Goal: Task Accomplishment & Management: Complete application form

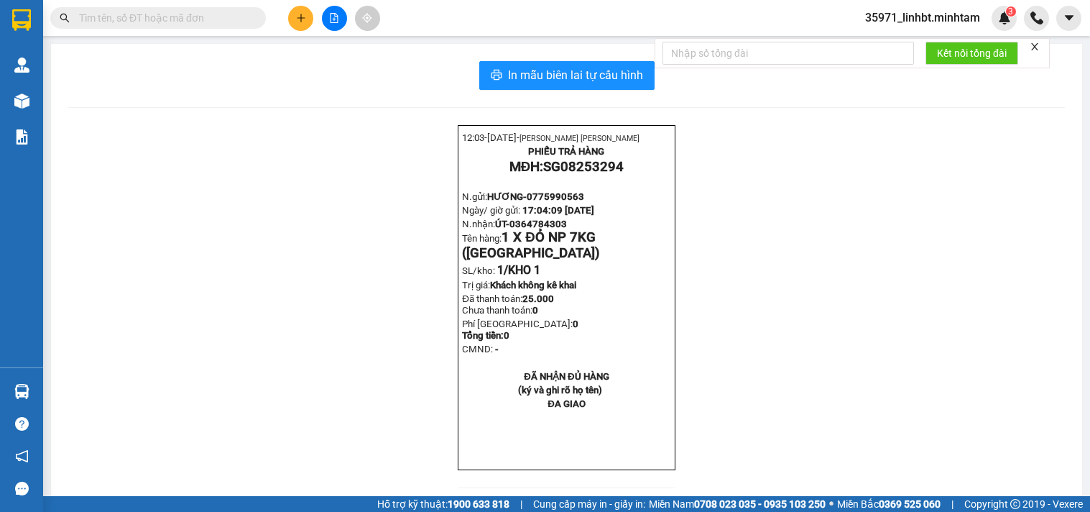
click at [172, 139] on section "Kết quả tìm kiếm ( 14 ) Bộ lọc Mã ĐH Trạng thái Món hàng Tổng cước Chưa cước Nh…" at bounding box center [545, 256] width 1090 height 512
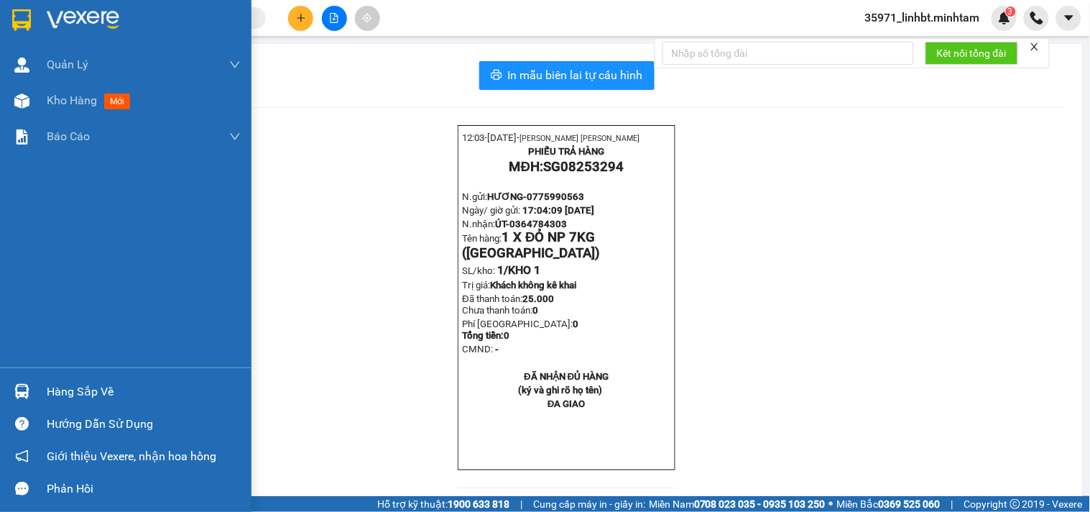
click at [20, 22] on img at bounding box center [21, 20] width 19 height 22
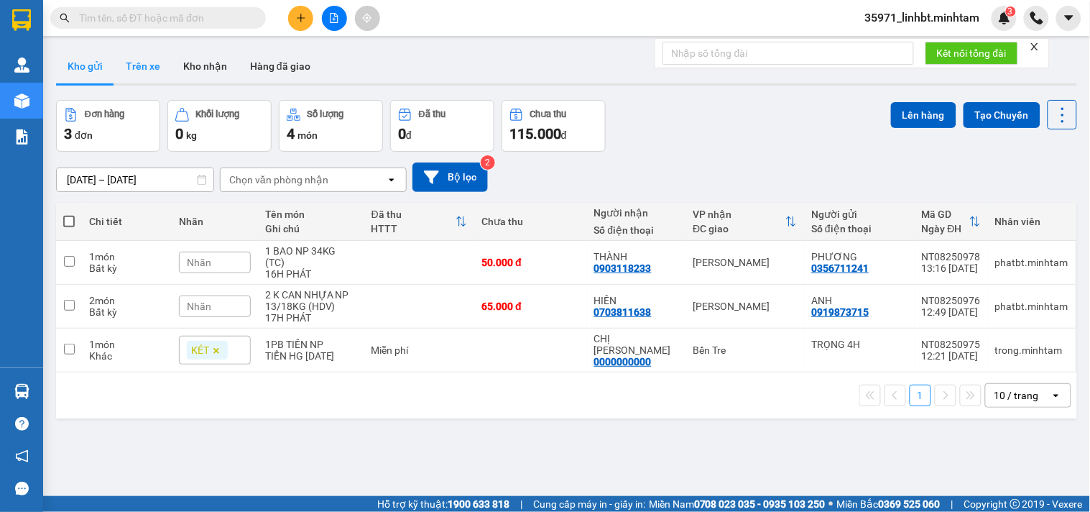
click at [128, 56] on button "Trên xe" at bounding box center [142, 66] width 57 height 34
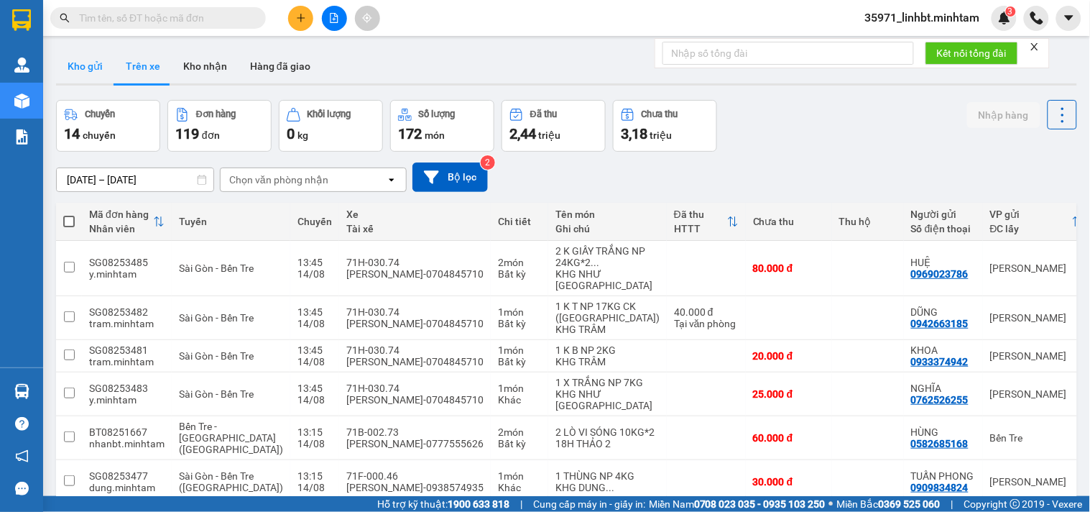
click at [88, 55] on button "Kho gửi" at bounding box center [85, 66] width 58 height 34
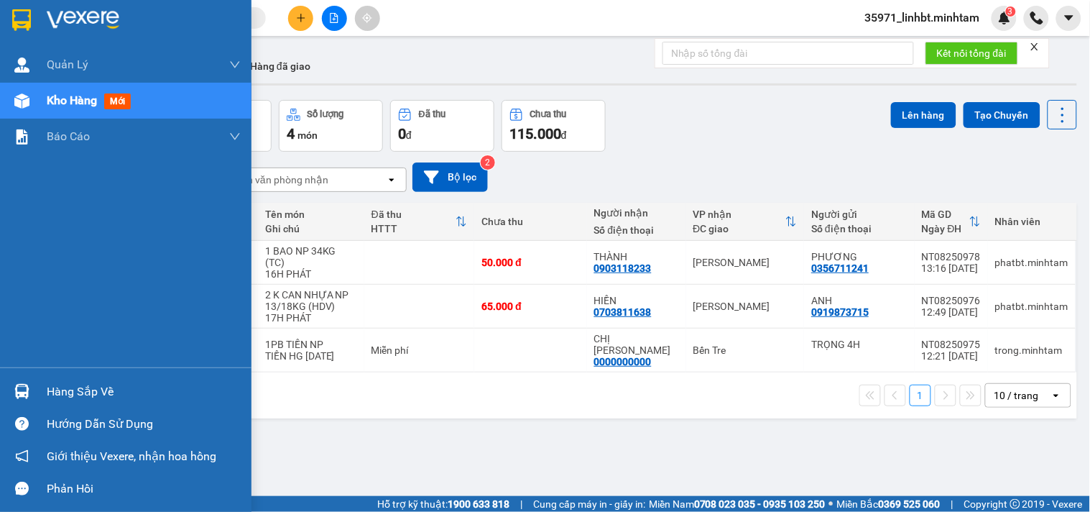
click at [22, 382] on div at bounding box center [21, 391] width 25 height 25
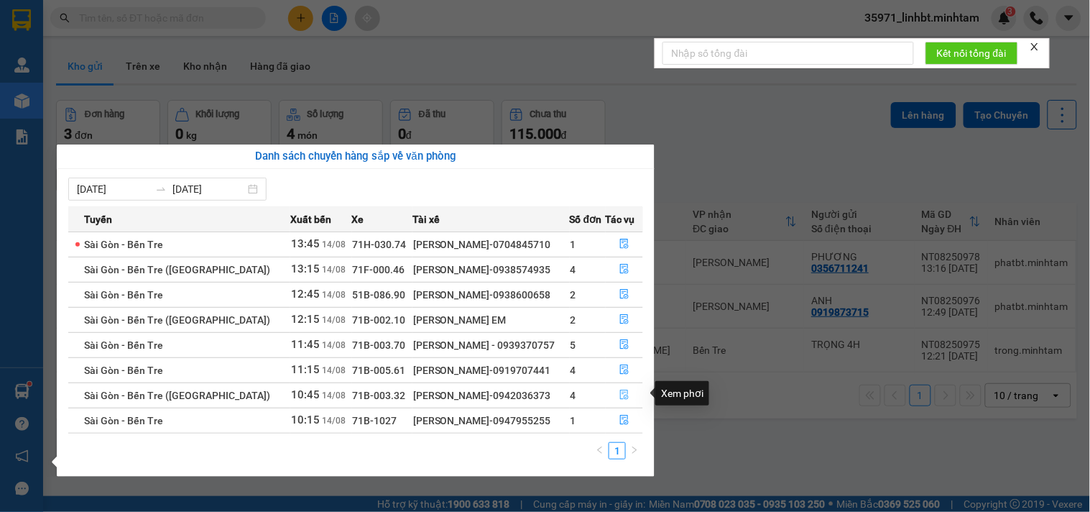
click at [620, 393] on icon "file-done" at bounding box center [624, 394] width 10 height 10
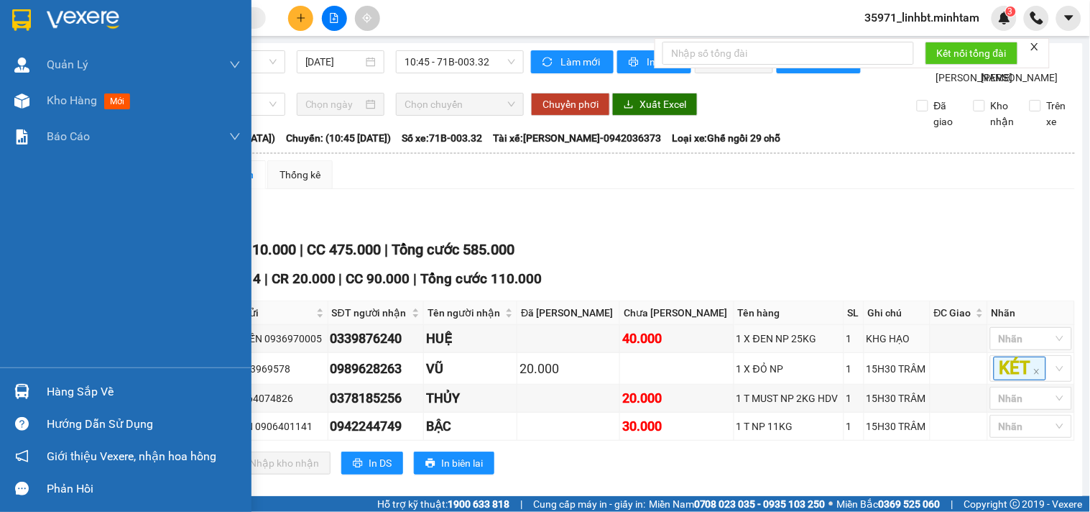
click at [38, 389] on div "Hàng sắp về" at bounding box center [126, 391] width 252 height 32
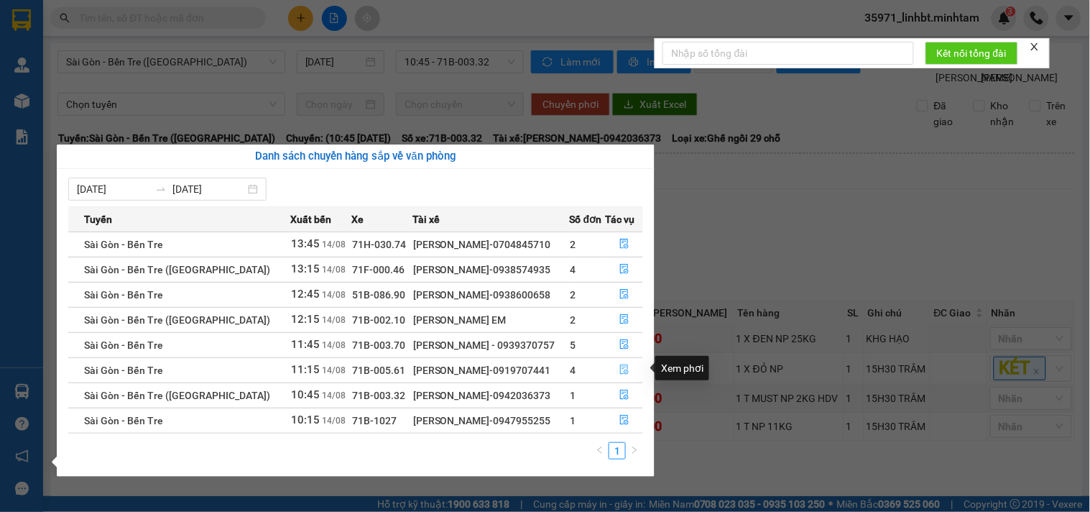
click at [627, 369] on icon "file-done" at bounding box center [624, 369] width 10 height 10
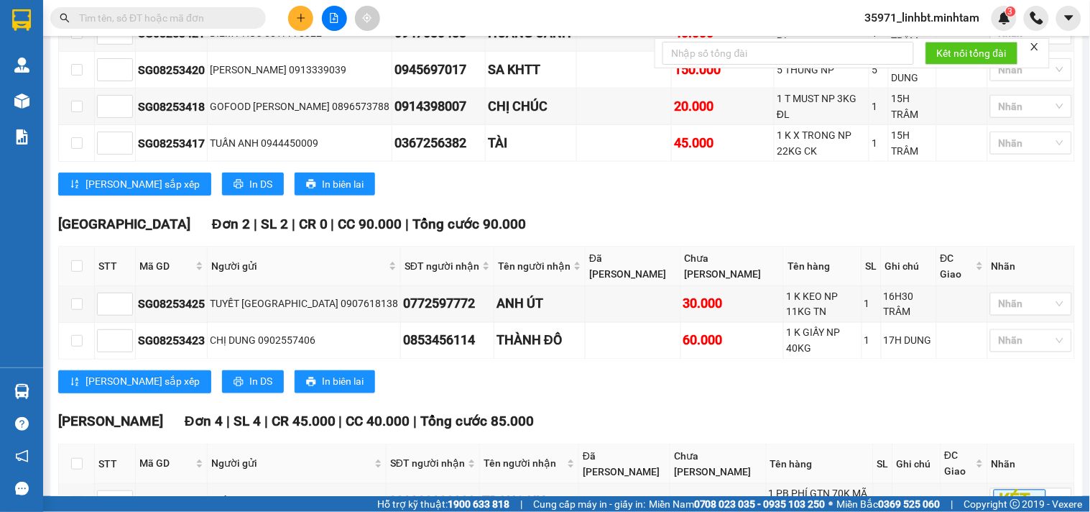
scroll to position [532, 0]
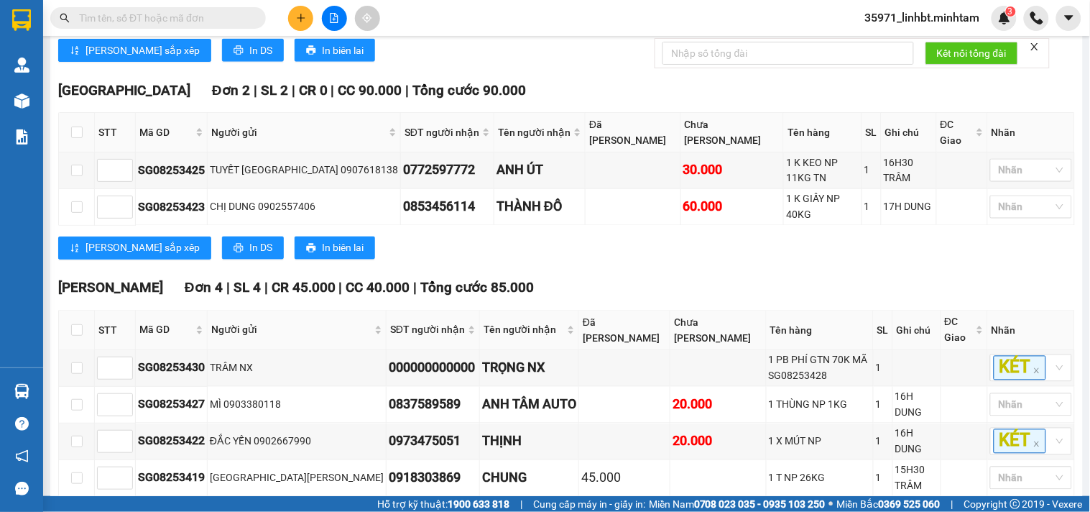
click at [298, 14] on icon "plus" at bounding box center [301, 18] width 10 height 10
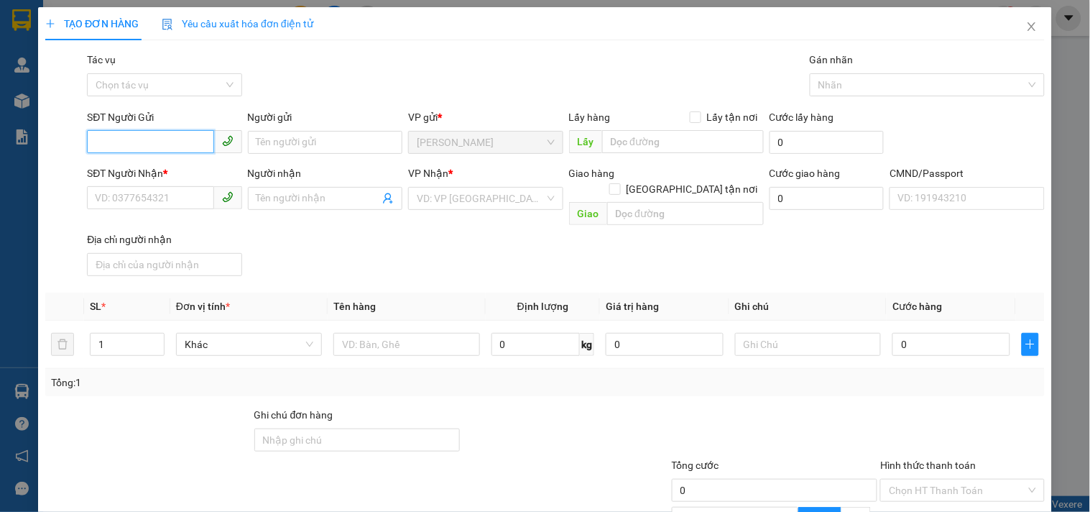
click at [145, 142] on input "SĐT Người Gửi" at bounding box center [150, 141] width 126 height 23
click at [263, 133] on input "Người gửi" at bounding box center [325, 142] width 154 height 23
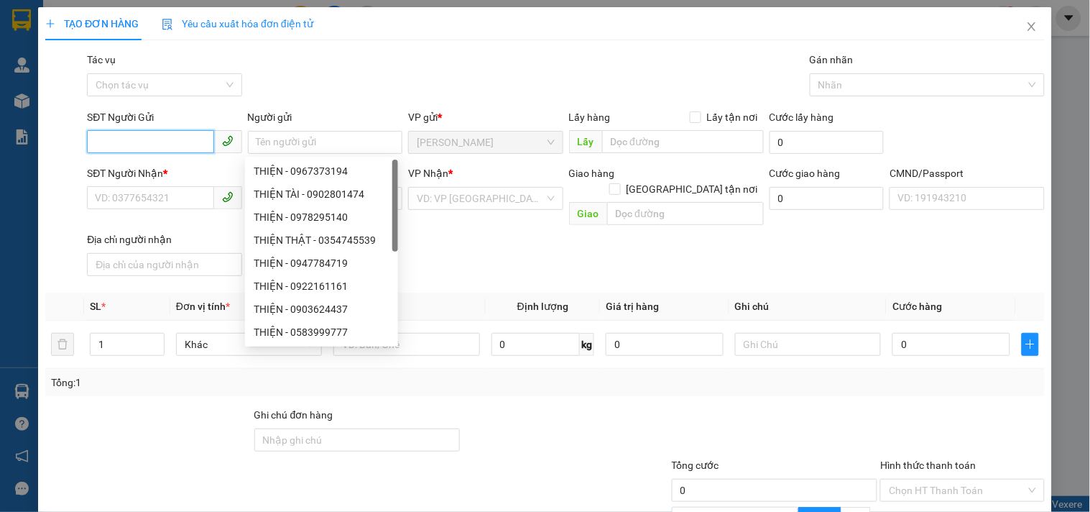
click at [160, 147] on input "SĐT Người Gửi" at bounding box center [150, 141] width 126 height 23
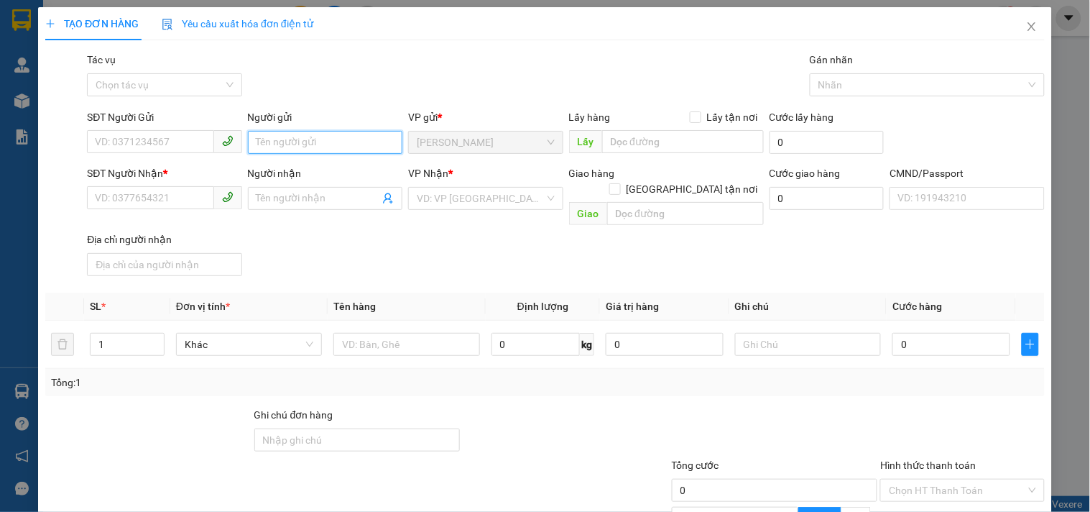
click at [297, 139] on input "Người gửi" at bounding box center [325, 142] width 154 height 23
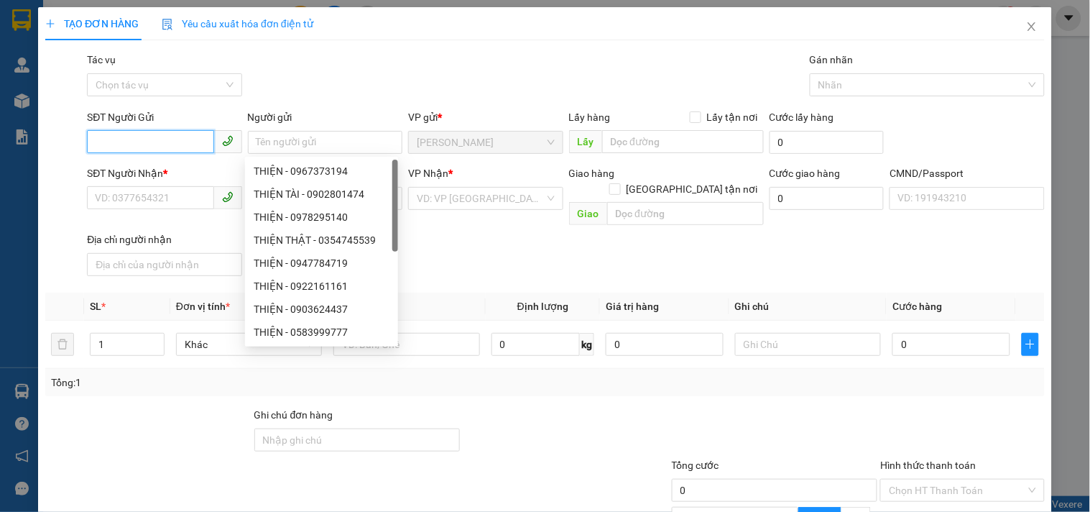
click at [168, 141] on input "SĐT Người Gửi" at bounding box center [150, 141] width 126 height 23
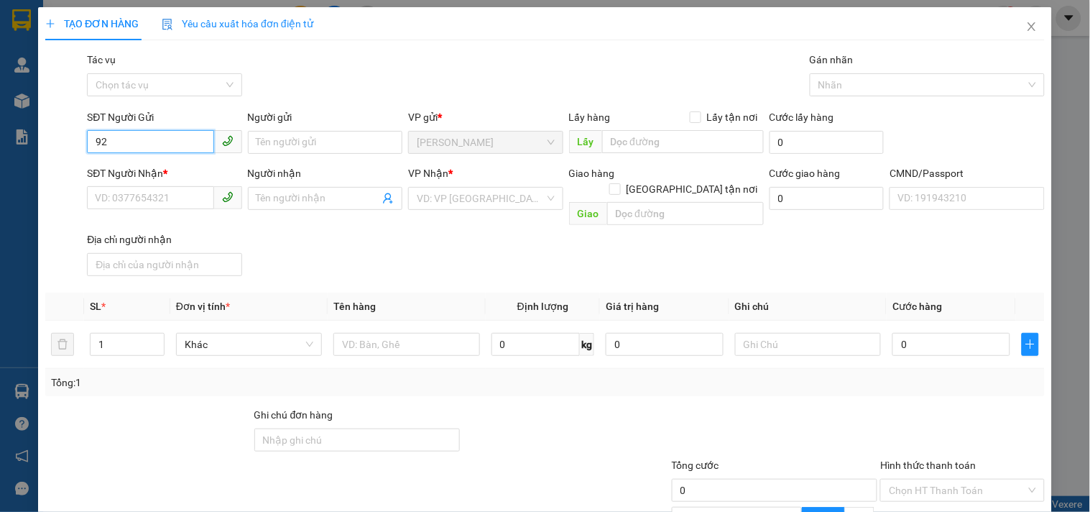
type input "924"
click at [134, 137] on input "924" at bounding box center [150, 141] width 126 height 23
click at [115, 170] on div "0388547724 - DÌ 9" at bounding box center [163, 171] width 136 height 16
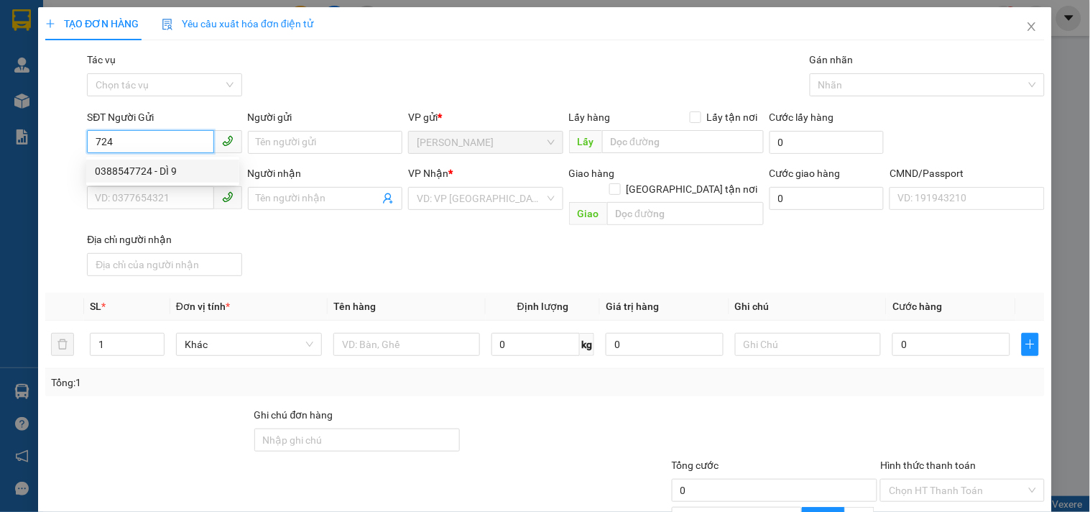
type input "0388547724"
type input "DÌ 9"
type input "0933774978"
type input "TUẤN"
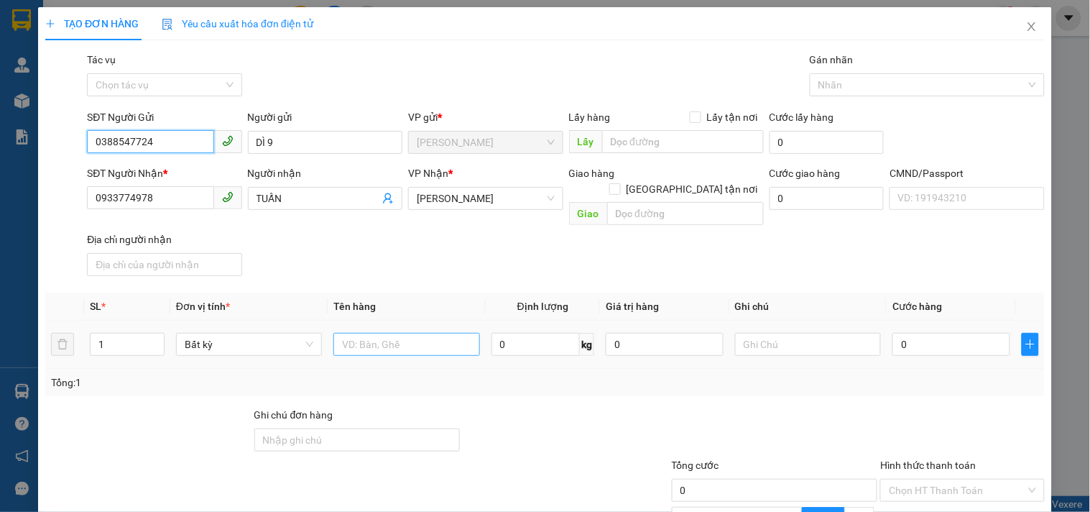
type input "0388547724"
click at [385, 333] on input "text" at bounding box center [406, 344] width 146 height 23
type input "1 X TRẮNG NP 14KG_ ĐA"
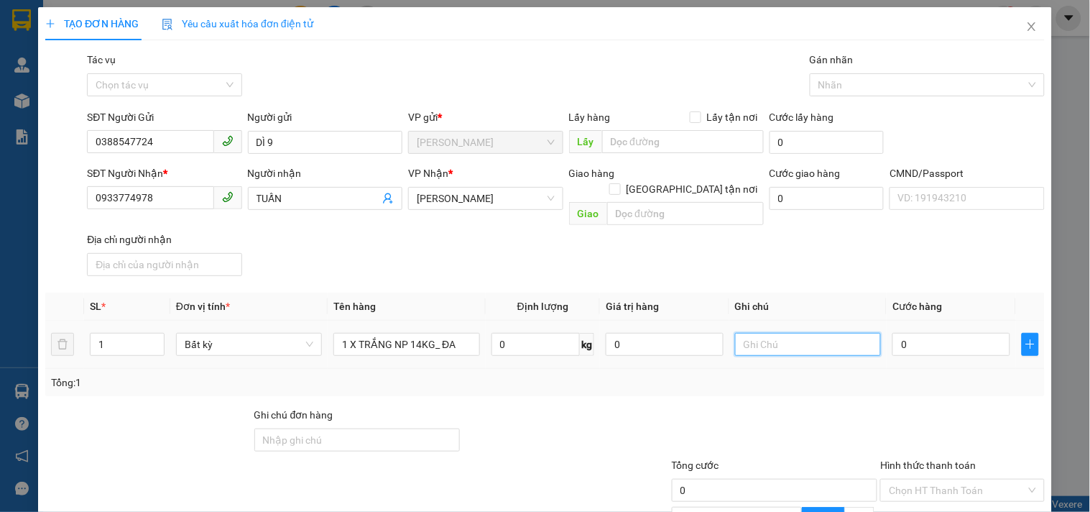
click at [803, 333] on input "text" at bounding box center [808, 344] width 146 height 23
type input "18H LINH"
click at [950, 333] on input "0" at bounding box center [951, 344] width 118 height 23
type input "3"
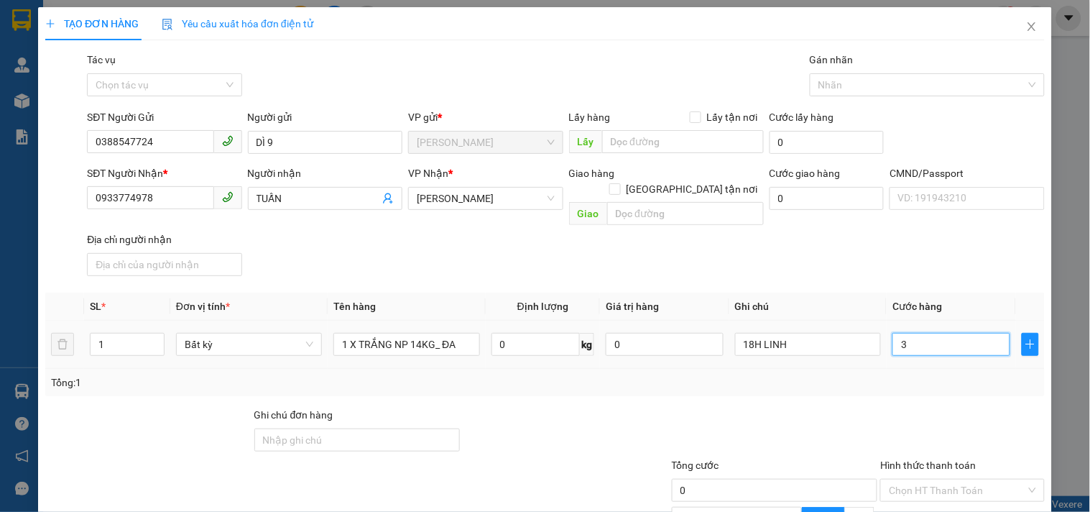
type input "3"
type input "30"
type input "30.000"
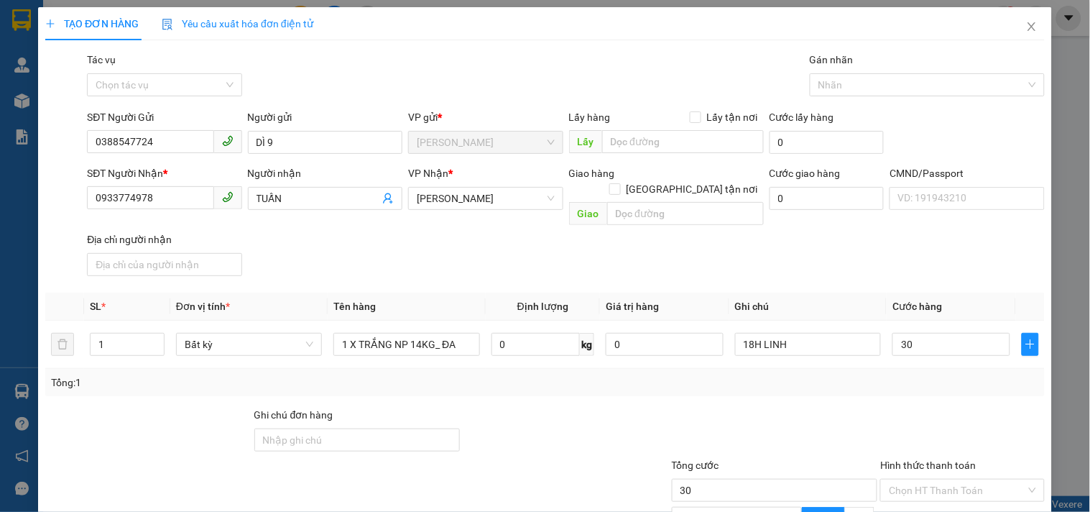
type input "30.000"
click at [848, 382] on div "Transit Pickup Surcharge Ids Transit Deliver Surcharge Ids Transit Deliver Surc…" at bounding box center [545, 347] width 1000 height 591
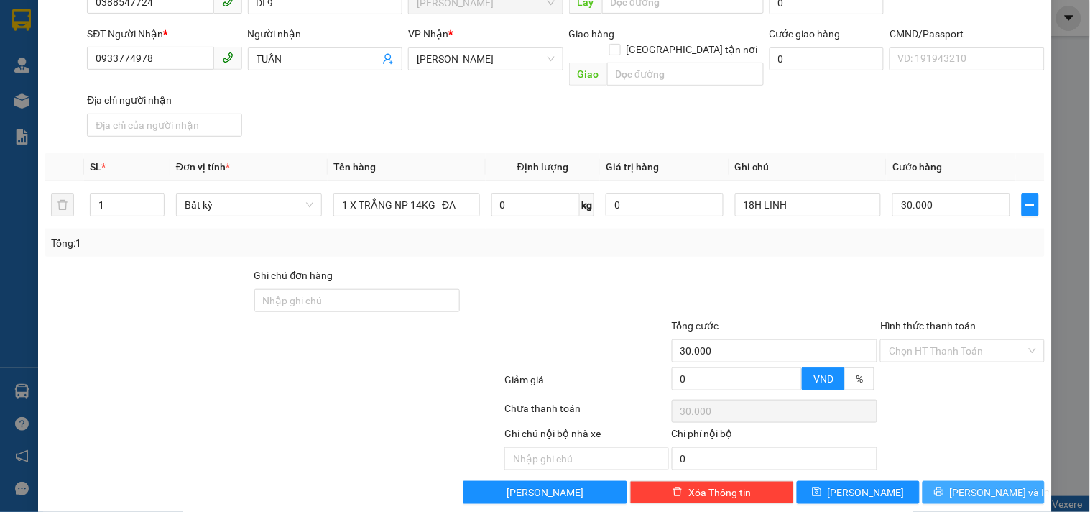
click at [984, 484] on span "[PERSON_NAME] và In" at bounding box center [1000, 492] width 101 height 16
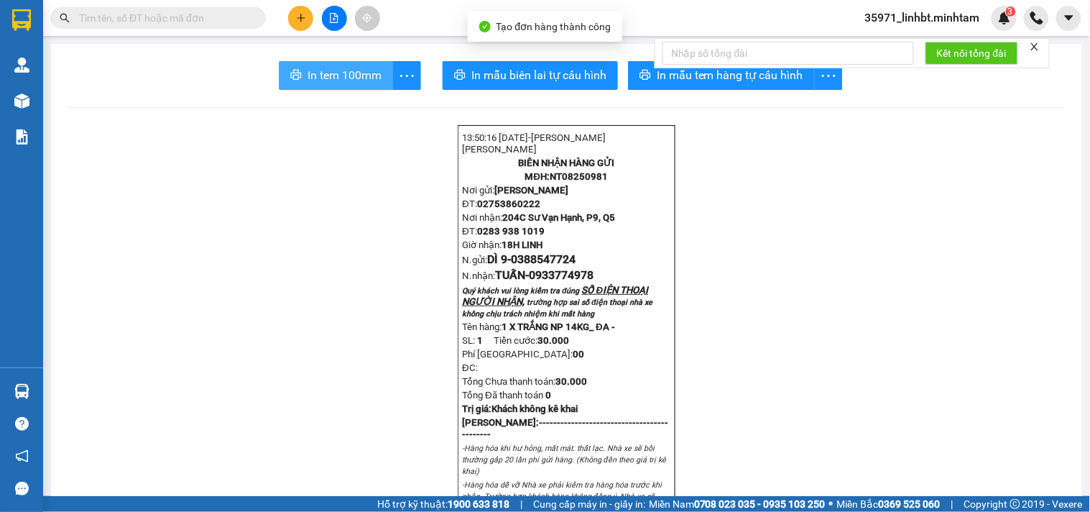
click at [331, 83] on span "In tem 100mm" at bounding box center [345, 75] width 74 height 18
click at [213, 23] on input "text" at bounding box center [164, 18] width 170 height 16
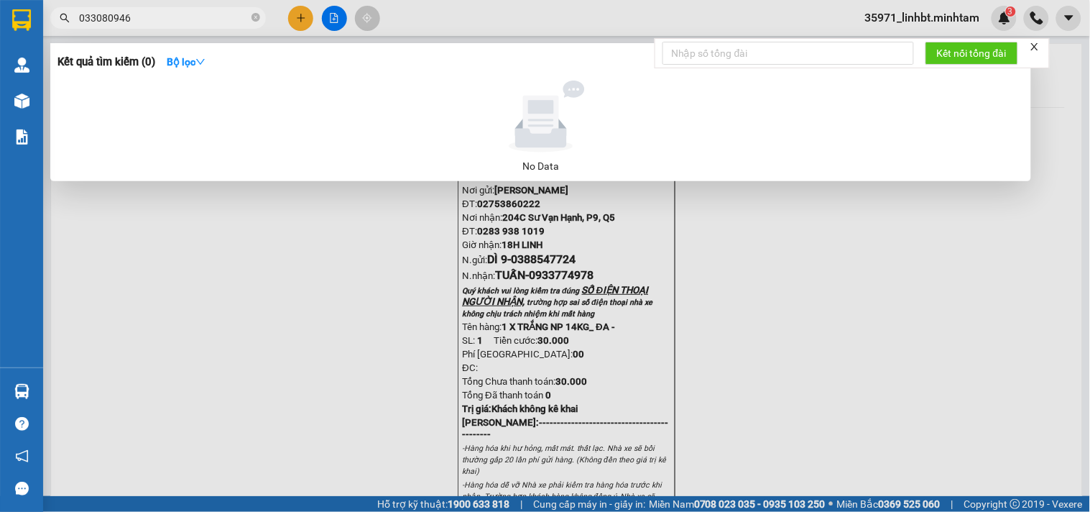
click at [116, 16] on input "033080946" at bounding box center [164, 18] width 170 height 16
click at [108, 16] on input "033080946" at bounding box center [164, 18] width 170 height 16
click at [116, 13] on input "0330820946" at bounding box center [164, 18] width 170 height 16
type input "0330829946"
click at [123, 15] on input "0330829946" at bounding box center [164, 18] width 170 height 16
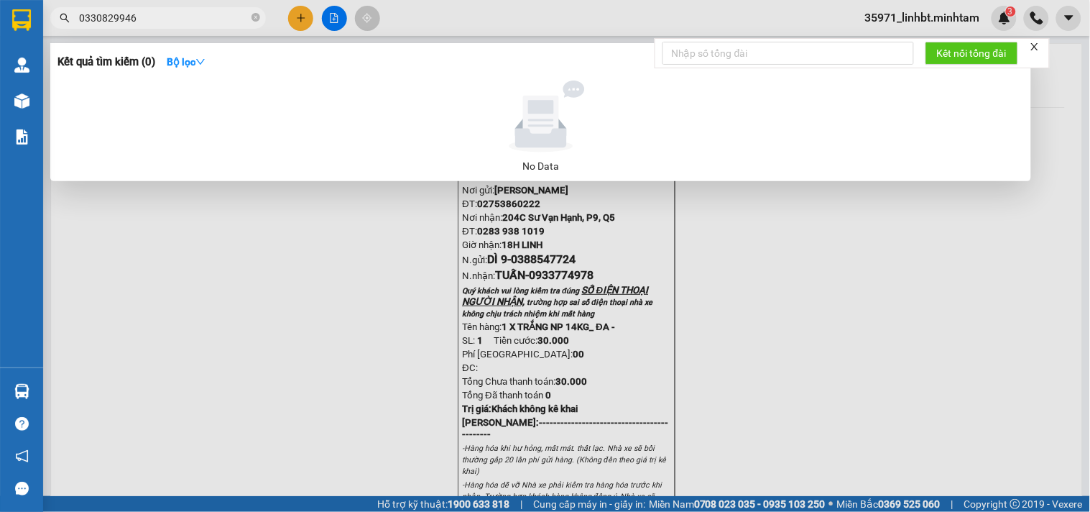
click at [123, 15] on input "0330829946" at bounding box center [164, 18] width 170 height 16
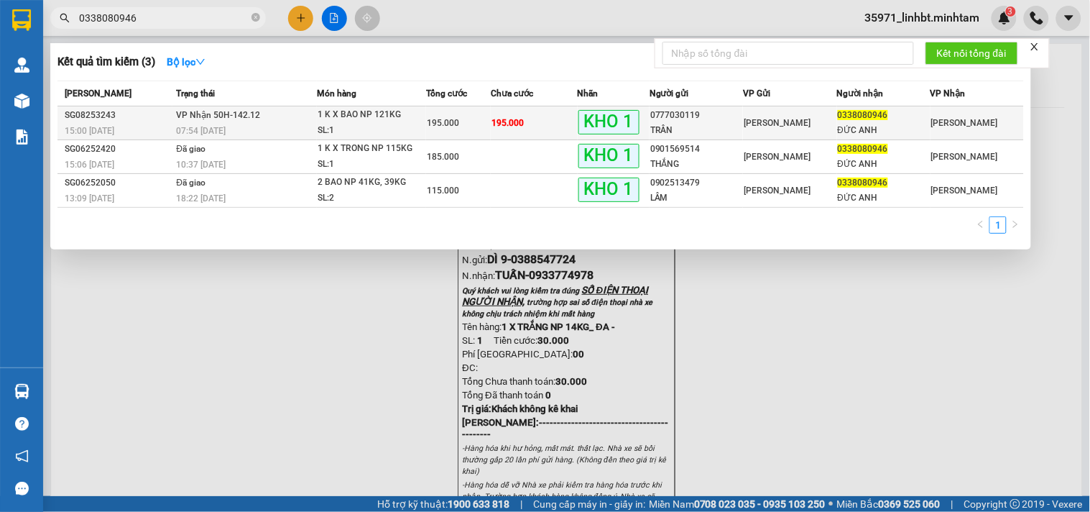
type input "0338080946"
click at [396, 120] on div "1 K X BAO NP 121KG" at bounding box center [372, 115] width 108 height 16
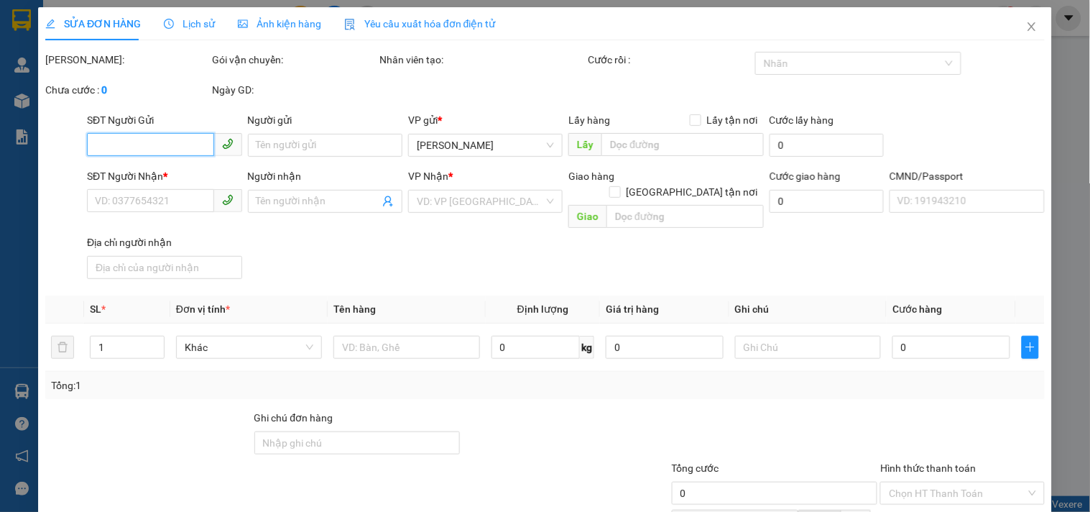
type input "0777030119"
type input "TRÂN"
type input "0338080946"
type input "ĐỨC ANH"
type input "BM"
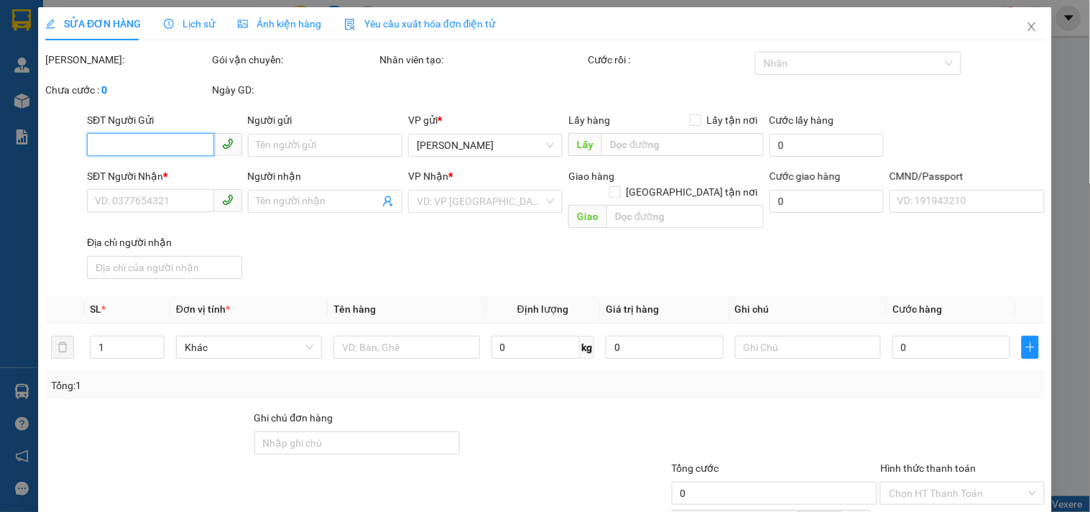
type input "195.000"
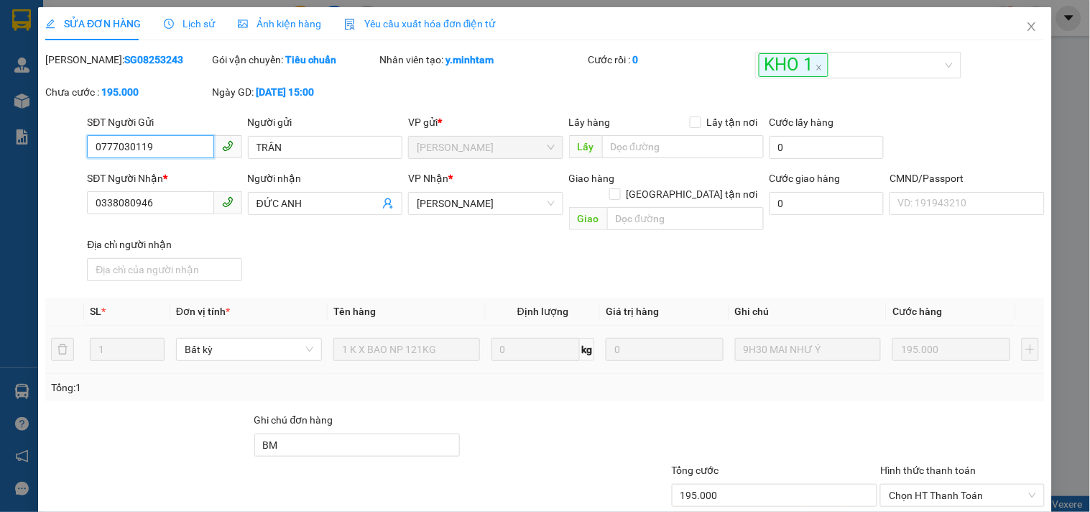
scroll to position [145, 0]
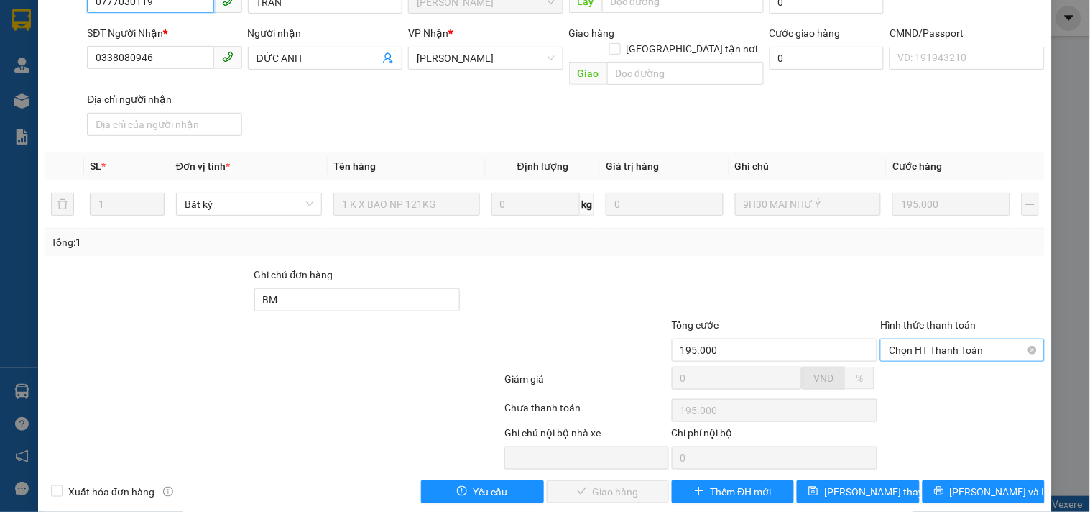
click at [942, 339] on span "Chọn HT Thanh Toán" at bounding box center [962, 350] width 147 height 22
click at [940, 361] on div "Tại văn phòng" at bounding box center [953, 361] width 145 height 16
type input "0"
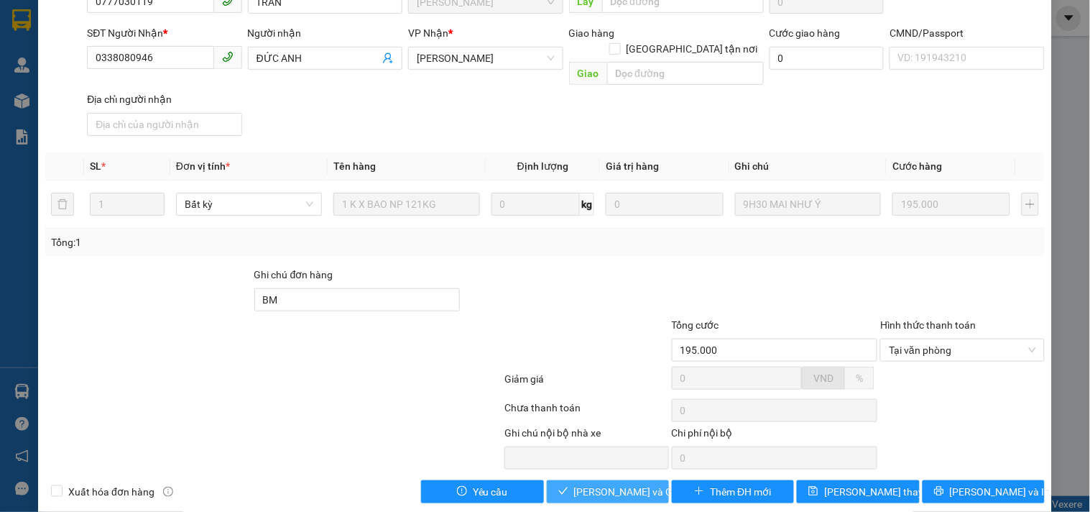
click at [601, 484] on span "[PERSON_NAME] và Giao hàng" at bounding box center [643, 492] width 138 height 16
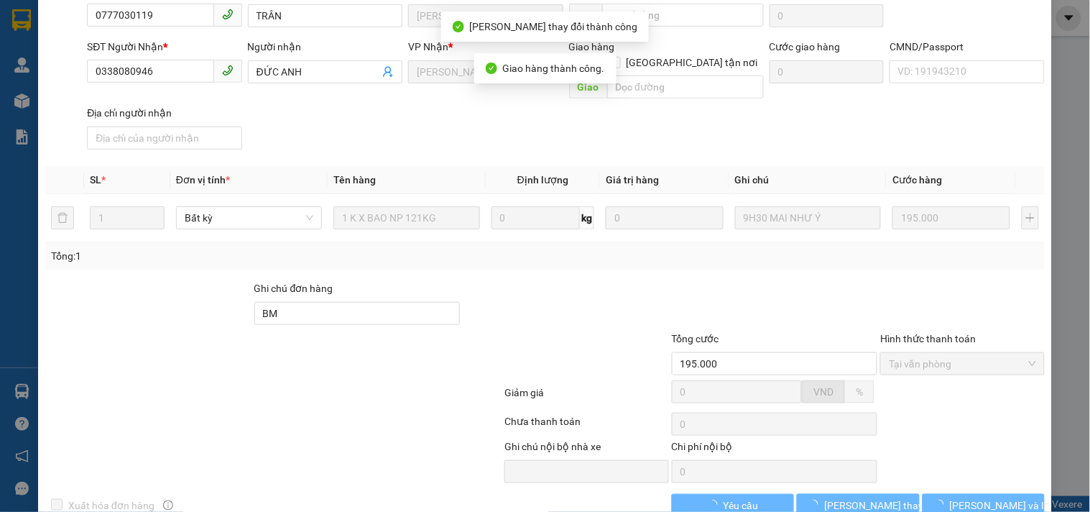
scroll to position [158, 0]
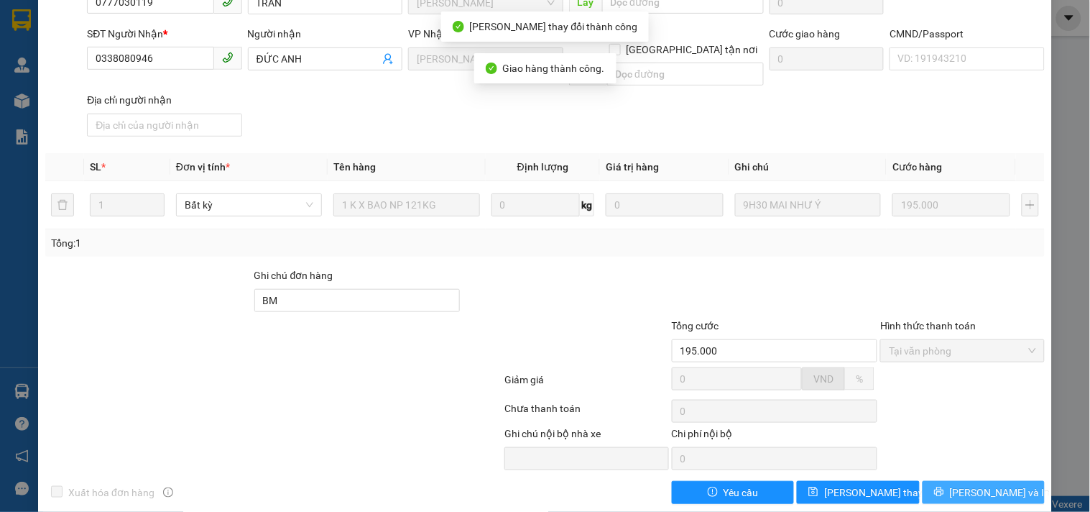
click at [971, 484] on span "[PERSON_NAME] và In" at bounding box center [1000, 492] width 101 height 16
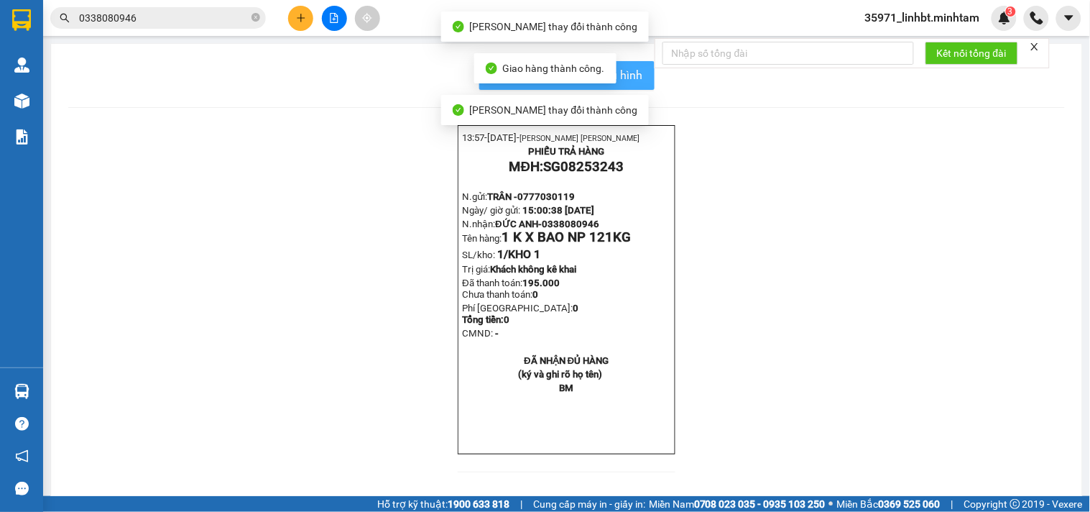
click at [619, 79] on span "In mẫu biên lai tự cấu hình" at bounding box center [575, 75] width 135 height 18
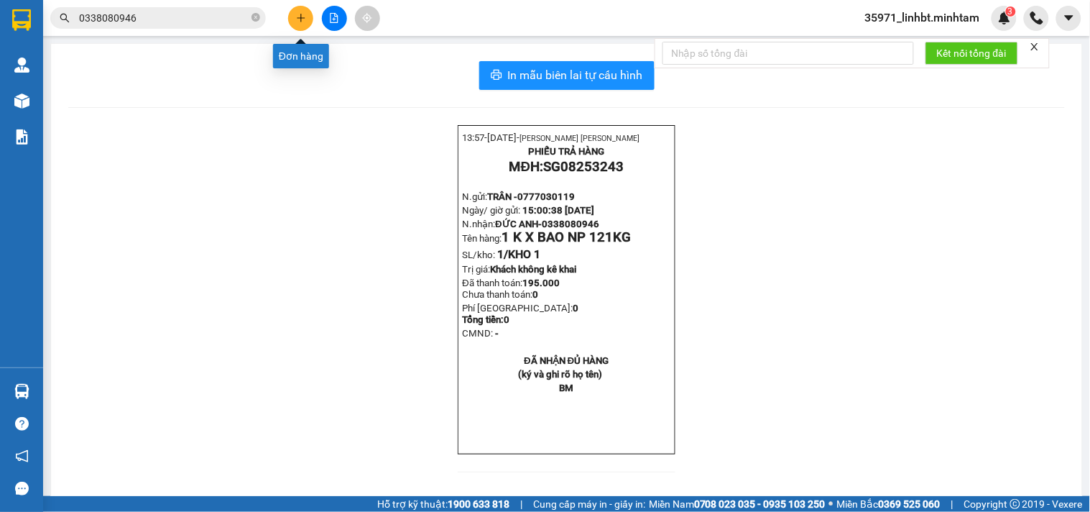
click at [297, 22] on icon "plus" at bounding box center [301, 18] width 10 height 10
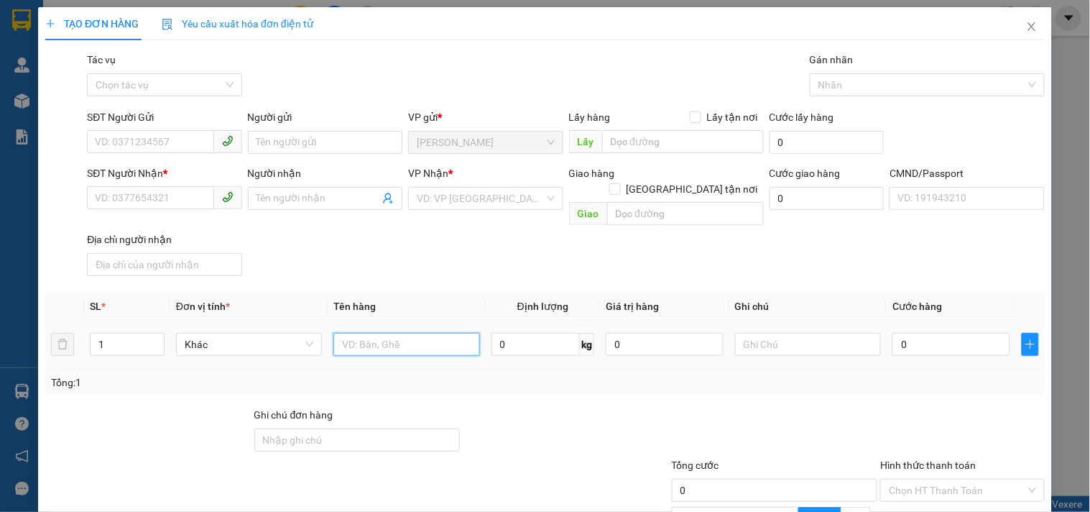
click at [395, 333] on input "text" at bounding box center [406, 344] width 146 height 23
type input "1 K KEO NP_ HDV"
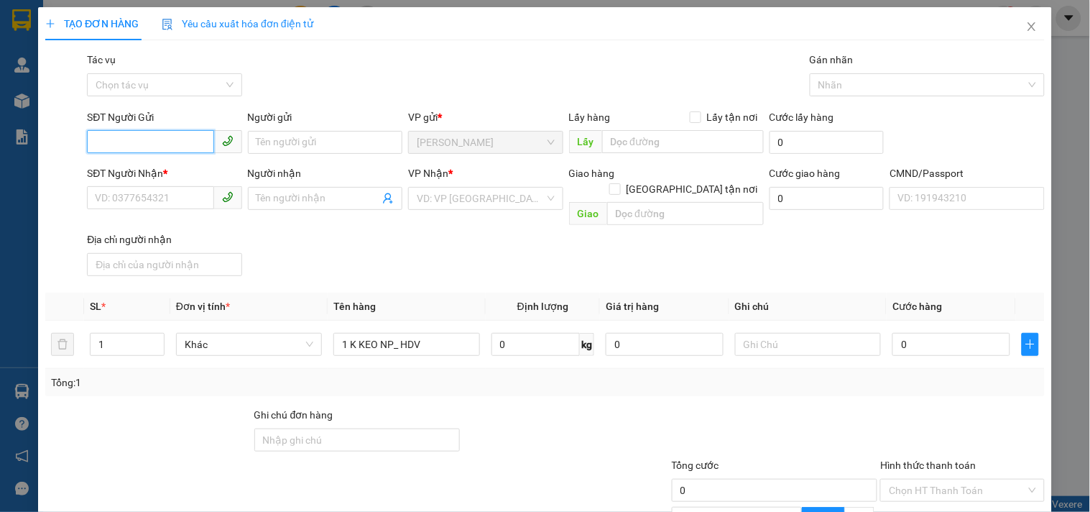
click at [132, 142] on input "SĐT Người Gửi" at bounding box center [150, 141] width 126 height 23
type input "0819967938"
click at [165, 169] on div "0819967938 - CHÚ LÂM" at bounding box center [163, 171] width 136 height 16
type input "CHÚ LÂM"
type input "0917566866"
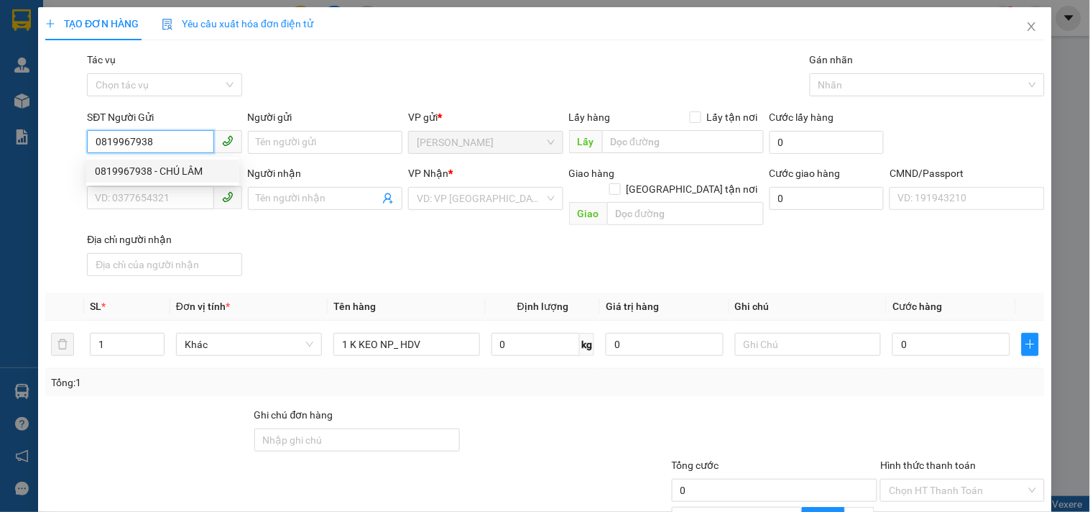
type input "CHỊ THÚY"
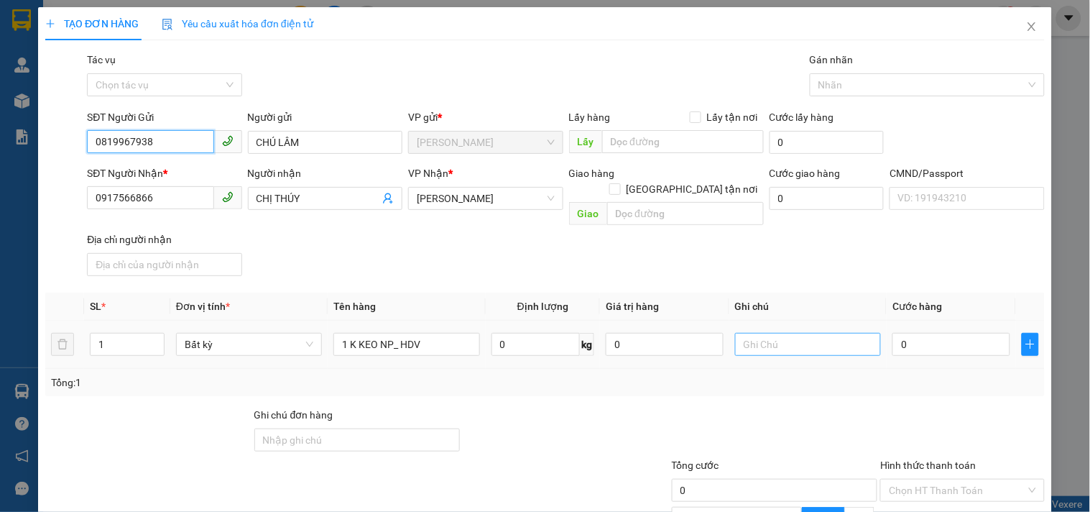
type input "0819967938"
click at [753, 333] on input "text" at bounding box center [808, 344] width 146 height 23
click at [816, 333] on input "text" at bounding box center [808, 344] width 146 height 23
type input "18H LINH"
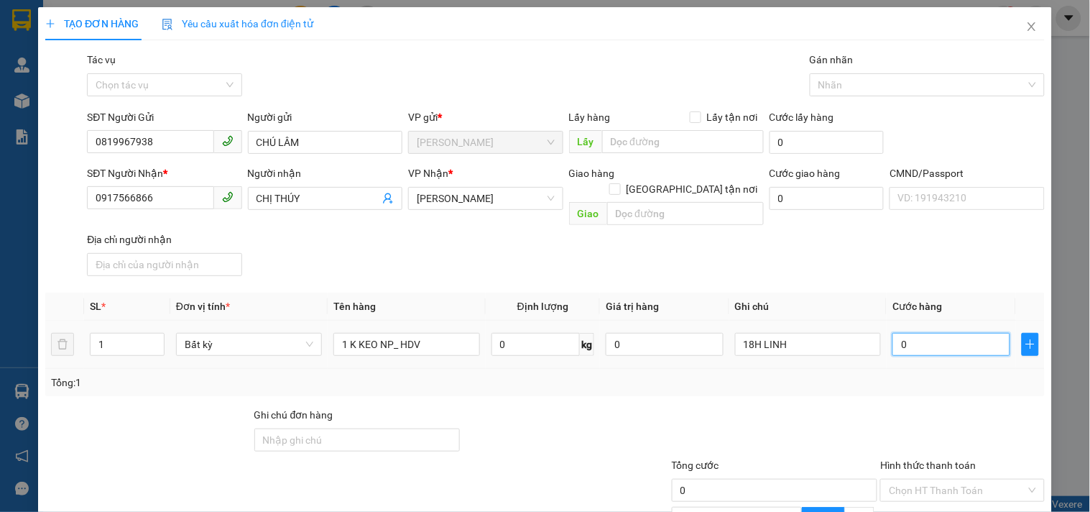
click at [946, 333] on input "0" at bounding box center [951, 344] width 118 height 23
type input "2"
type input "20"
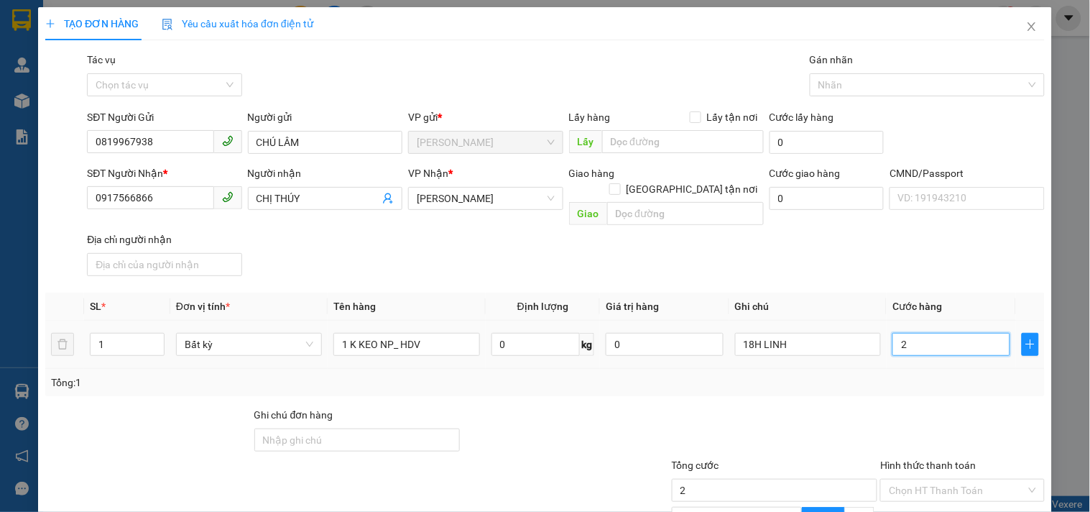
type input "20"
type input "20.000"
click at [851, 379] on div "Transit Pickup Surcharge Ids Transit Deliver Surcharge Ids Transit Deliver Surc…" at bounding box center [545, 347] width 1000 height 591
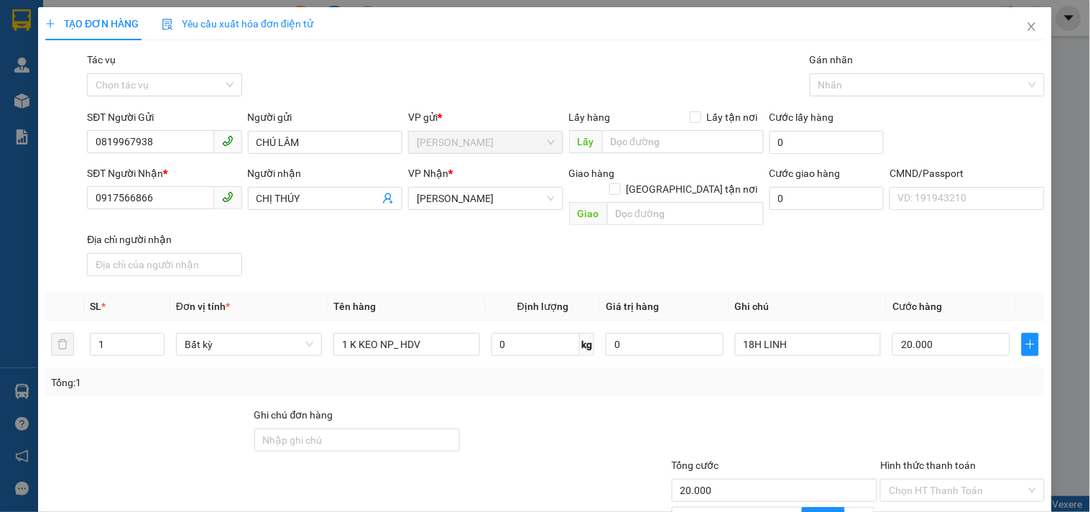
scroll to position [133, 0]
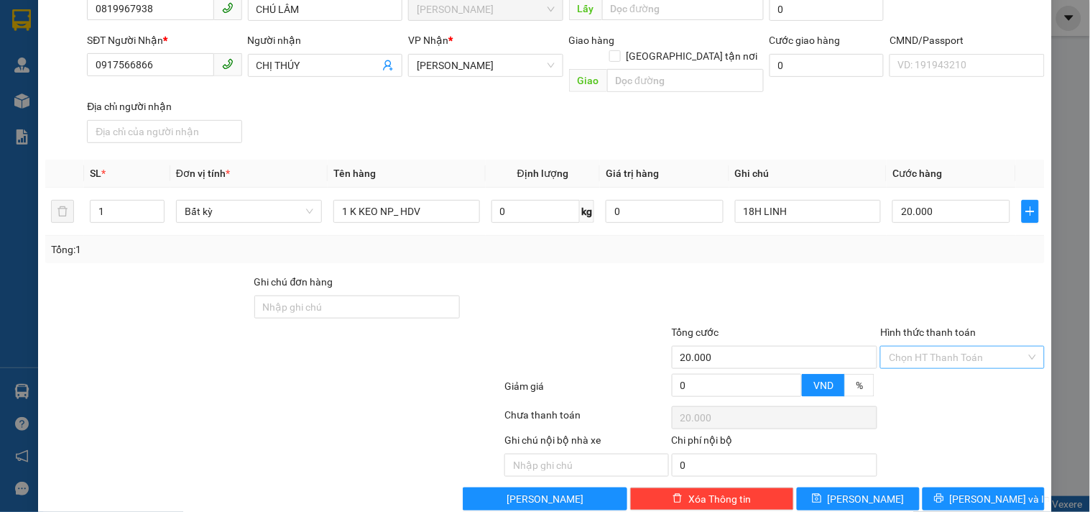
click at [974, 346] on input "Hình thức thanh toán" at bounding box center [957, 357] width 137 height 22
drag, startPoint x: 958, startPoint y: 364, endPoint x: 954, endPoint y: 377, distance: 13.6
click at [958, 364] on div "Tại văn phòng" at bounding box center [953, 369] width 145 height 16
type input "0"
click at [939, 487] on button "[PERSON_NAME] và In" at bounding box center [984, 498] width 122 height 23
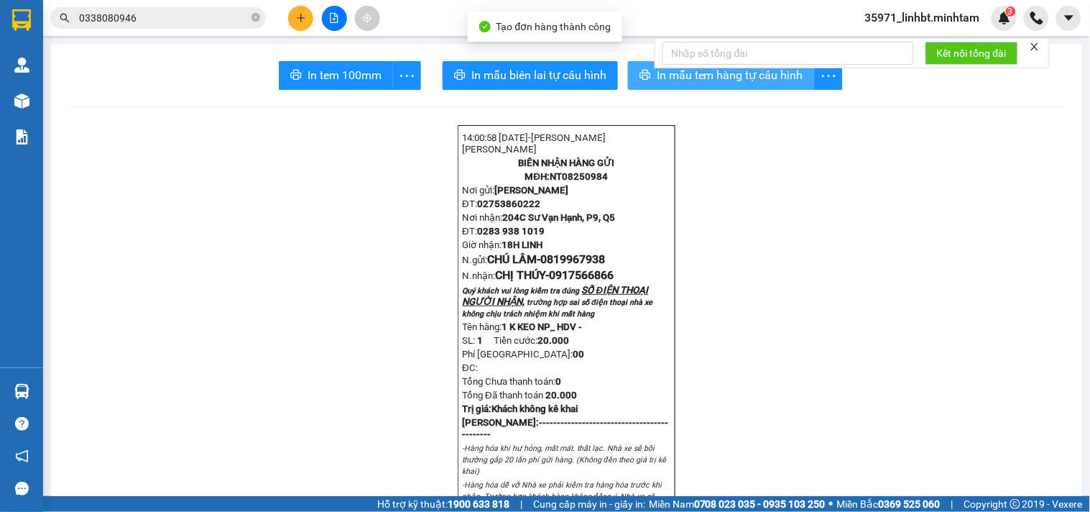
click at [640, 78] on icon "printer" at bounding box center [645, 74] width 11 height 11
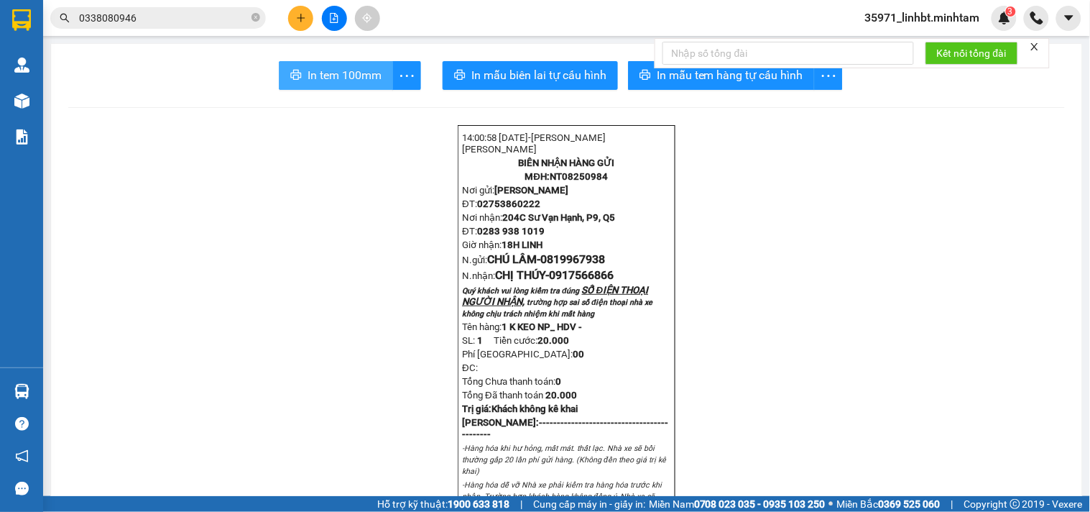
click at [333, 73] on span "In tem 100mm" at bounding box center [345, 75] width 74 height 18
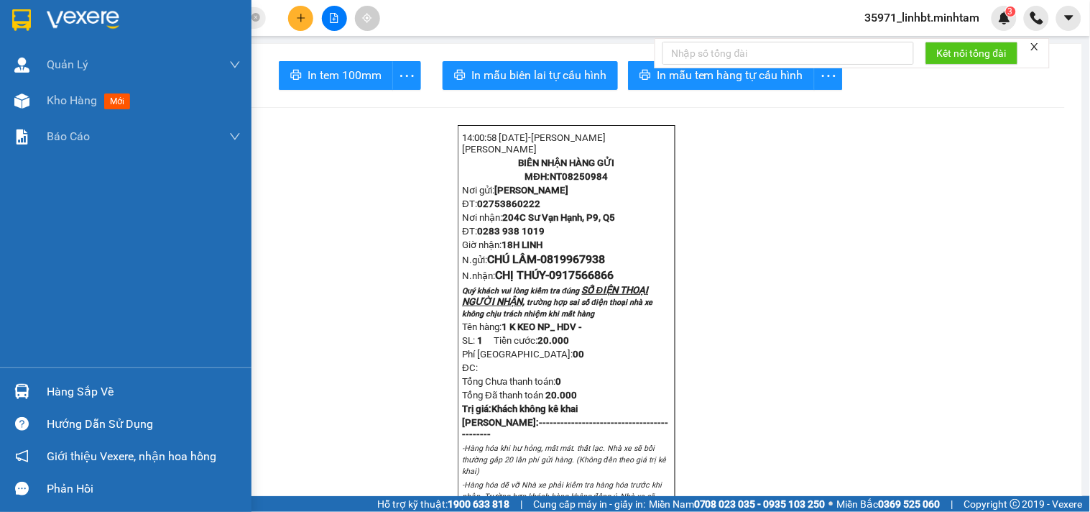
click at [4, 8] on div at bounding box center [126, 23] width 252 height 47
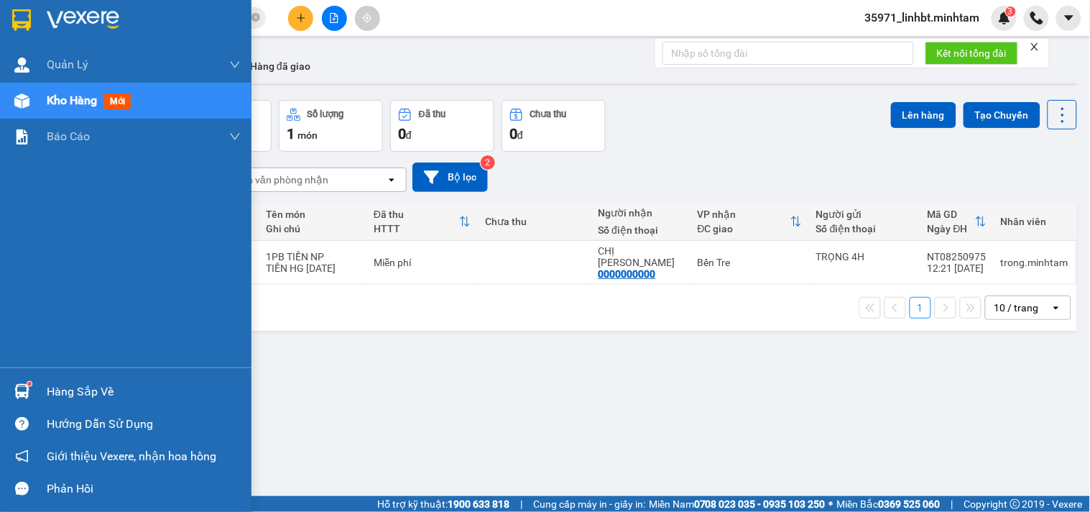
click at [73, 395] on div "Hàng sắp về" at bounding box center [144, 392] width 194 height 22
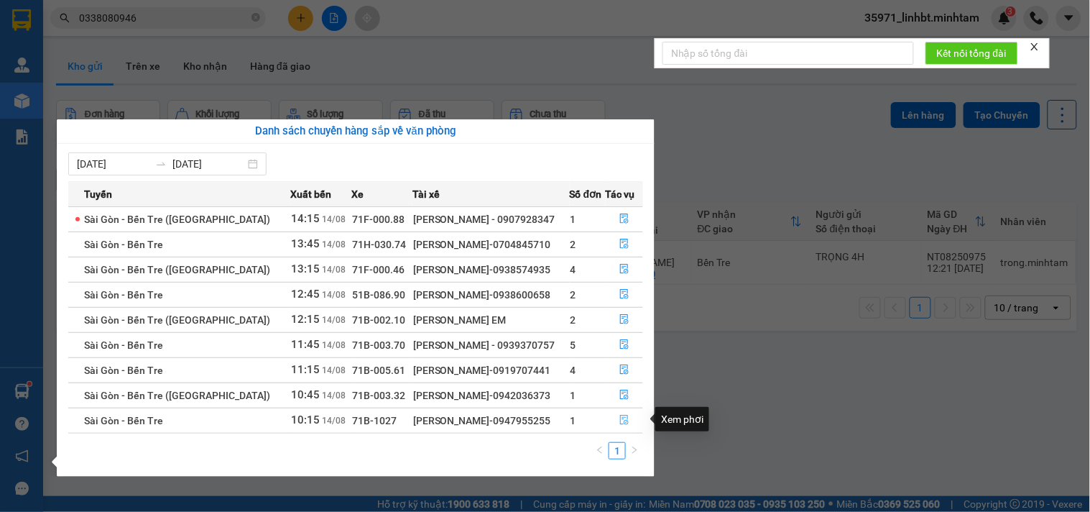
click at [624, 415] on icon "file-done" at bounding box center [624, 420] width 10 height 10
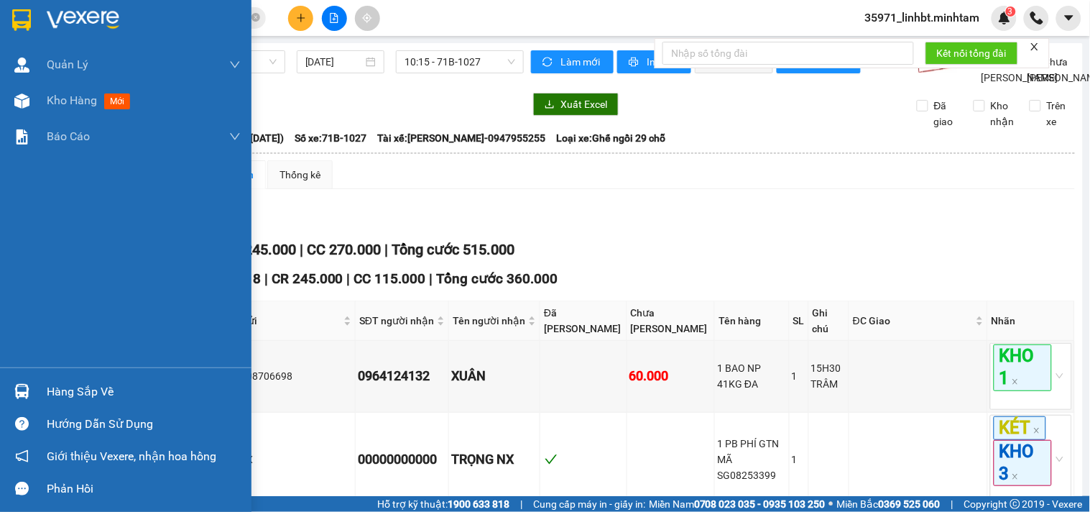
click at [14, 387] on img at bounding box center [21, 391] width 15 height 15
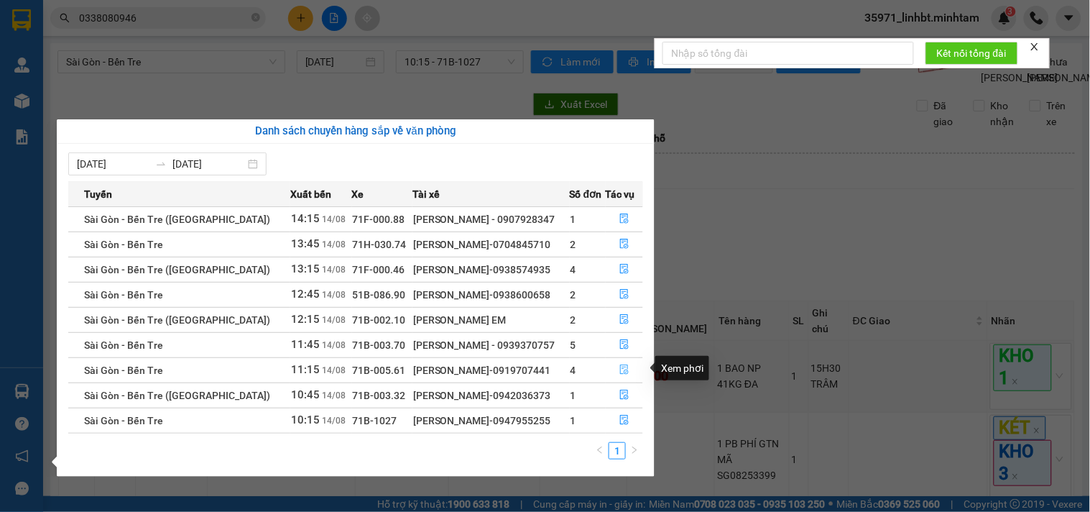
click at [613, 366] on button "button" at bounding box center [624, 370] width 37 height 23
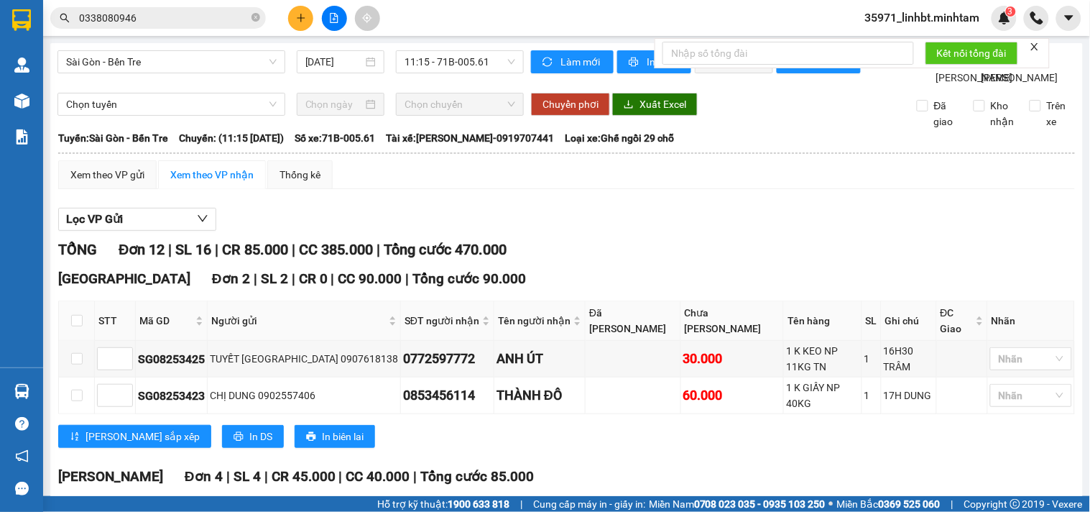
scroll to position [399, 0]
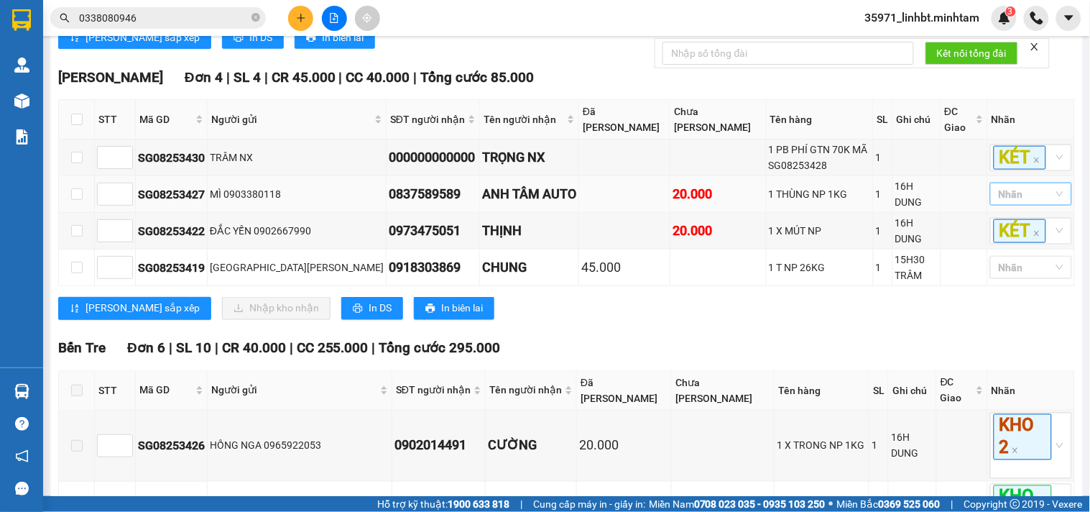
click at [1028, 185] on div at bounding box center [1024, 193] width 60 height 17
click at [1018, 218] on div "KHO 1" at bounding box center [1019, 218] width 65 height 16
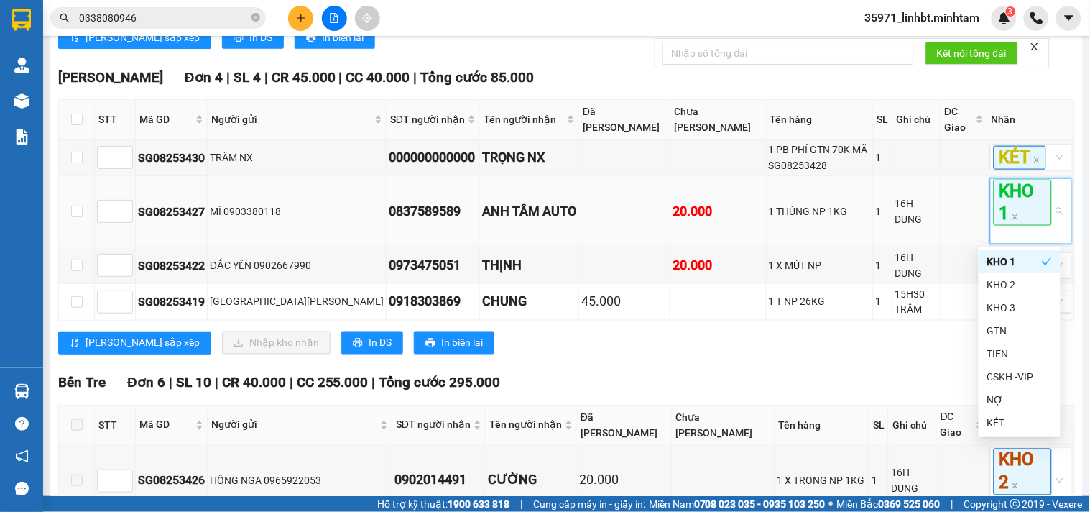
click at [893, 178] on td "16H DUNG" at bounding box center [916, 211] width 47 height 71
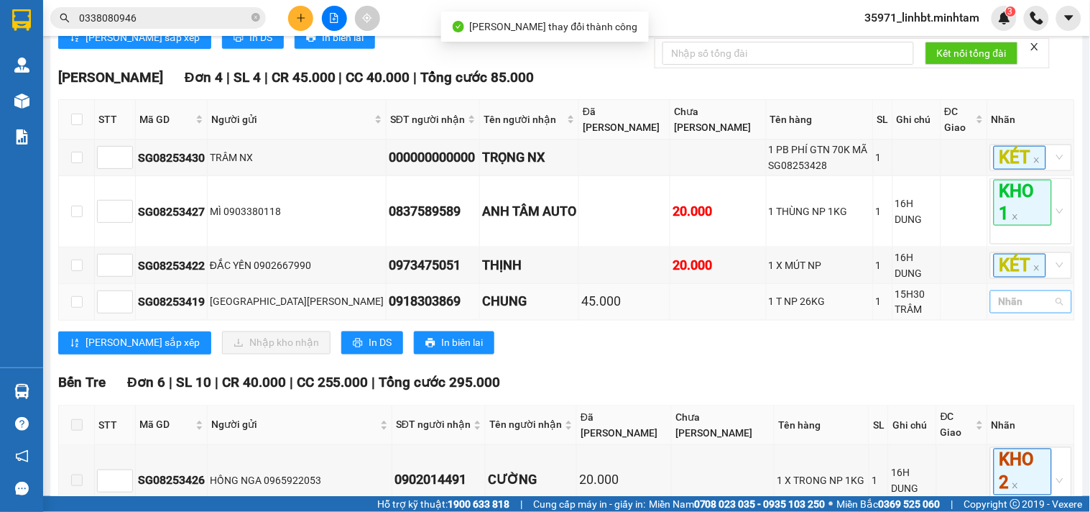
click at [1011, 296] on div at bounding box center [1024, 301] width 60 height 17
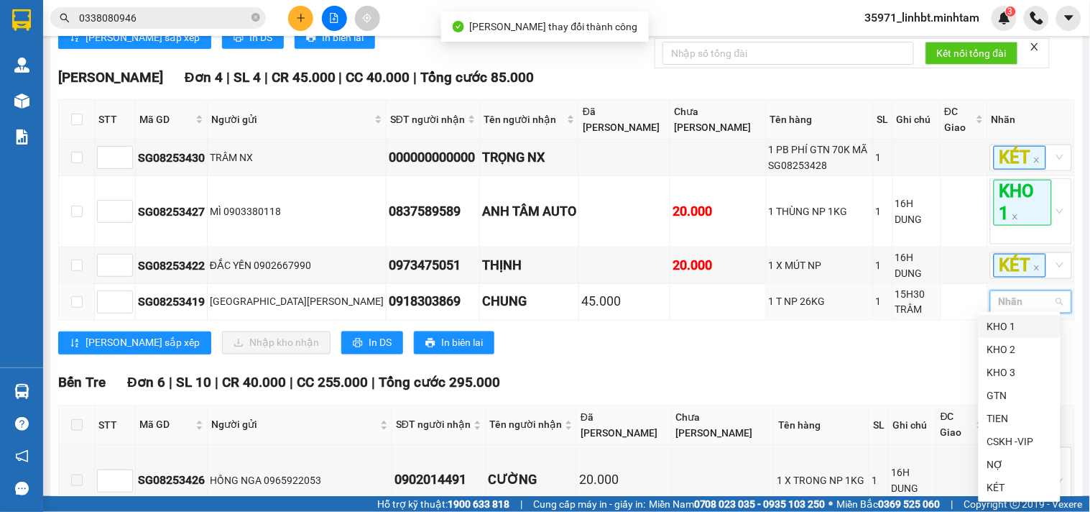
click at [995, 328] on div "KHO 1" at bounding box center [1019, 326] width 65 height 16
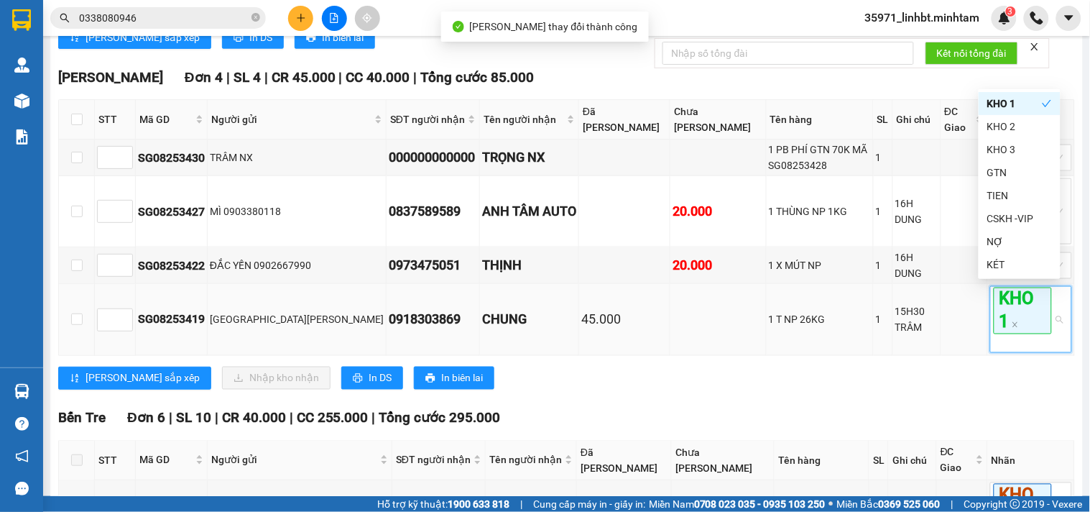
click at [895, 320] on div "15H30 TRÂM" at bounding box center [916, 320] width 42 height 32
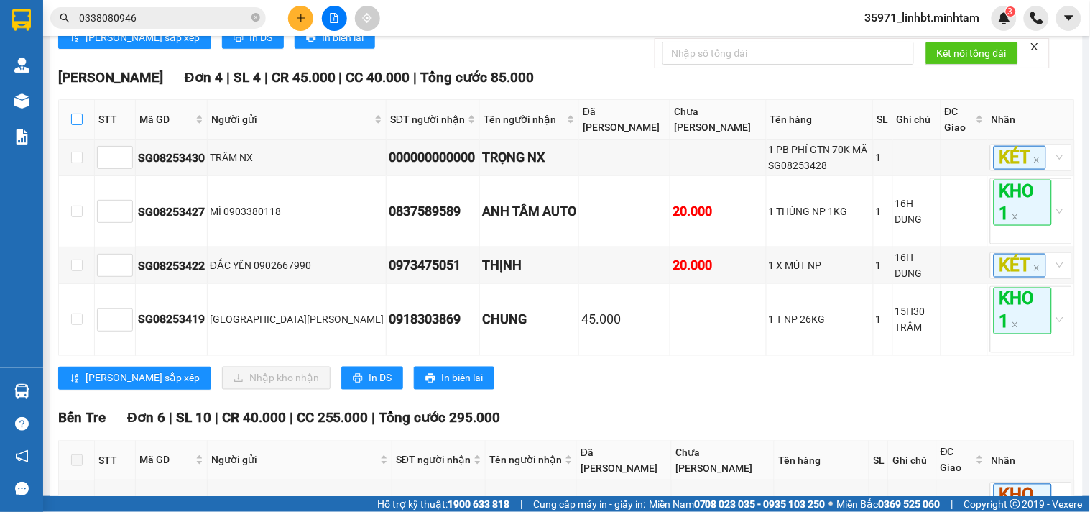
click at [80, 117] on input "checkbox" at bounding box center [76, 119] width 11 height 11
checkbox input "true"
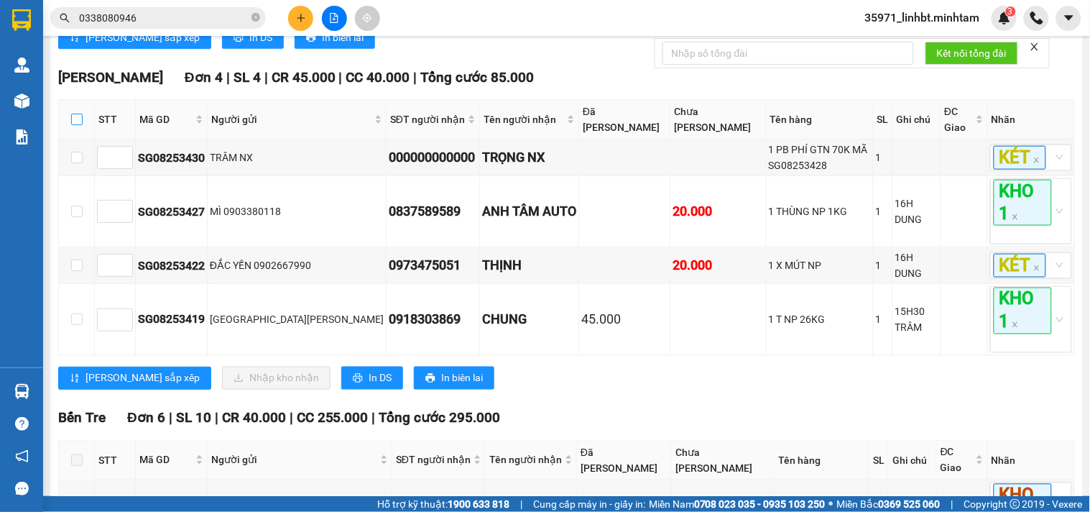
checkbox input "true"
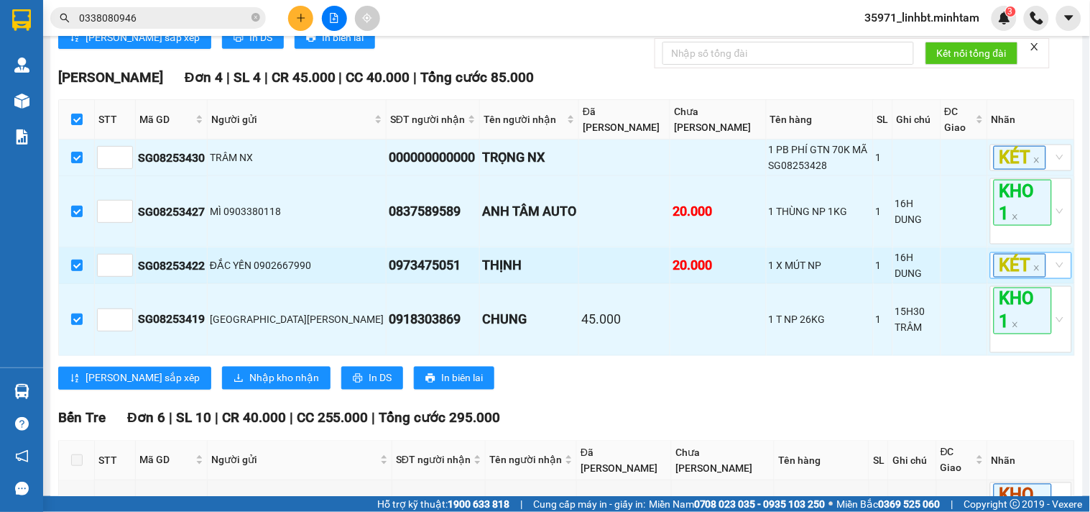
click at [1045, 269] on div "KÉT" at bounding box center [1031, 265] width 82 height 27
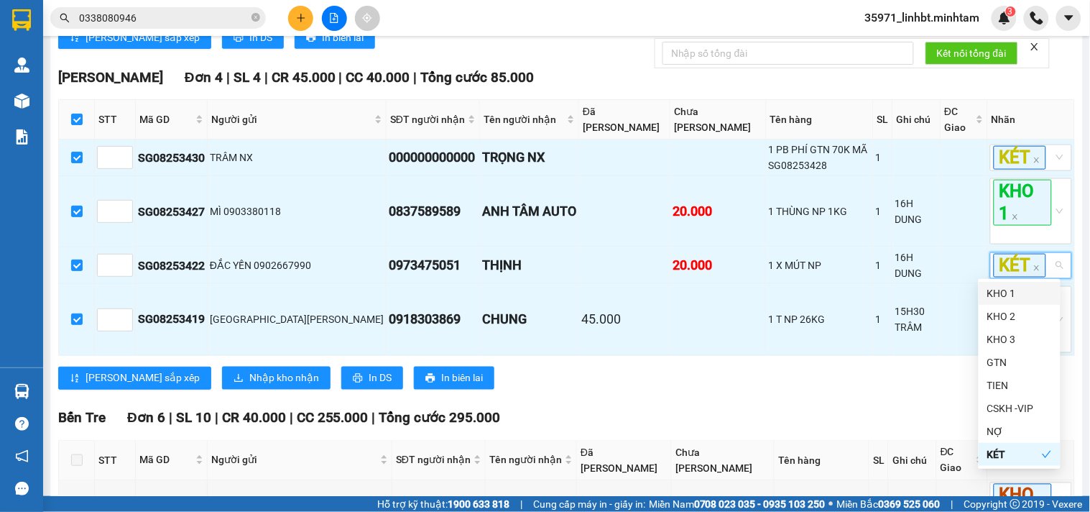
click at [999, 289] on div "KHO 1" at bounding box center [1019, 293] width 65 height 16
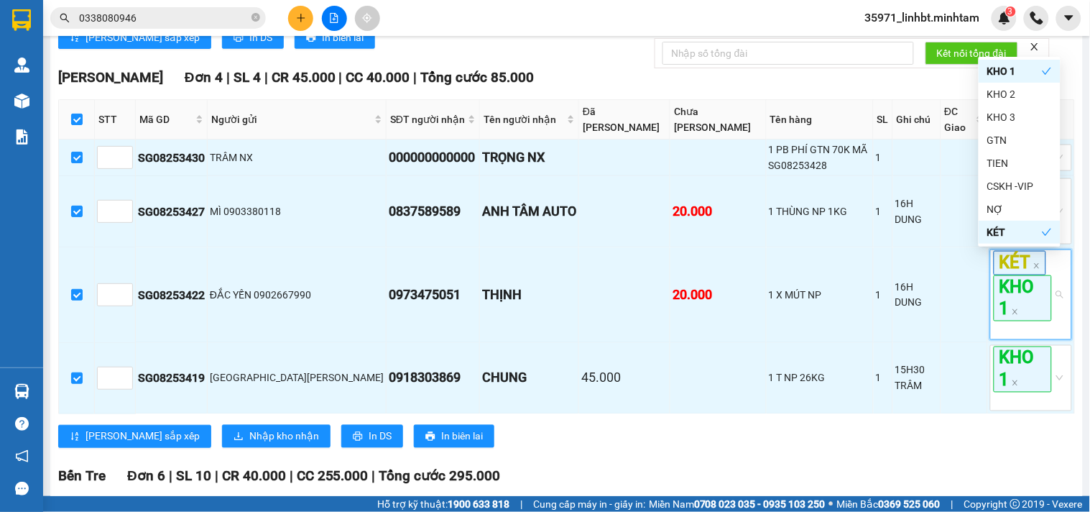
click at [545, 429] on div "[PERSON_NAME] sắp xếp Nhập kho nhận In DS In biên lai" at bounding box center [566, 436] width 1017 height 23
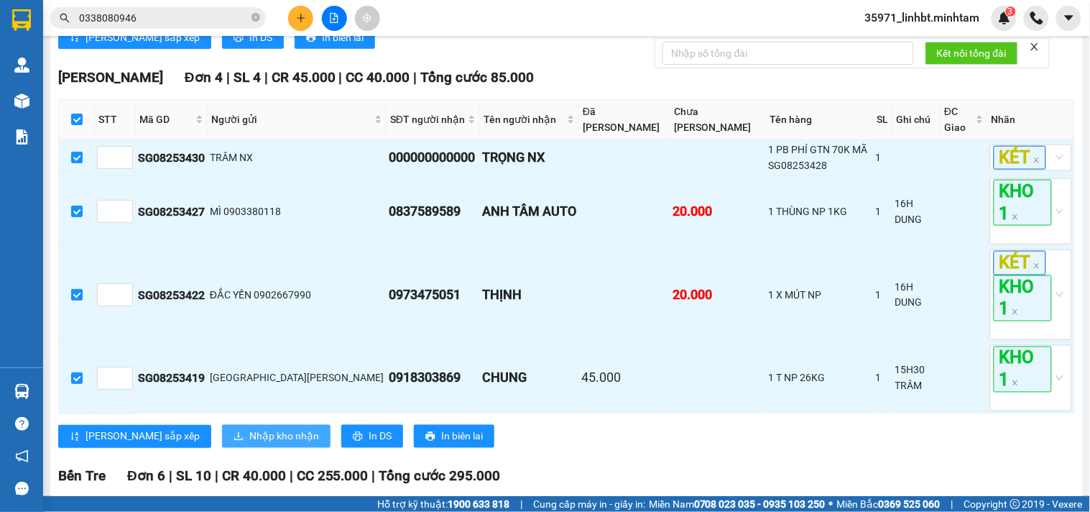
click at [249, 441] on span "Nhập kho nhận" at bounding box center [284, 436] width 70 height 16
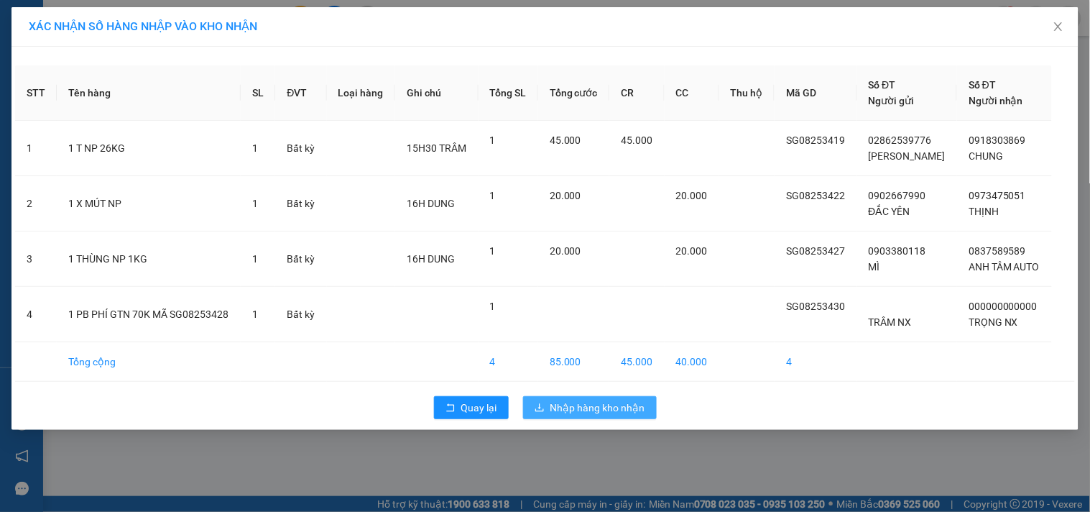
click at [608, 401] on span "Nhập hàng kho nhận" at bounding box center [597, 408] width 95 height 16
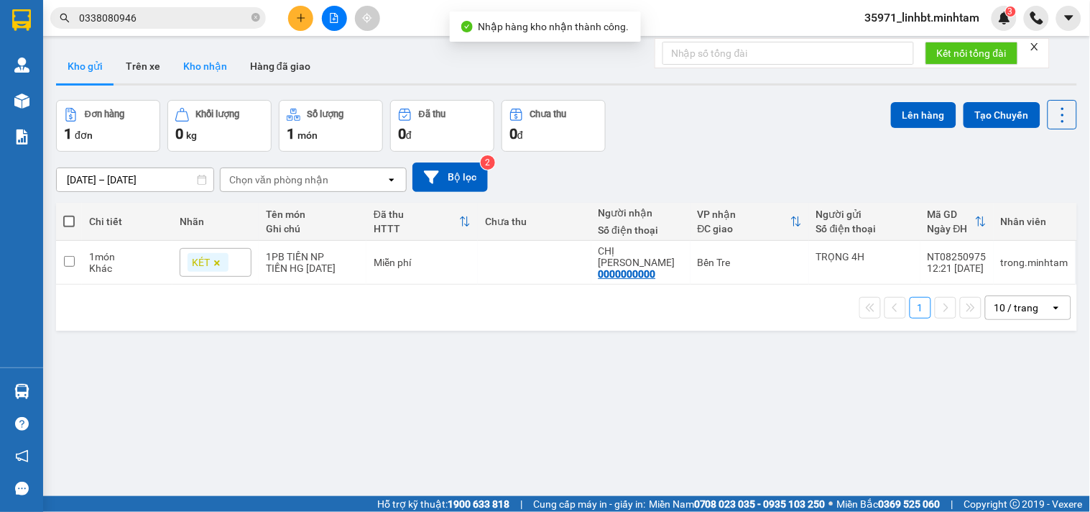
click at [206, 60] on button "Kho nhận" at bounding box center [205, 66] width 67 height 34
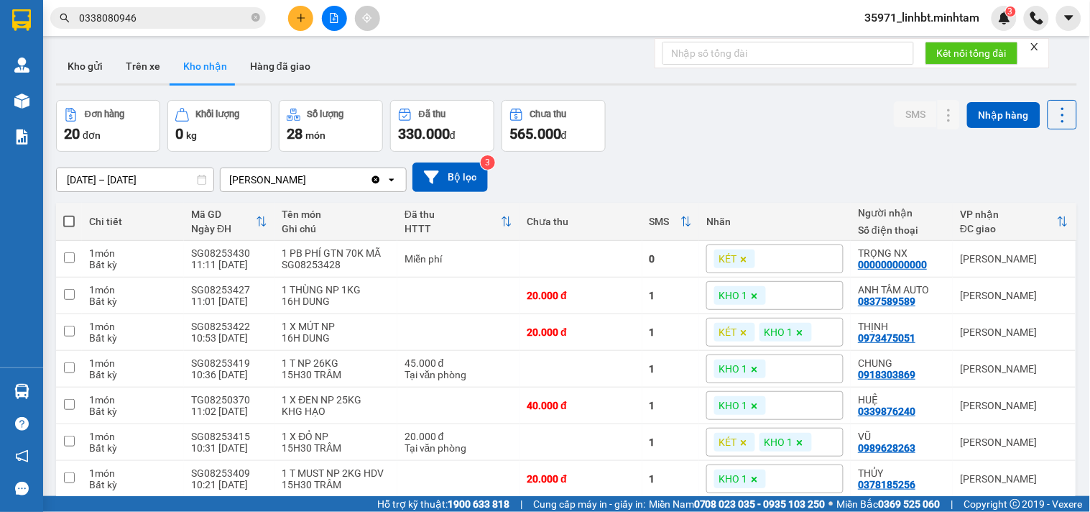
click at [756, 111] on div "Đơn hàng 20 đơn Khối lượng 0 kg Số lượng 28 món Đã thu 330.000 đ Chưa thu 565.0…" at bounding box center [566, 126] width 1021 height 52
click at [915, 290] on icon at bounding box center [920, 295] width 10 height 10
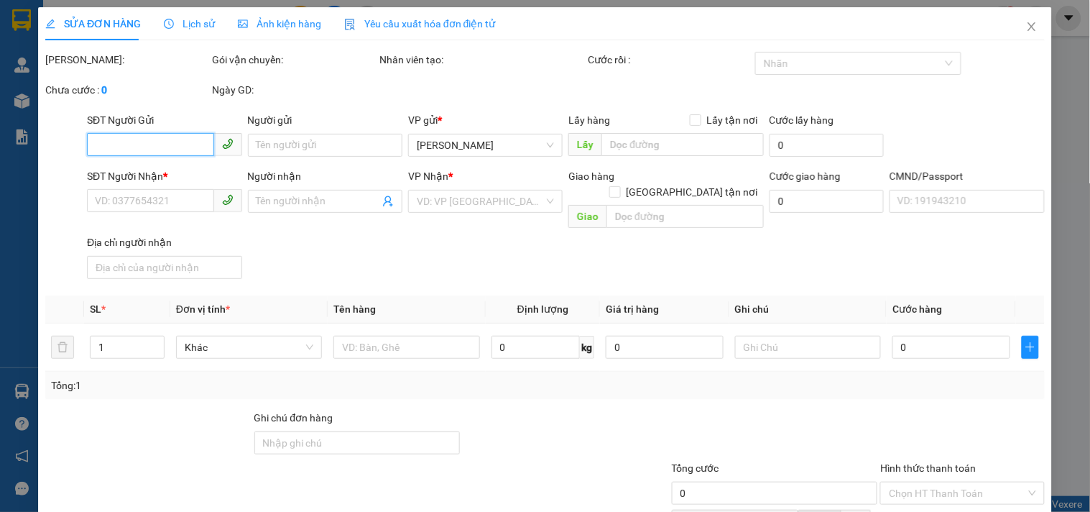
type input "0903380118"
type input "MÌ"
type input "0837589589"
type input "ANH TÂM AUTO"
type input "20.000"
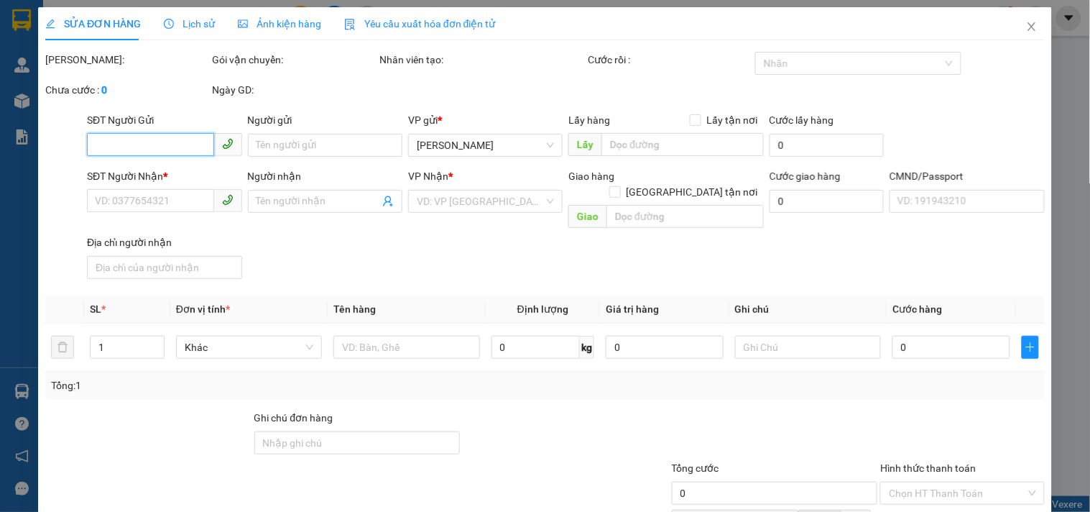
type input "20.000"
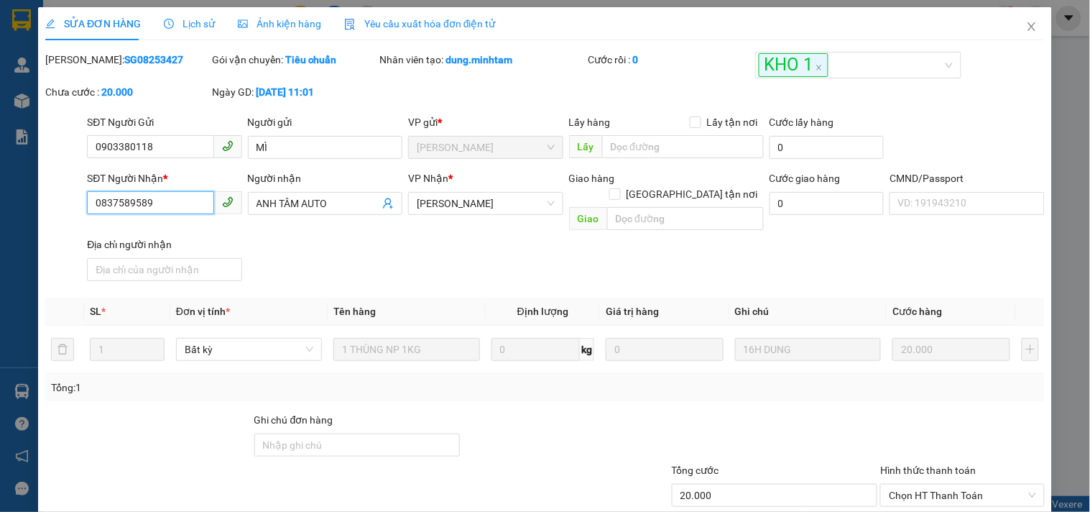
click at [149, 197] on input "0837589589" at bounding box center [150, 202] width 126 height 23
click at [309, 433] on input "Ghi chú đơn hàng" at bounding box center [357, 444] width 206 height 23
click at [289, 232] on div "SĐT Người Nhận * 0837589589 Người nhận ANH TÂM AUTO VP Nhận * Ngã Tư Huyện Gi…" at bounding box center [566, 228] width 964 height 116
click at [292, 433] on input "Ghi chú đơn hàng" at bounding box center [357, 444] width 206 height 23
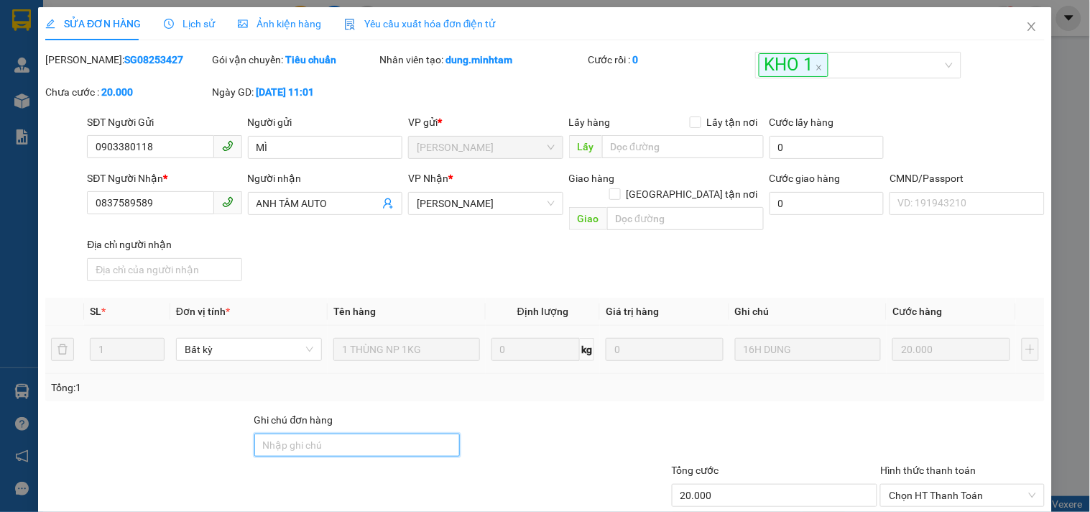
type input "ĐG"
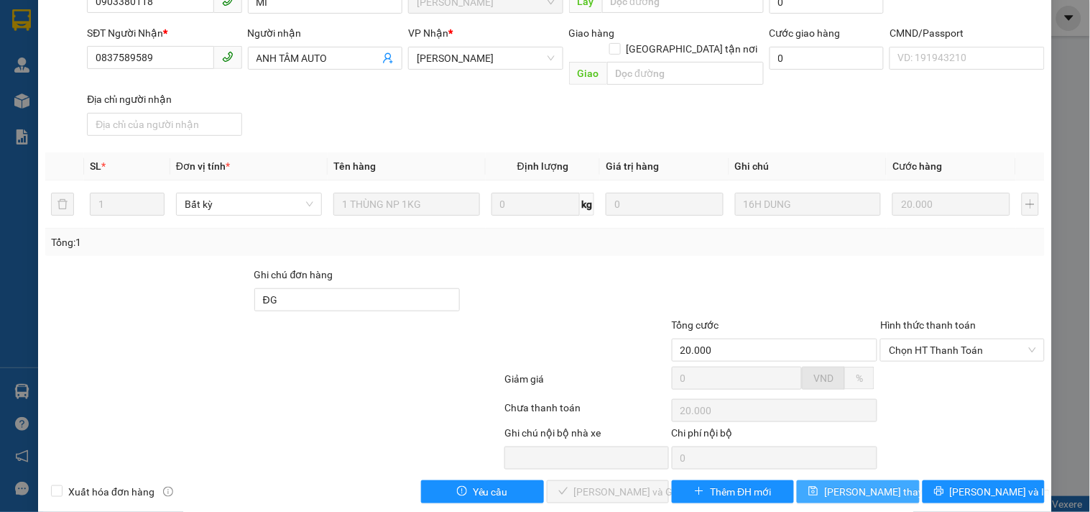
click at [831, 484] on span "[PERSON_NAME] thay đổi" at bounding box center [881, 492] width 115 height 16
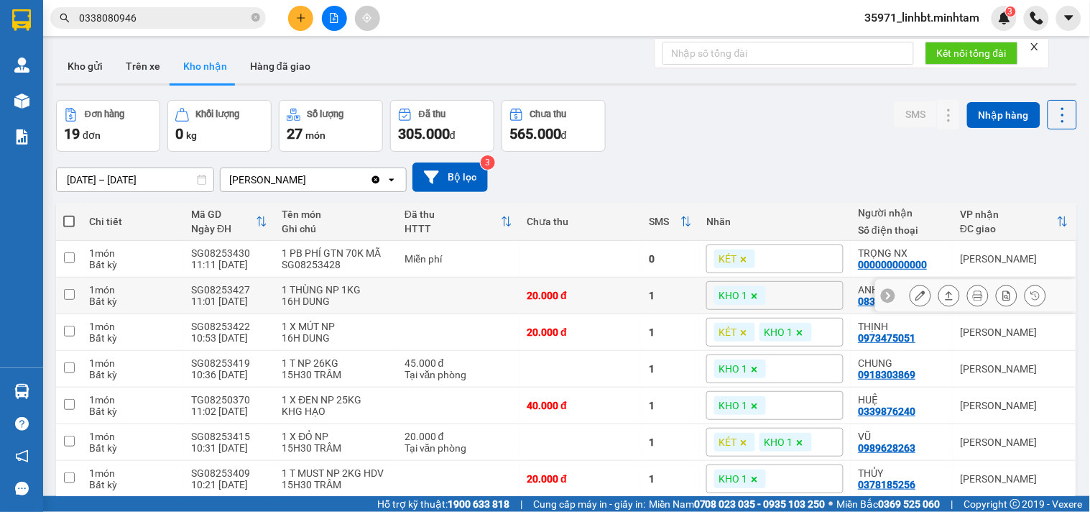
click at [915, 290] on icon at bounding box center [920, 295] width 10 height 10
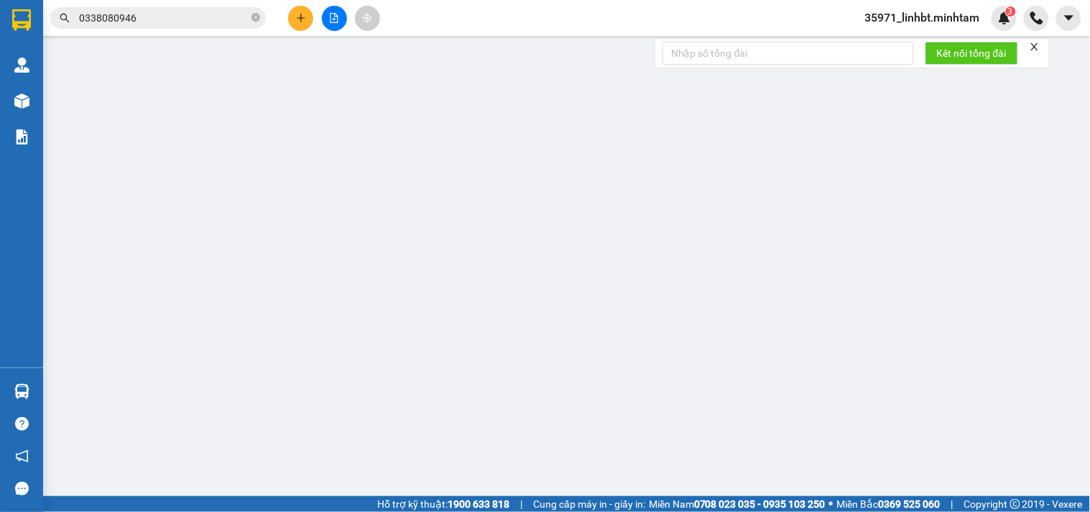
type input "0903380118"
type input "MÌ"
type input "0837589589"
type input "ANH TÂM AUTO"
type input "ĐG"
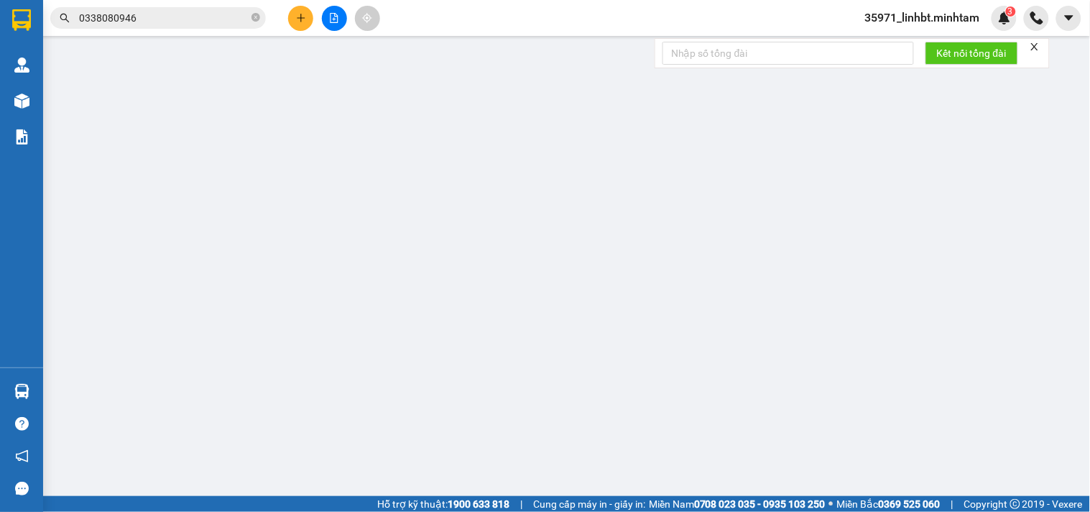
type input "20.000"
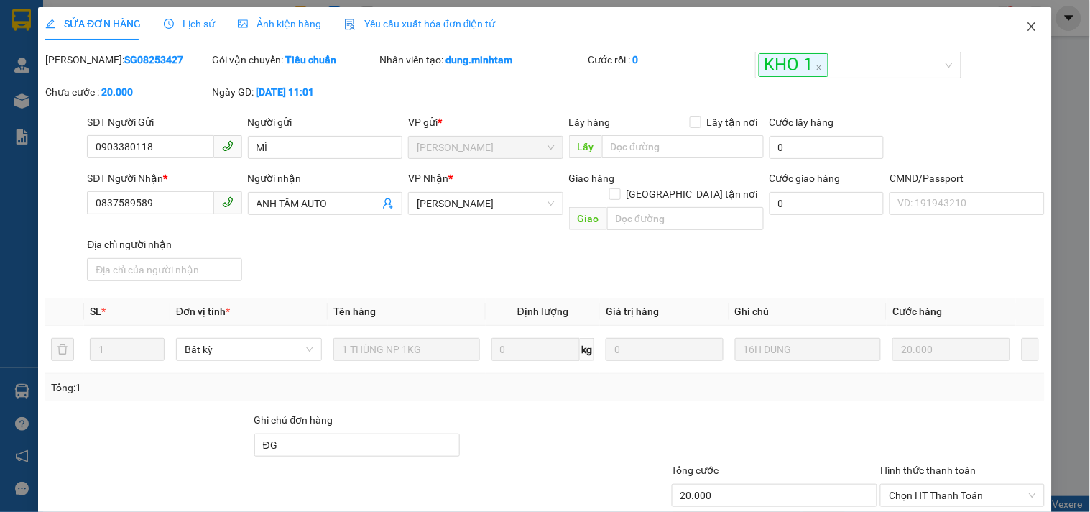
click at [1026, 22] on icon "close" at bounding box center [1031, 26] width 11 height 11
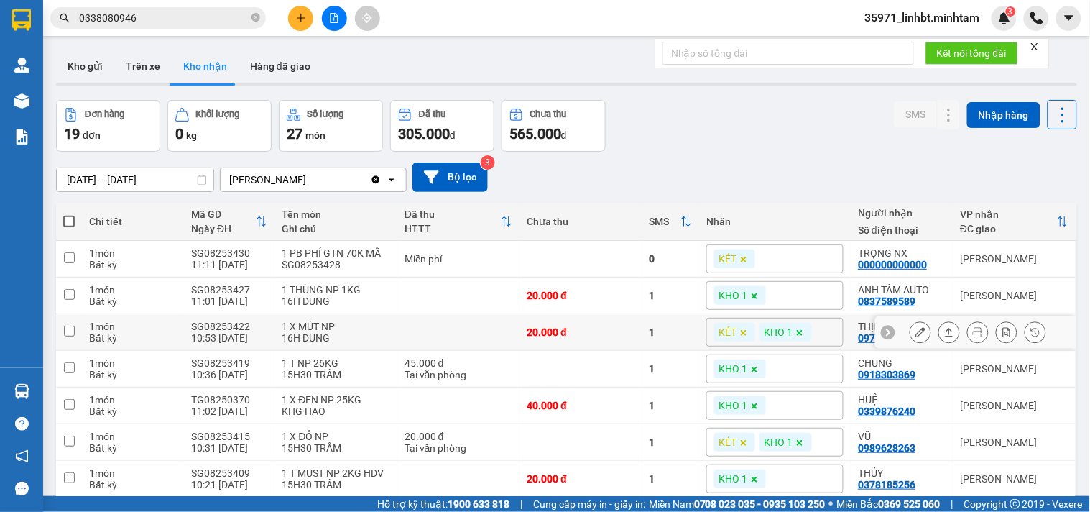
click at [915, 327] on icon at bounding box center [920, 332] width 10 height 10
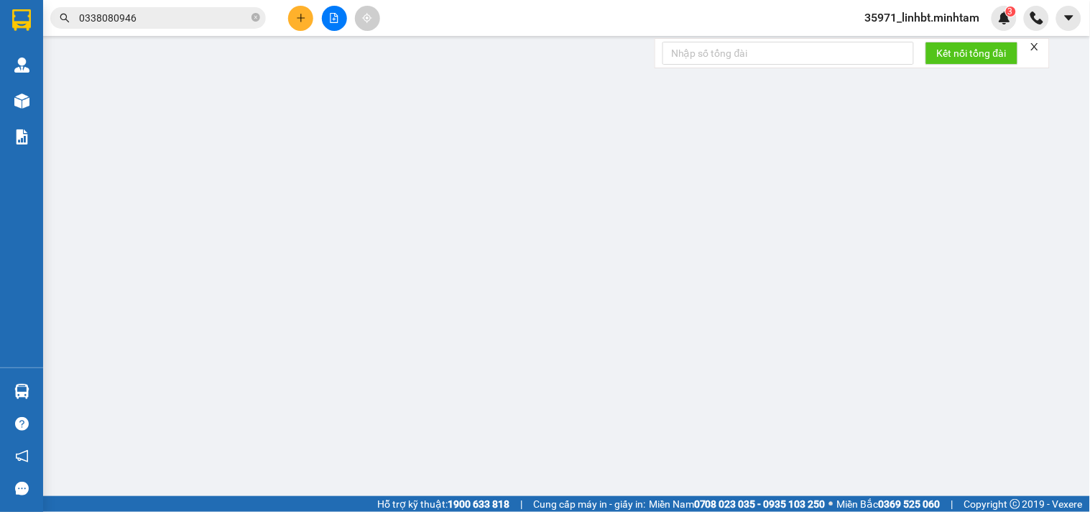
type input "0902667990"
type input "ĐẮC YẾN"
type input "0973475051"
type input "THỊNH"
type input "20.000"
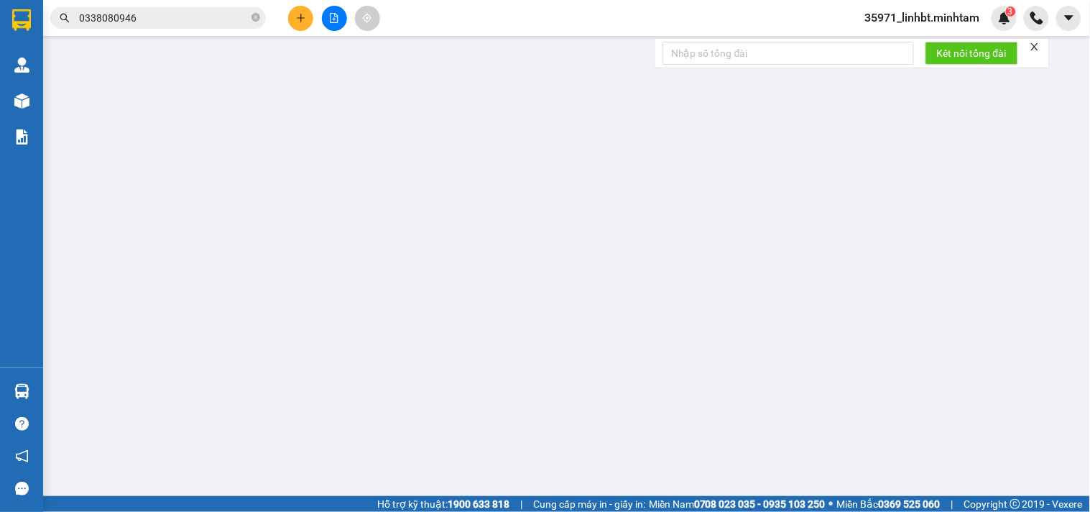
type input "20.000"
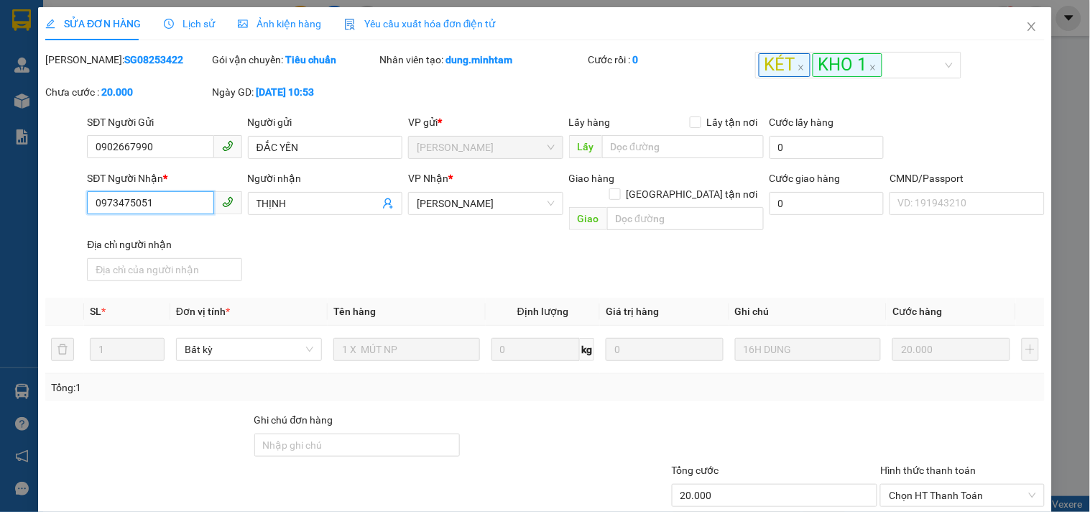
click at [109, 197] on input "0973475051" at bounding box center [150, 202] width 126 height 23
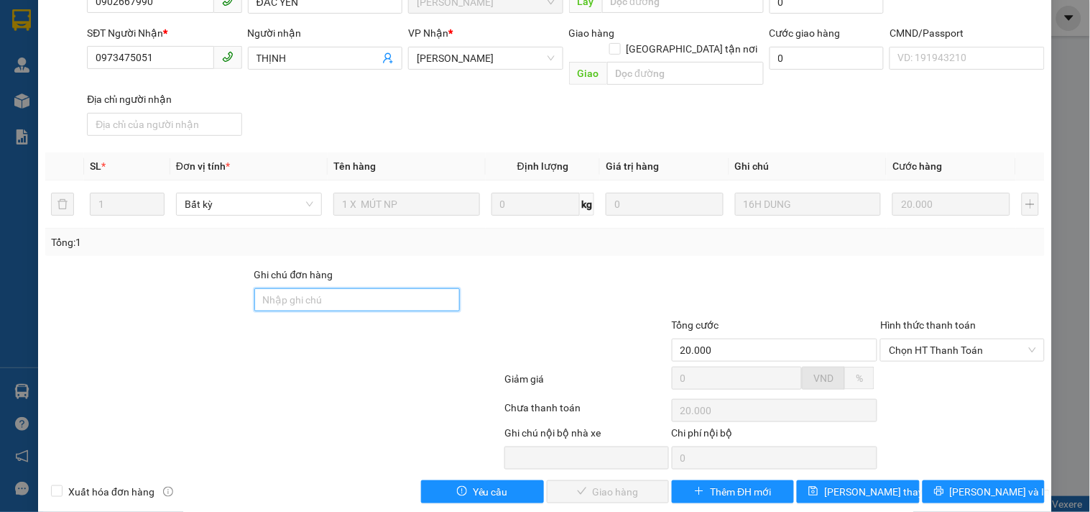
click at [357, 288] on input "Ghi chú đơn hàng" at bounding box center [357, 299] width 206 height 23
type input "ĐG"
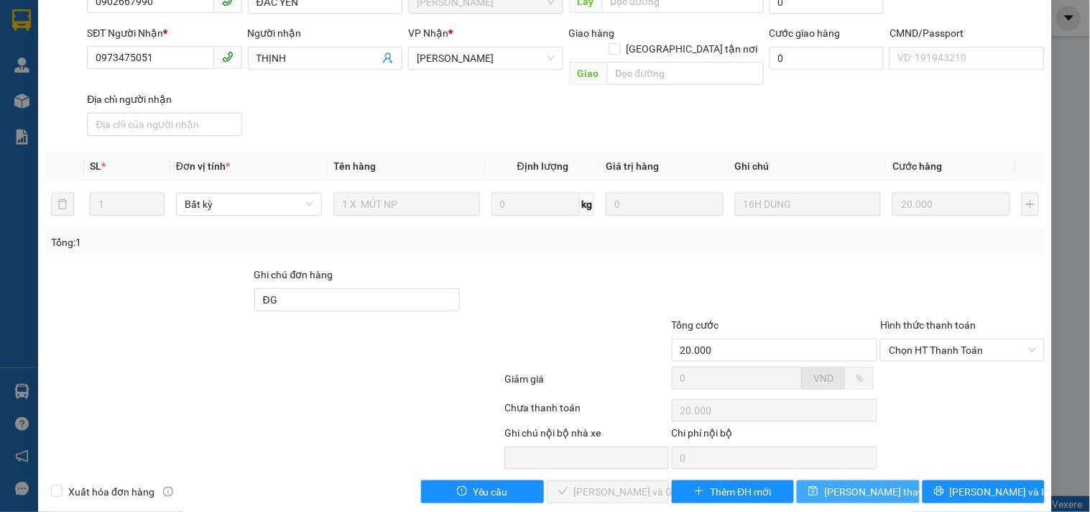
click at [829, 484] on span "[PERSON_NAME] thay đổi" at bounding box center [881, 492] width 115 height 16
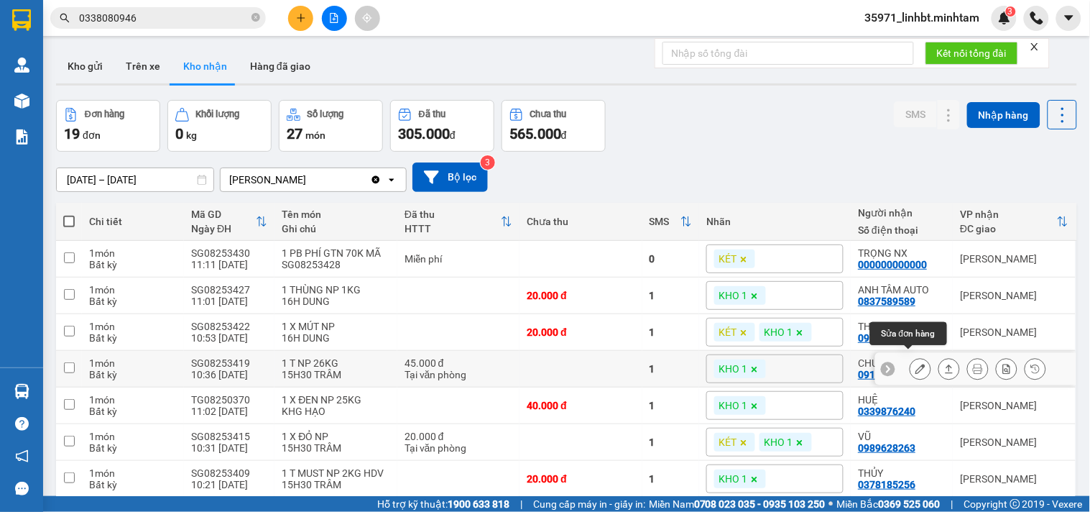
click at [915, 364] on icon at bounding box center [920, 369] width 10 height 10
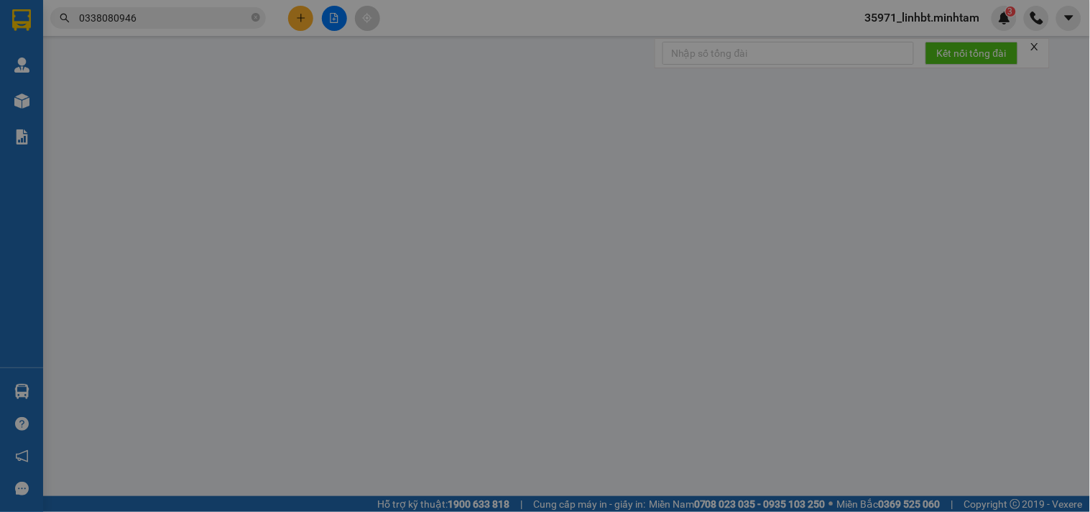
type input "02862539776"
type input "[PERSON_NAME]"
type input "0918303869"
type input "CHUNG"
type input "THỨC ĂN ĐVAT"
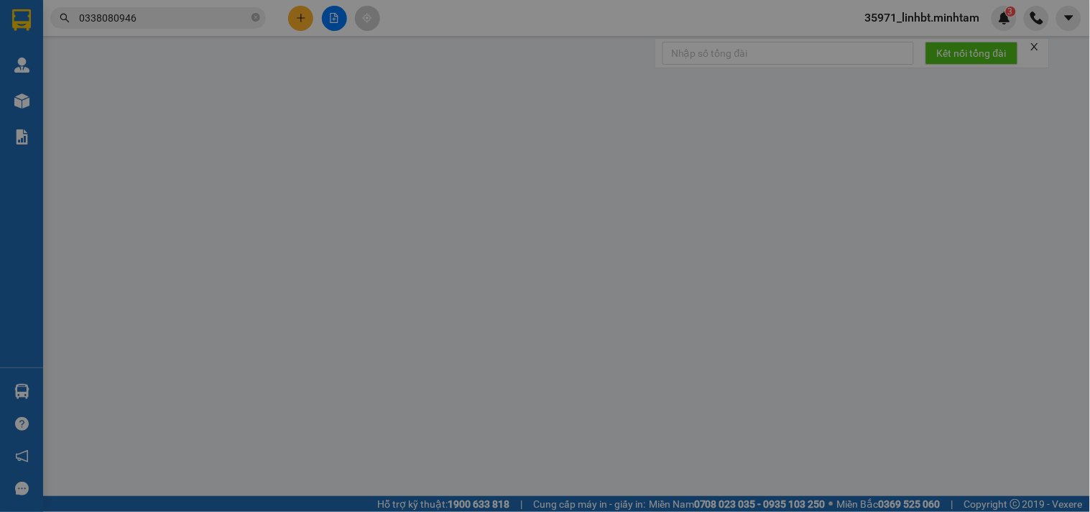
type input "45.000"
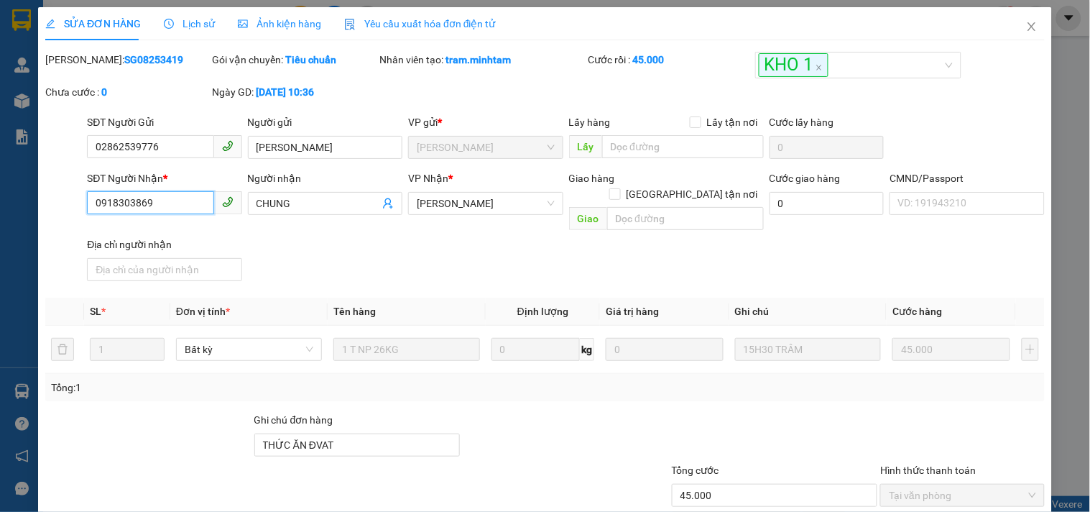
click at [126, 203] on input "0918303869" at bounding box center [150, 202] width 126 height 23
click at [345, 433] on input "THỨC ĂN ĐVAT" at bounding box center [357, 444] width 206 height 23
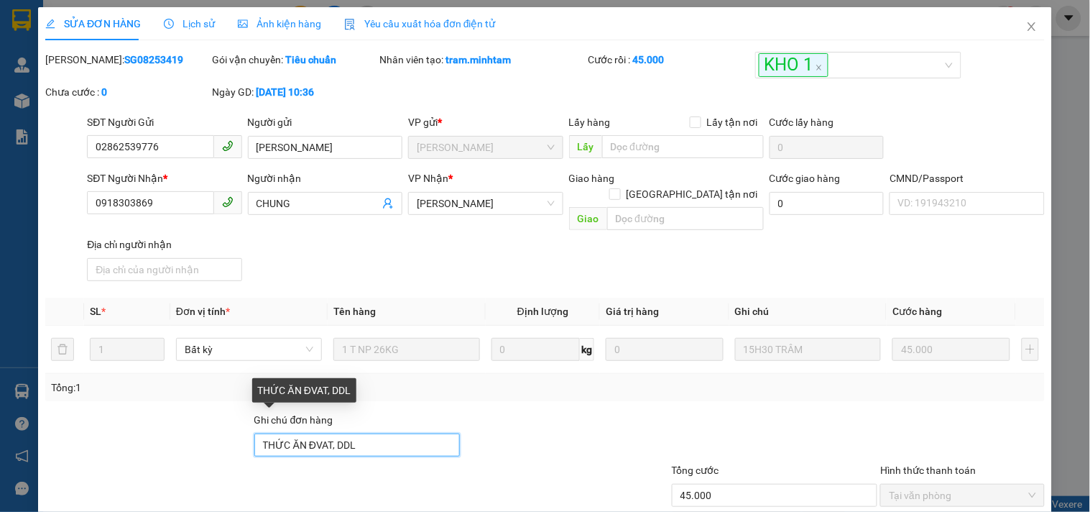
click at [345, 433] on input "THỨC ĂN ĐVAT, DDL" at bounding box center [357, 444] width 206 height 23
click at [381, 433] on input "THỨC ĂN ĐVAT, DDL" at bounding box center [357, 444] width 206 height 23
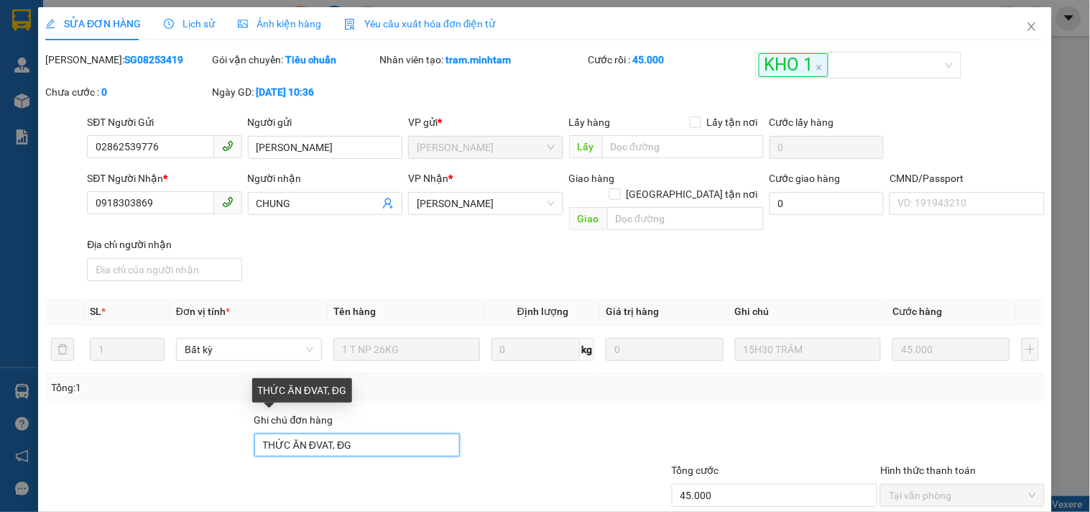
scroll to position [145, 0]
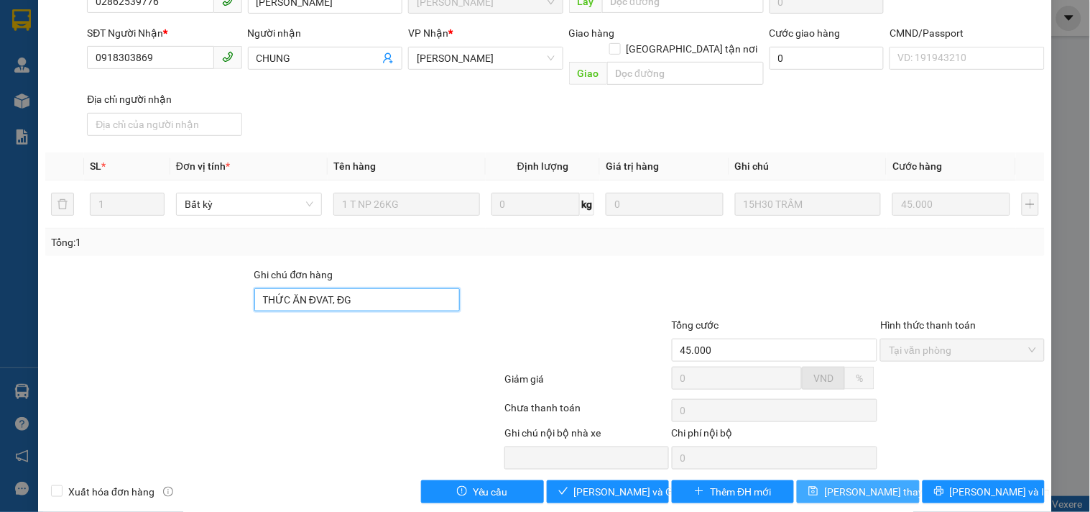
type input "THỨC ĂN ĐVAT, ĐG"
click at [852, 484] on span "[PERSON_NAME] thay đổi" at bounding box center [881, 492] width 115 height 16
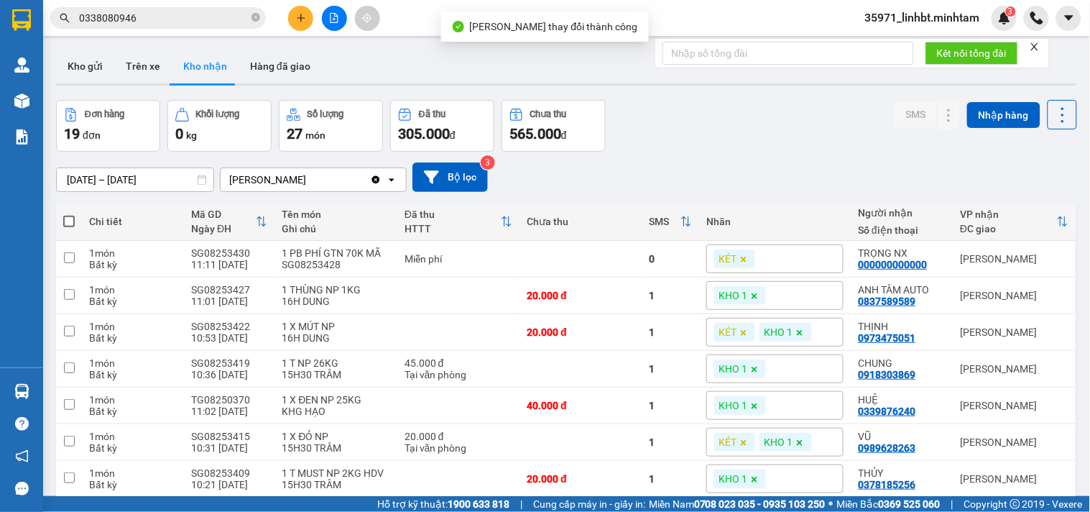
click at [161, 20] on input "0338080946" at bounding box center [164, 18] width 170 height 16
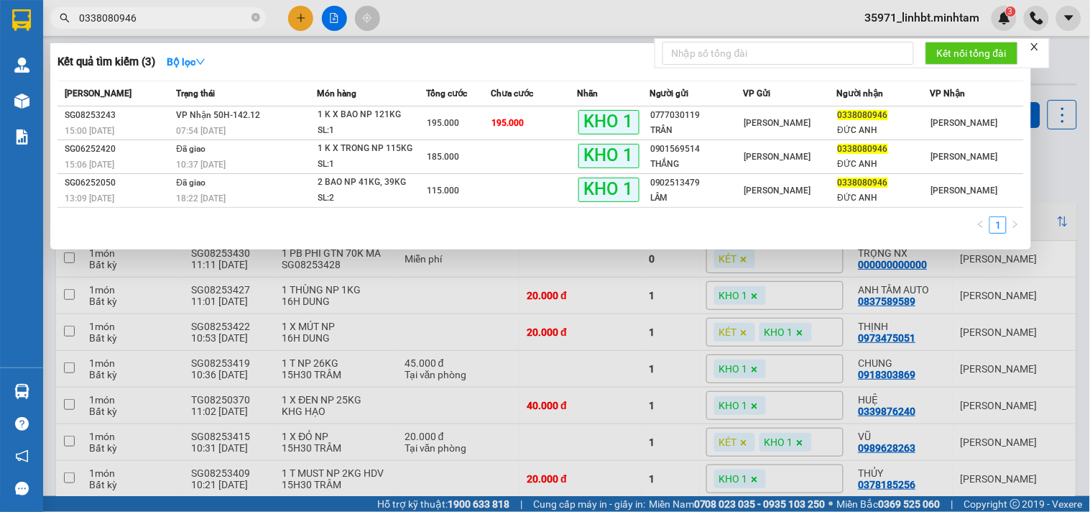
click at [411, 4] on div at bounding box center [545, 256] width 1090 height 512
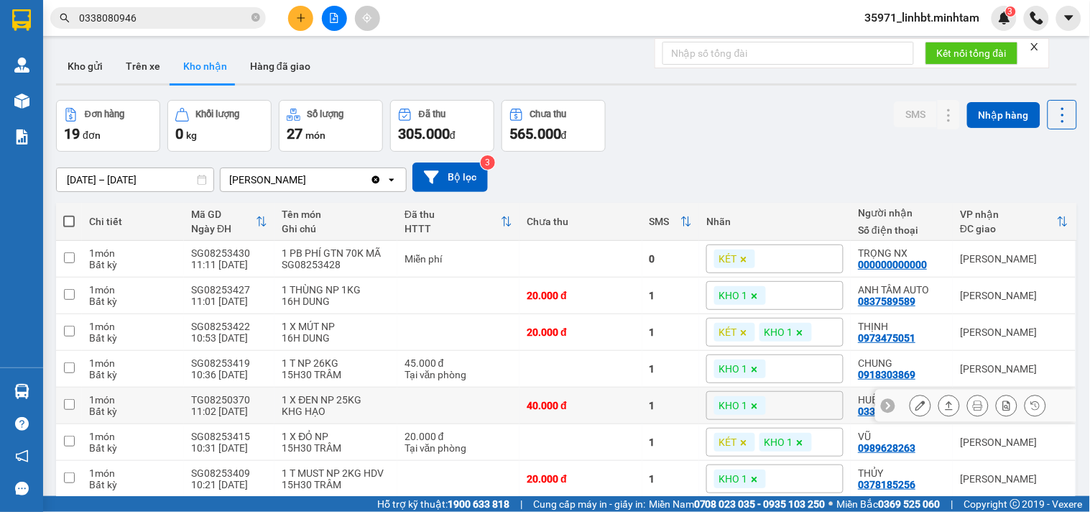
click at [915, 400] on icon at bounding box center [920, 405] width 10 height 10
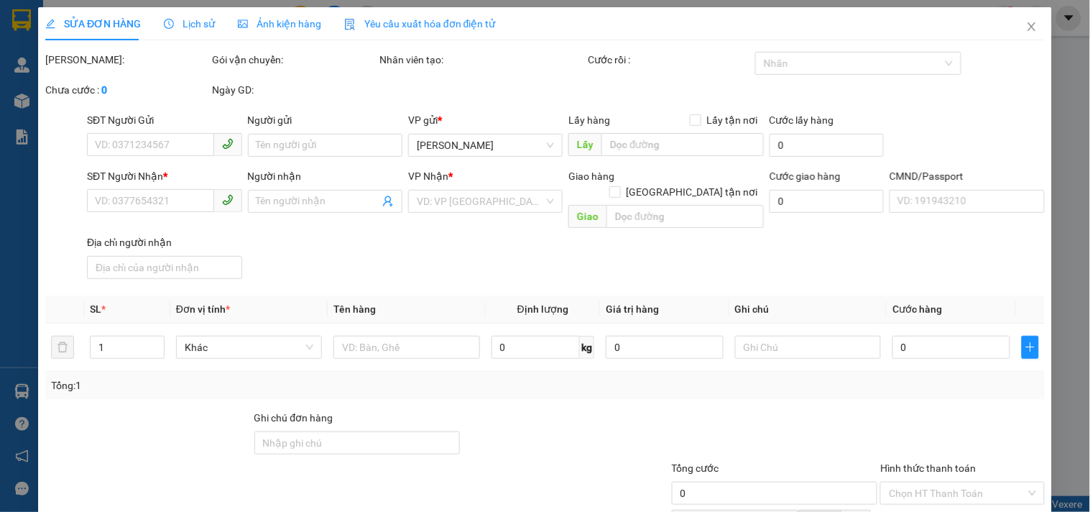
type input "0936970005"
type input "[PERSON_NAME]"
type input "0339876240"
type input "HUỆ"
type input "40.000"
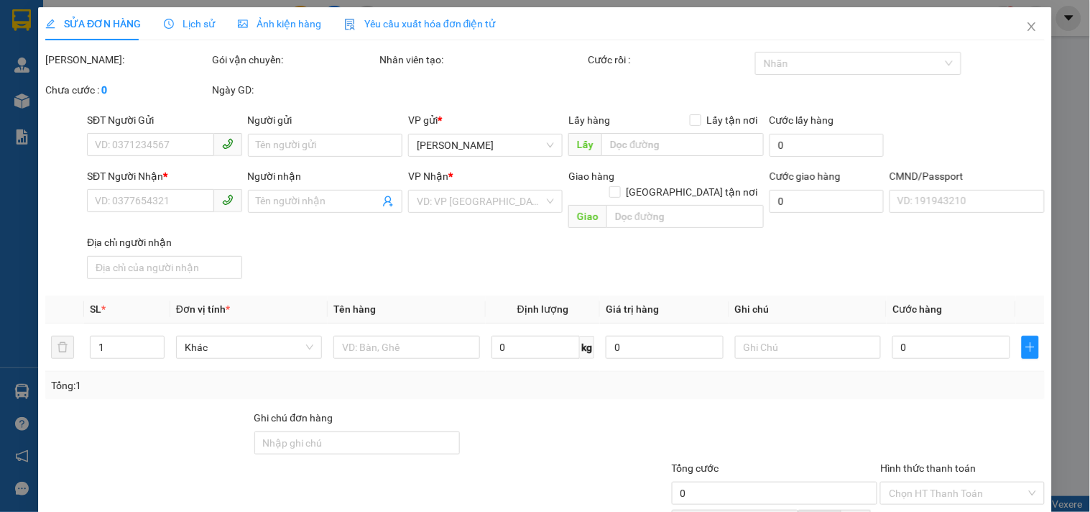
type input "40.000"
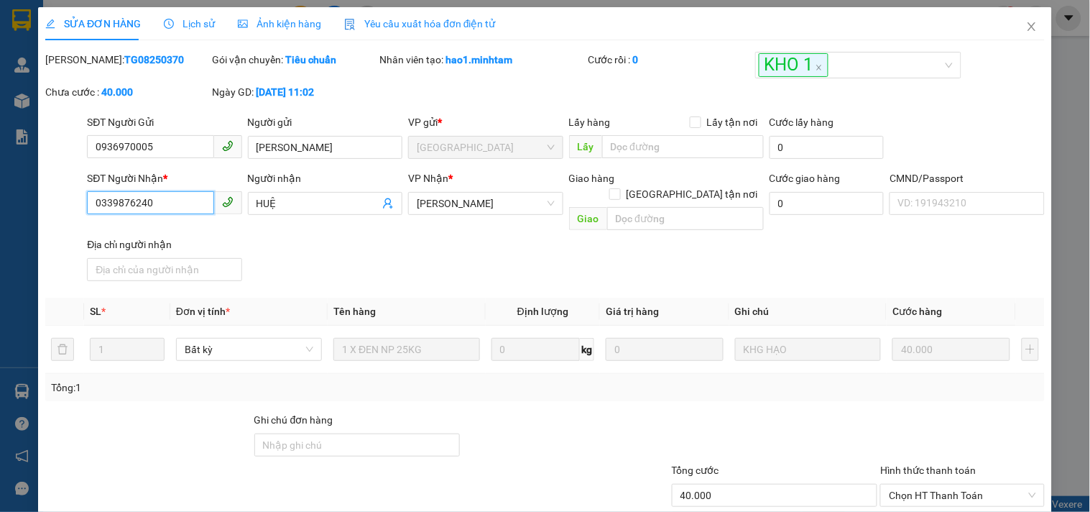
click at [146, 204] on input "0339876240" at bounding box center [150, 202] width 126 height 23
click at [132, 203] on input "0339876240" at bounding box center [150, 202] width 126 height 23
click at [188, 22] on span "Lịch sử" at bounding box center [189, 23] width 51 height 11
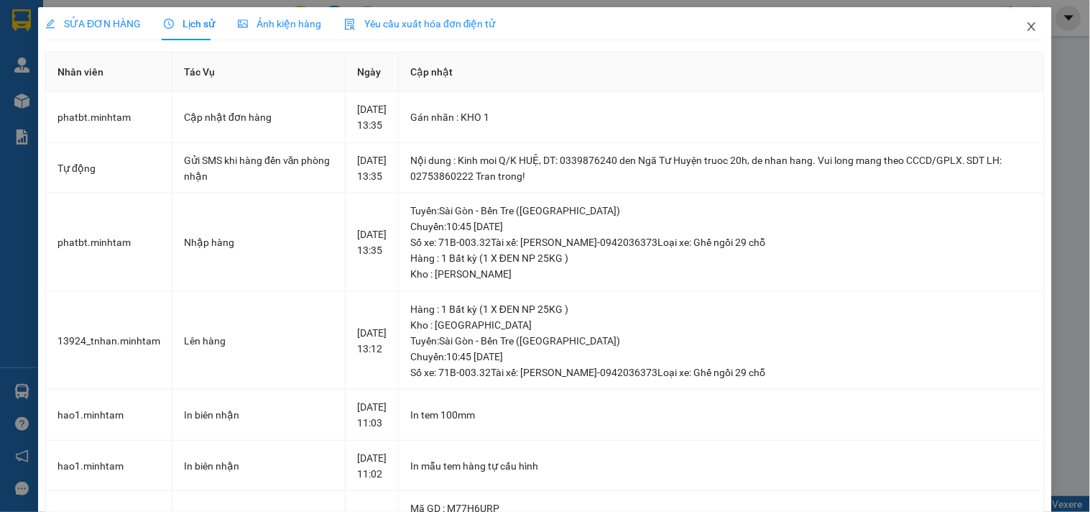
click at [1020, 33] on span "Close" at bounding box center [1032, 27] width 40 height 40
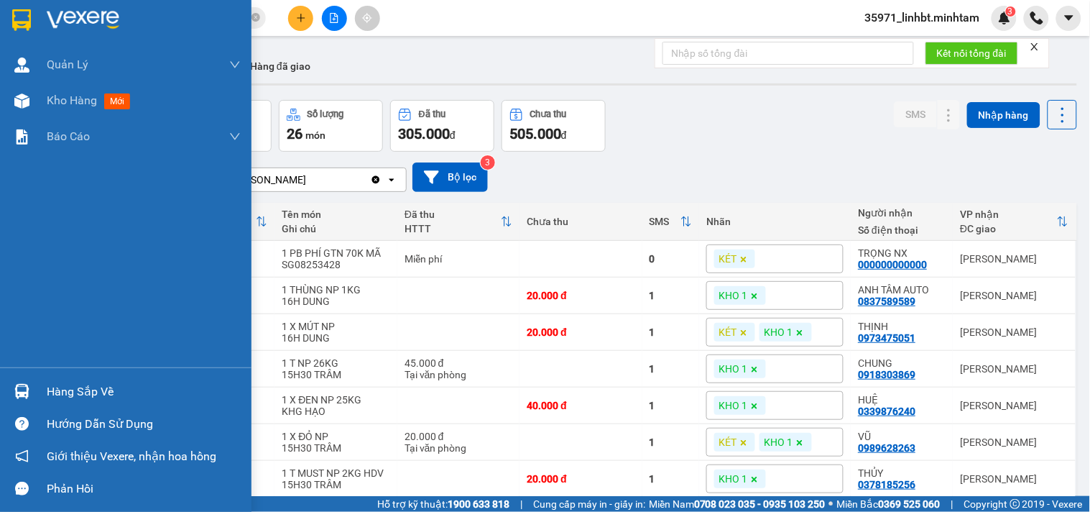
click at [99, 382] on div "Hàng sắp về" at bounding box center [144, 392] width 194 height 22
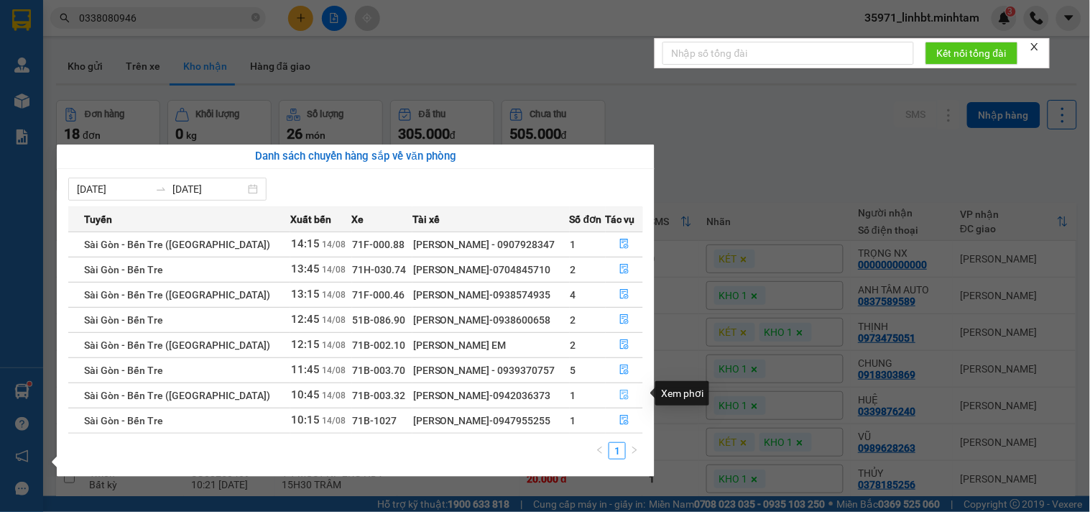
click at [621, 392] on icon "file-done" at bounding box center [624, 394] width 9 height 10
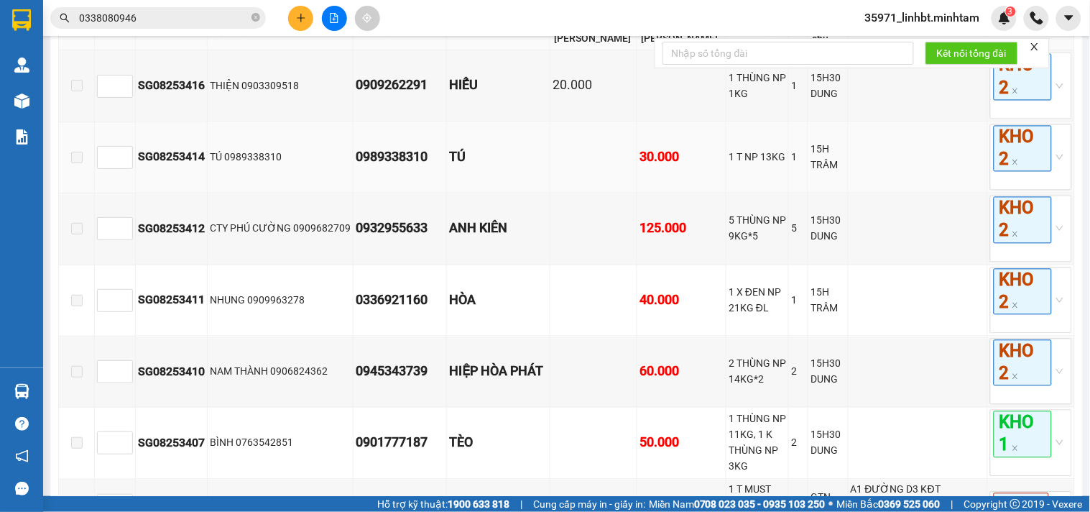
scroll to position [1039, 0]
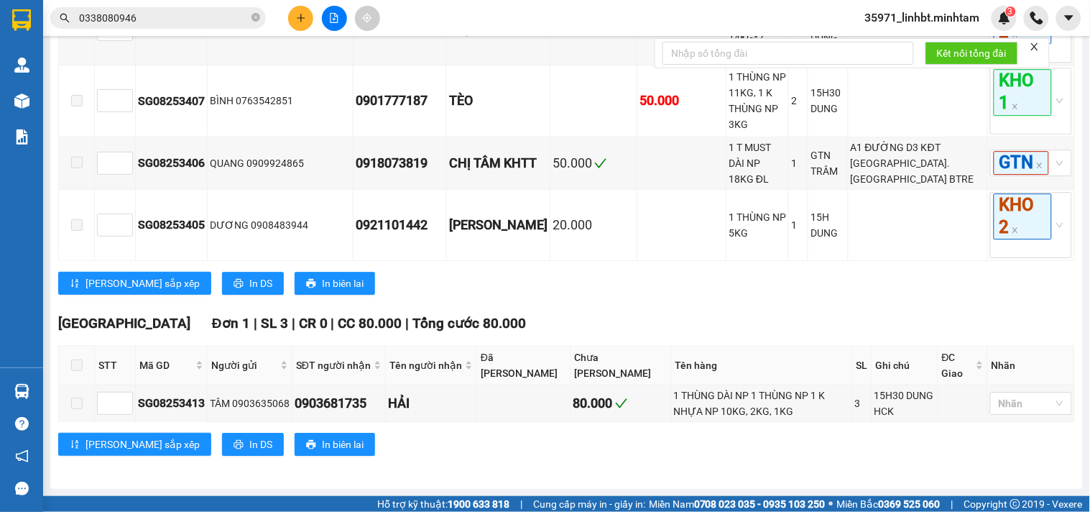
click at [175, 27] on span "0338080946" at bounding box center [158, 18] width 216 height 22
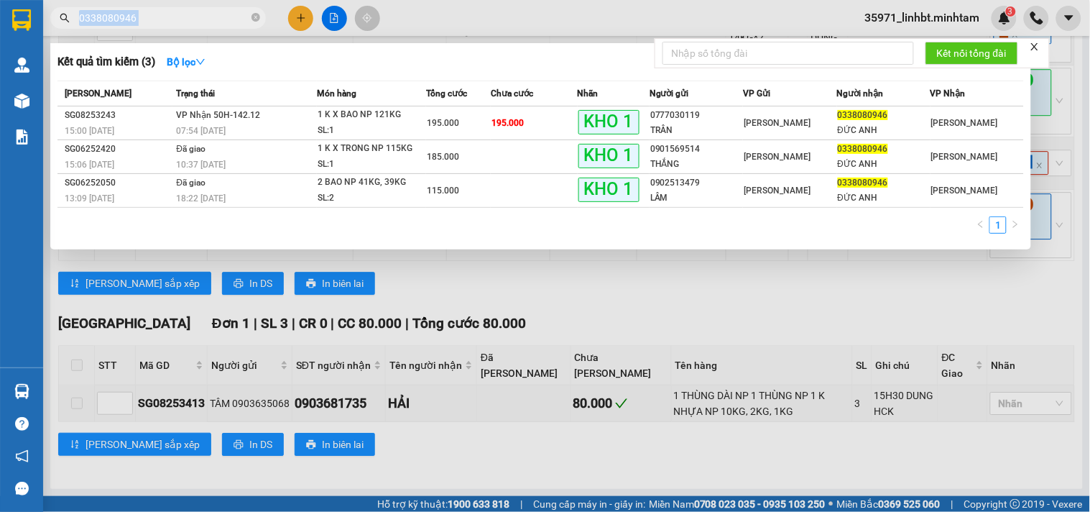
click at [175, 27] on span "0338080946" at bounding box center [158, 18] width 216 height 22
click at [176, 17] on input "0338080946" at bounding box center [164, 18] width 170 height 16
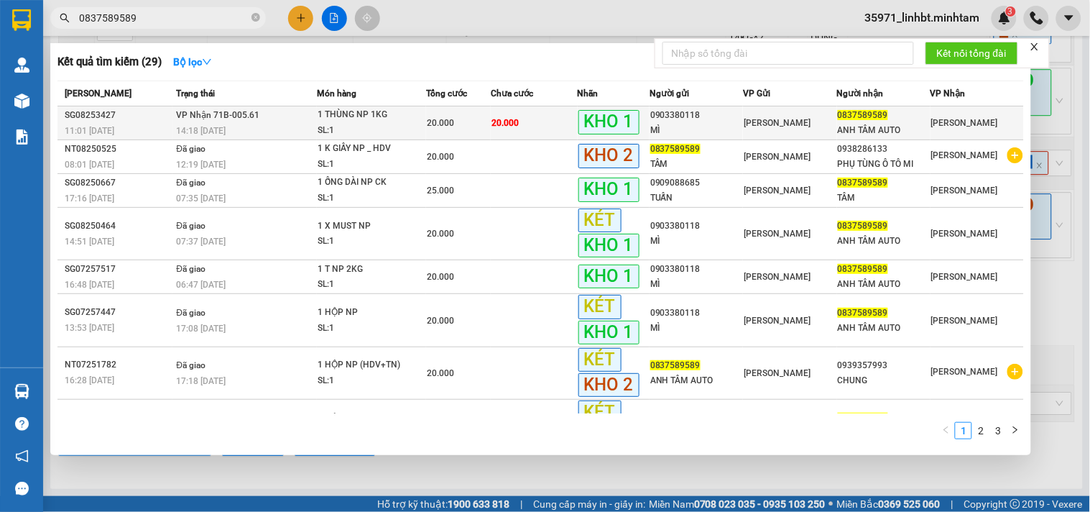
type input "0837589589"
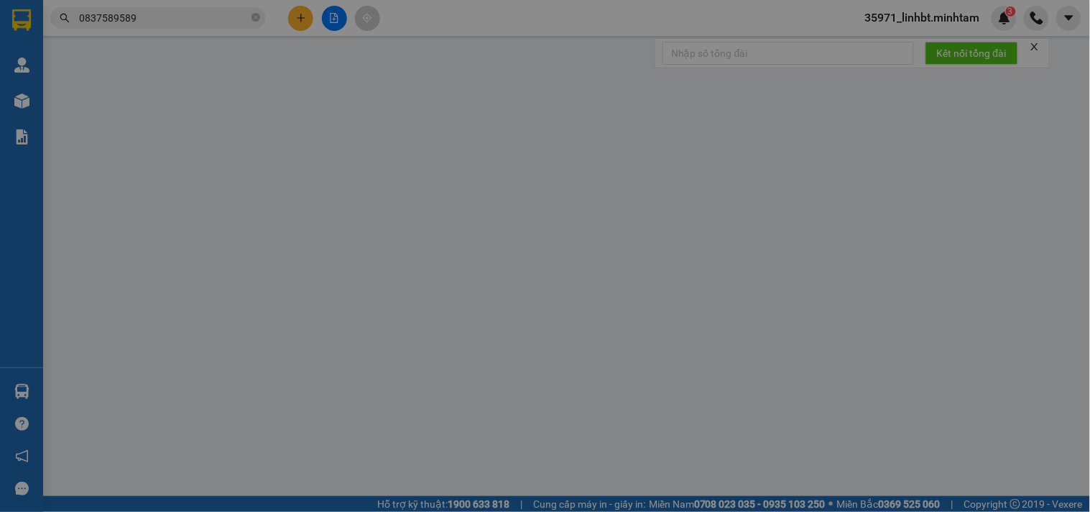
type input "0903380118"
type input "MÌ"
type input "0837589589"
type input "ANH TÂM AUTO"
type input "ĐG"
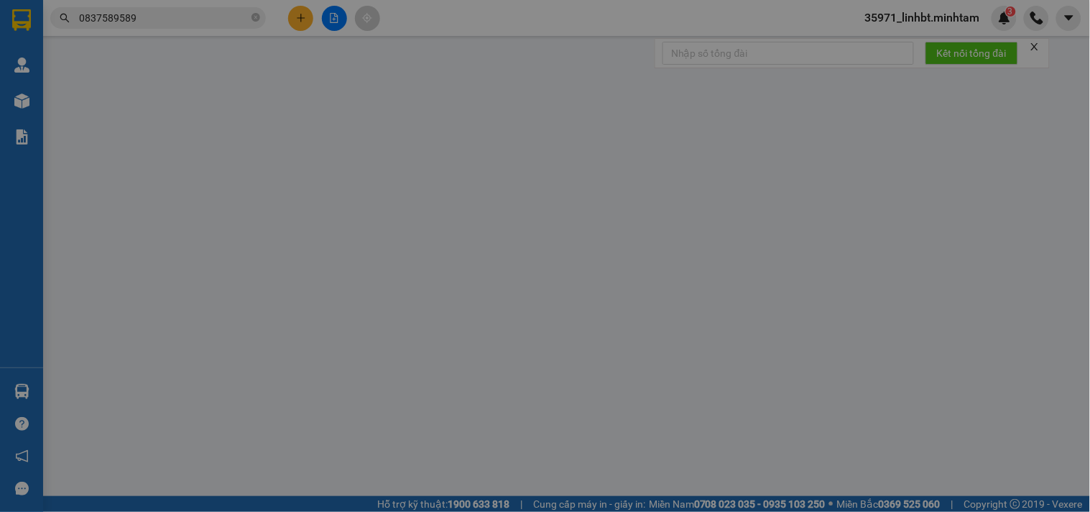
type input "20.000"
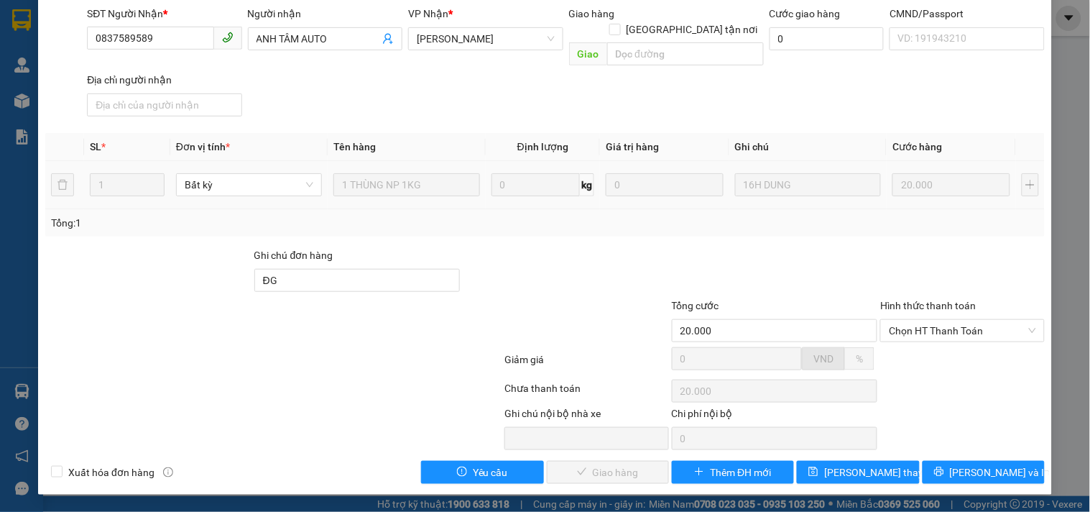
scroll to position [145, 0]
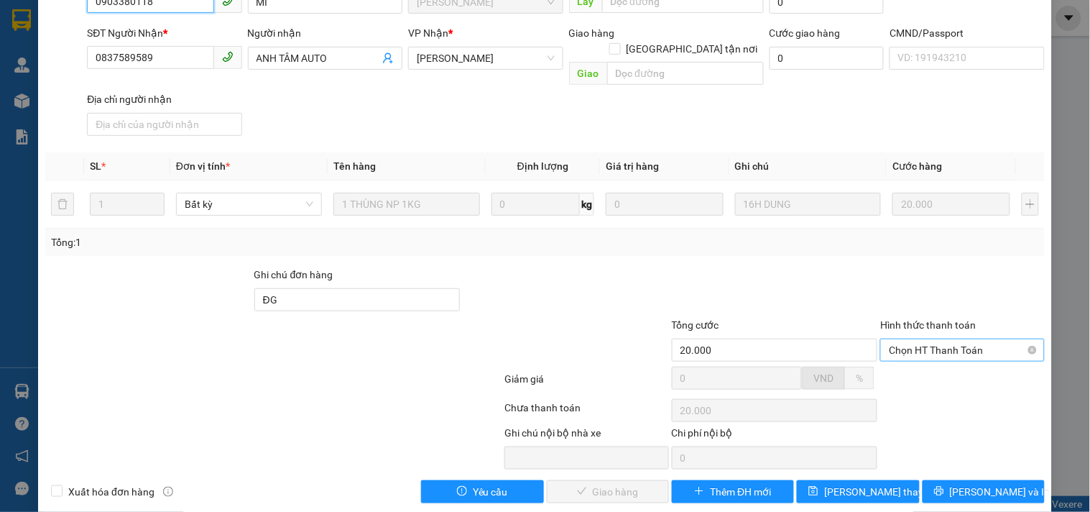
click at [946, 339] on span "Chọn HT Thanh Toán" at bounding box center [962, 350] width 147 height 22
click at [933, 356] on div "Tại văn phòng" at bounding box center [953, 361] width 145 height 16
type input "0"
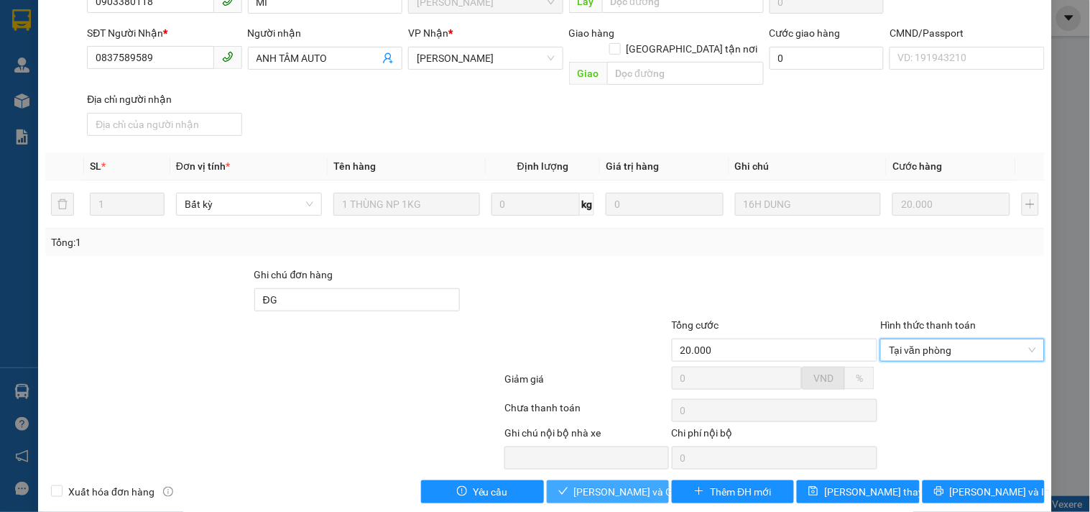
click at [547, 480] on button "[PERSON_NAME] và Giao hàng" at bounding box center [608, 491] width 122 height 23
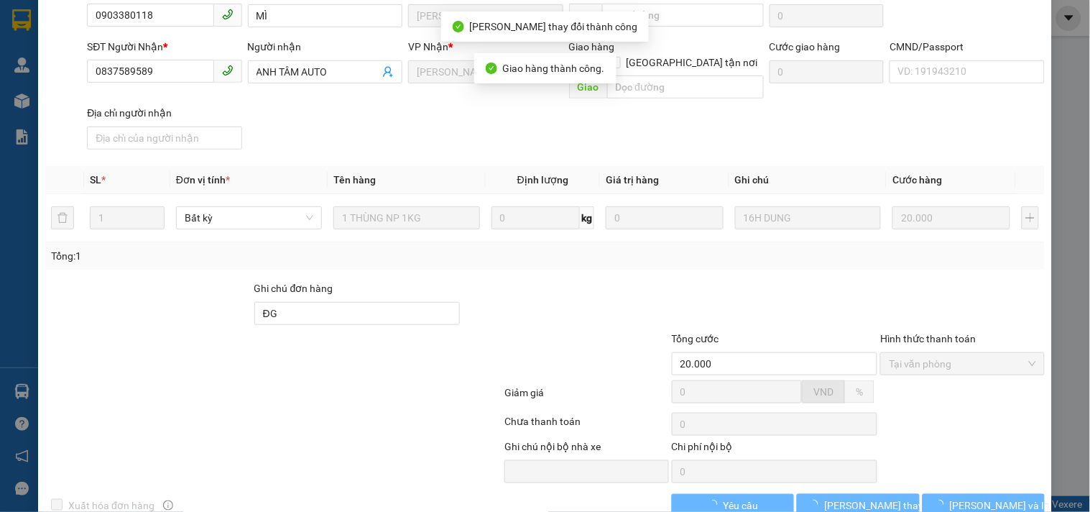
scroll to position [158, 0]
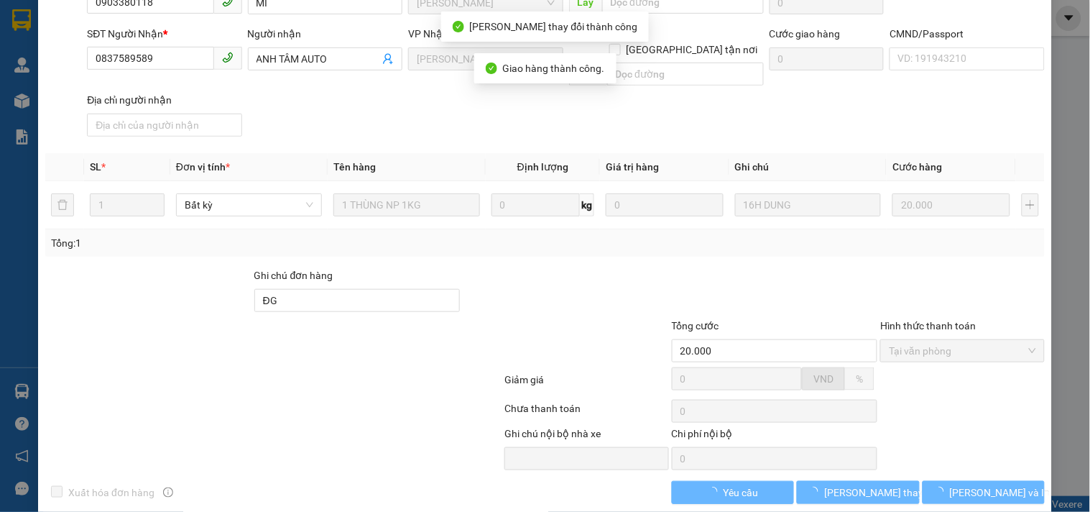
click at [1002, 481] on button "[PERSON_NAME] và In" at bounding box center [984, 492] width 122 height 23
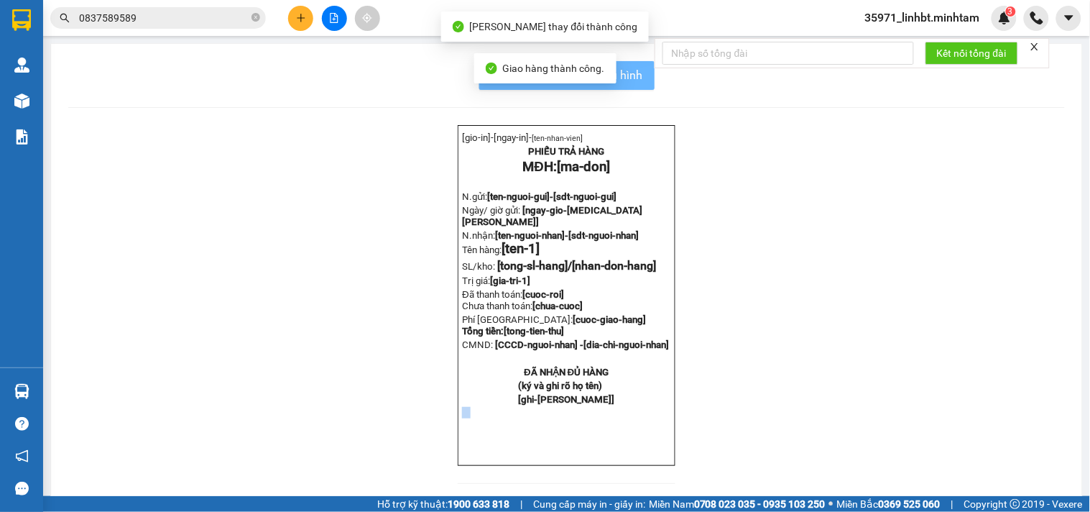
click at [1002, 471] on div "[gio-in]- [ngay-in]- [ten-nhan-vien] PHIẾU TRẢ HÀNG MĐH: [ma-don] N.gửi: [ten-n…" at bounding box center [566, 313] width 997 height 376
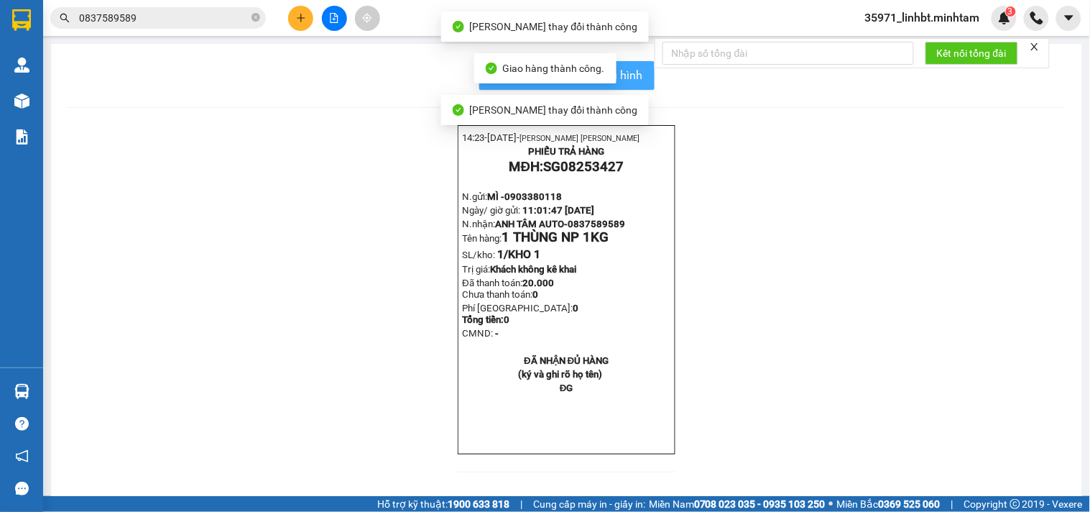
click at [637, 85] on button "In mẫu biên lai tự cấu hình" at bounding box center [566, 75] width 175 height 29
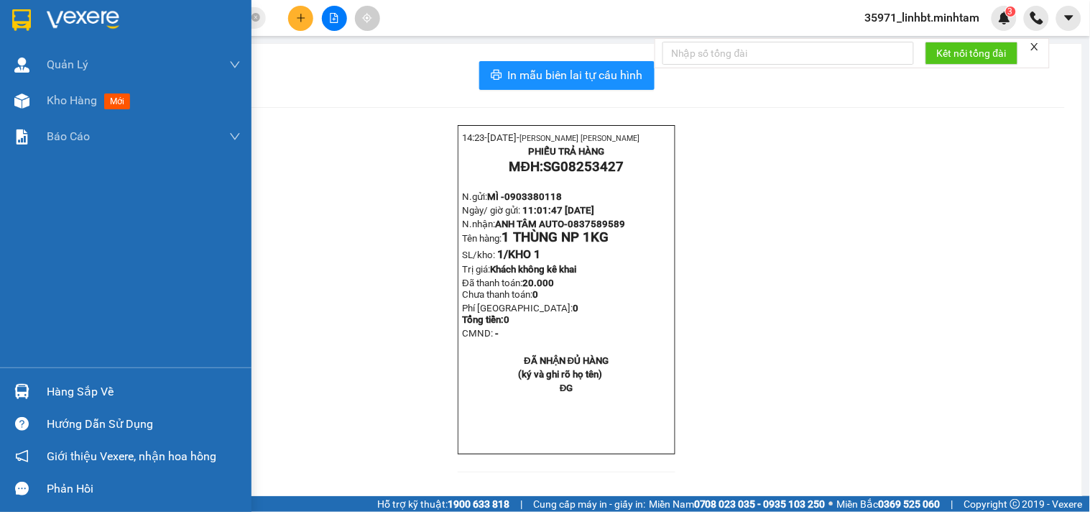
click at [119, 386] on div "Hàng sắp về" at bounding box center [144, 392] width 194 height 22
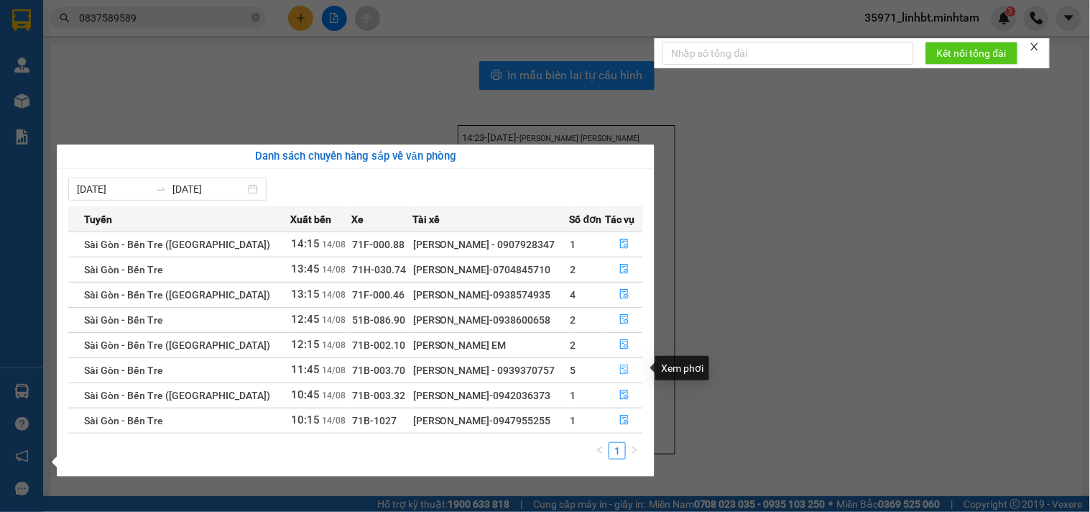
click at [619, 372] on icon "file-done" at bounding box center [624, 369] width 10 height 10
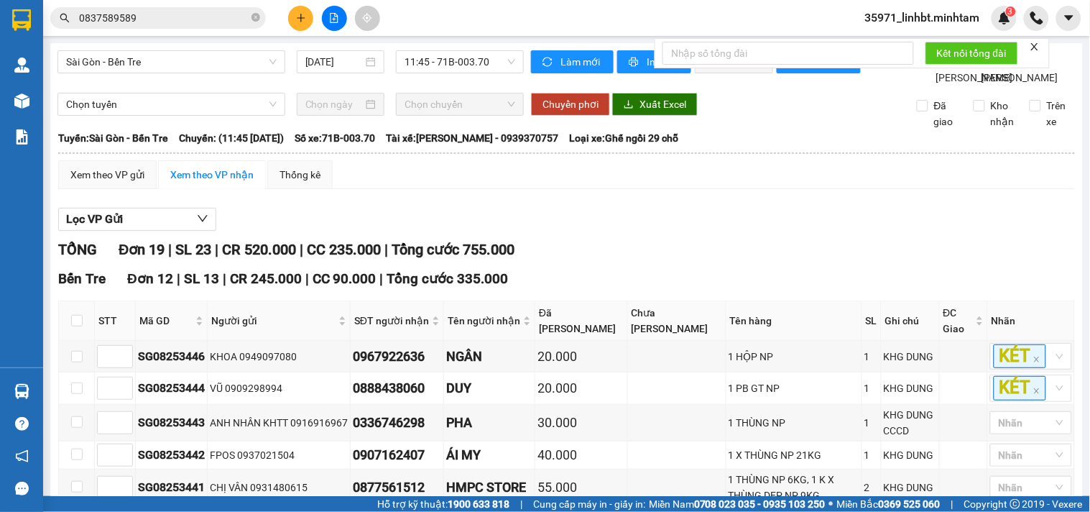
scroll to position [665, 0]
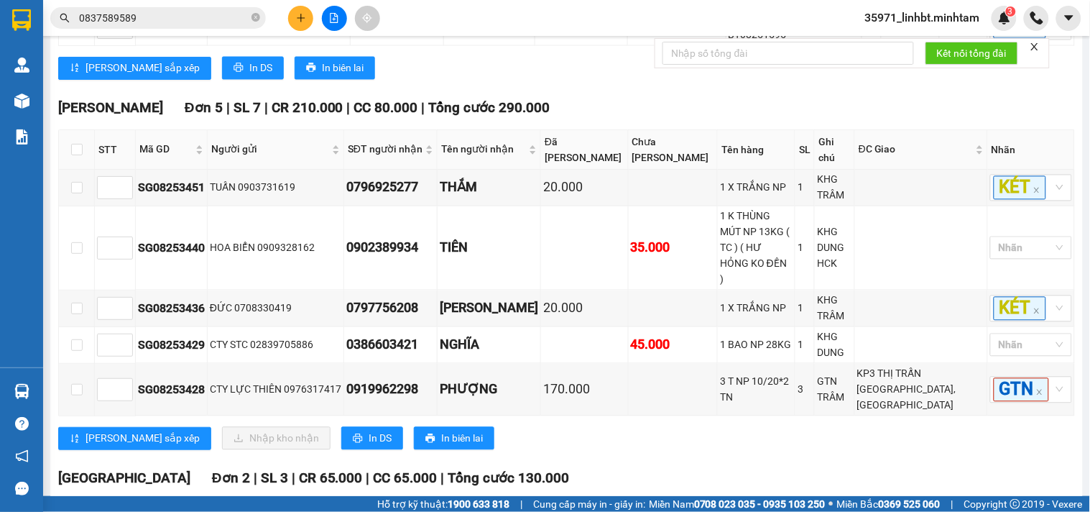
click at [137, 18] on input "0837589589" at bounding box center [164, 18] width 170 height 16
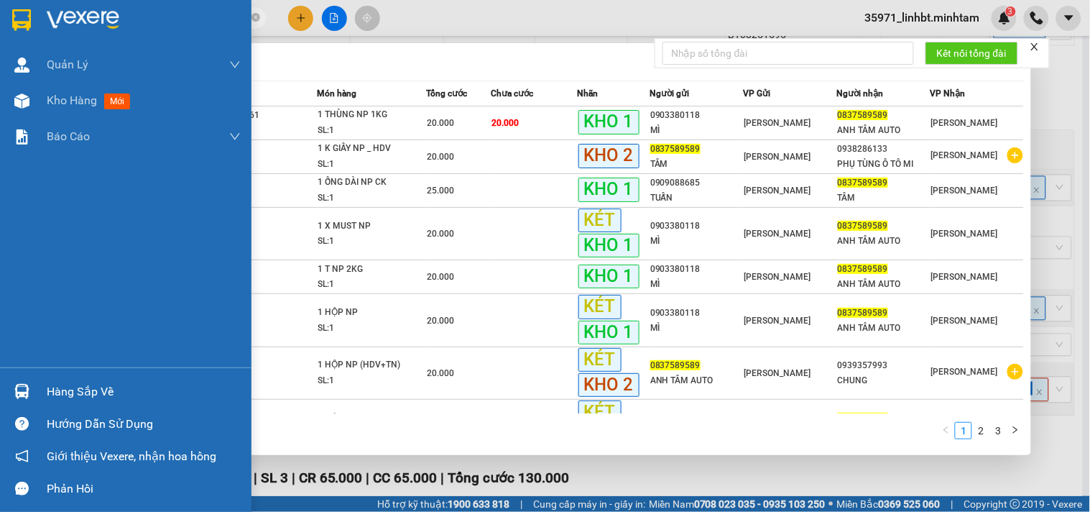
click at [36, 384] on div "Hàng sắp về" at bounding box center [126, 391] width 252 height 32
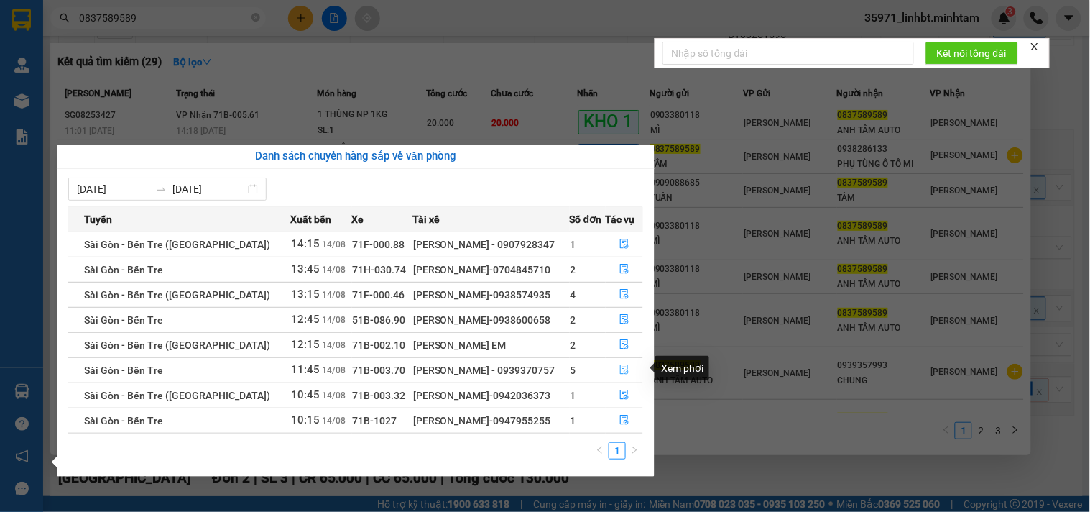
click at [627, 371] on icon "file-done" at bounding box center [624, 369] width 10 height 10
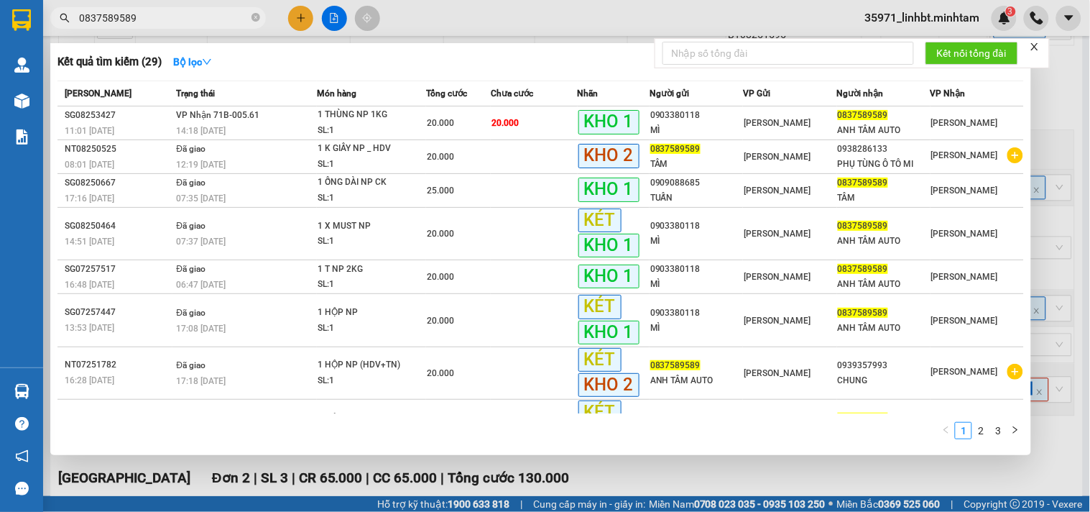
click at [1056, 106] on div at bounding box center [545, 256] width 1090 height 512
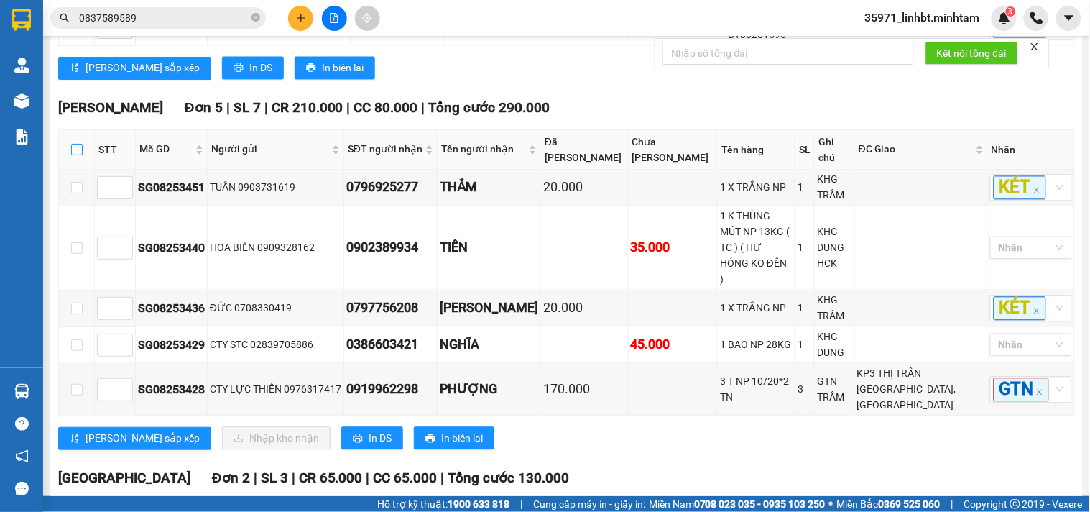
click at [73, 155] on input "checkbox" at bounding box center [76, 149] width 11 height 11
checkbox input "true"
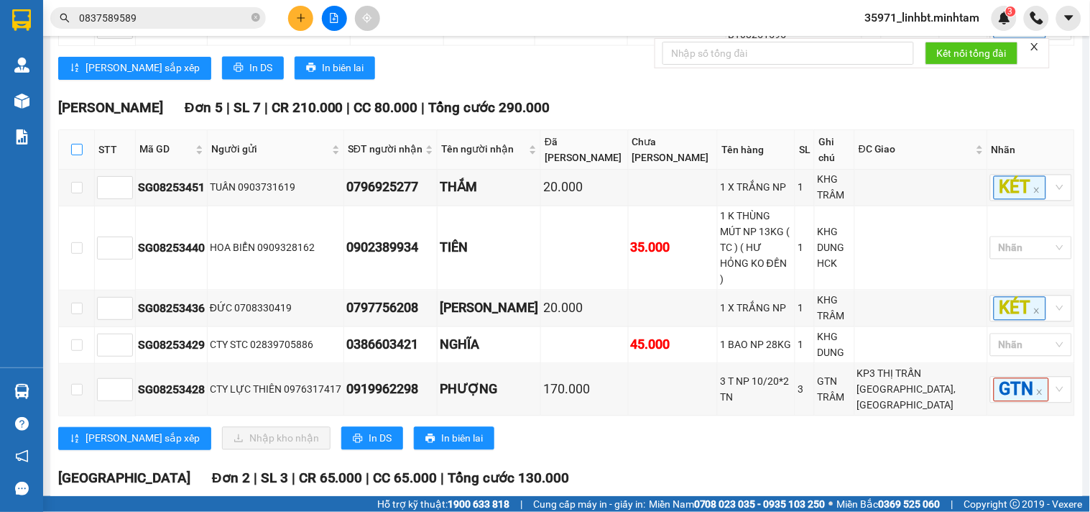
checkbox input "true"
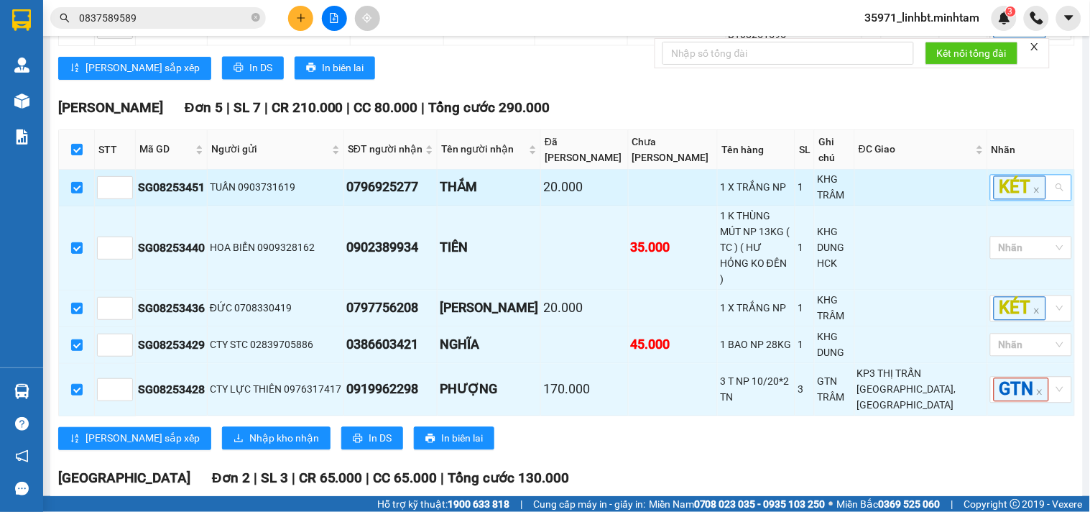
click at [1048, 201] on div "KÉT" at bounding box center [1031, 188] width 82 height 27
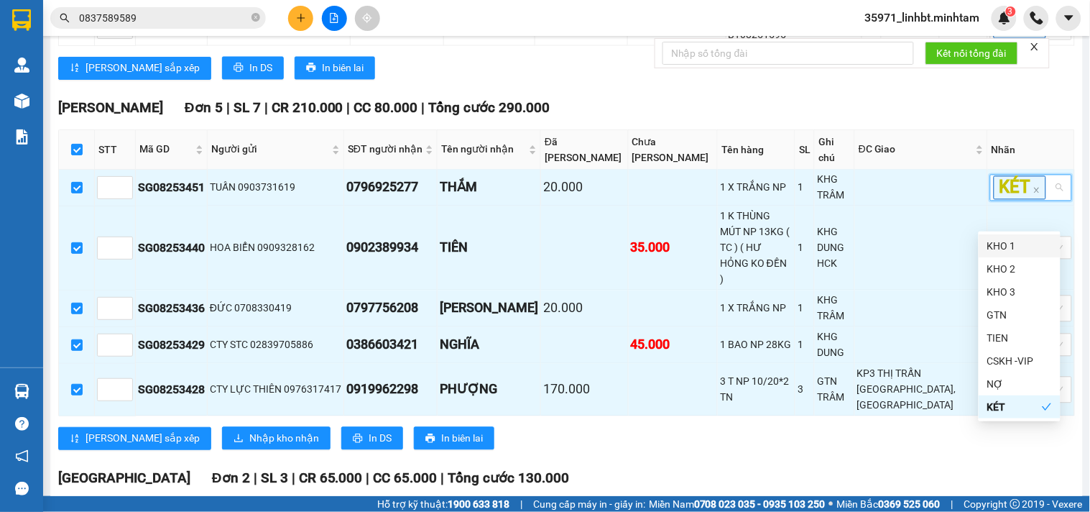
click at [997, 243] on div "KHO 1" at bounding box center [1019, 246] width 65 height 16
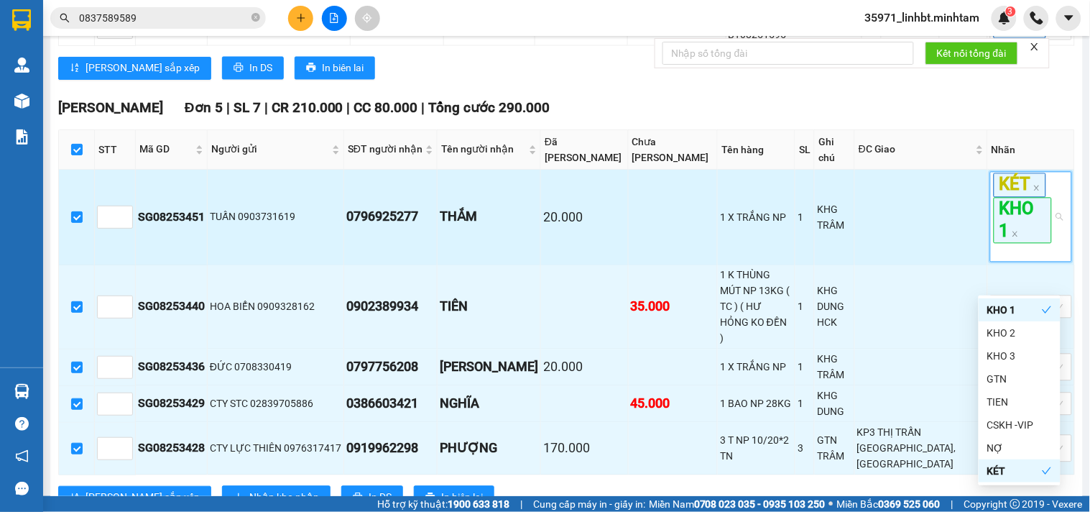
click at [892, 227] on td at bounding box center [921, 218] width 133 height 96
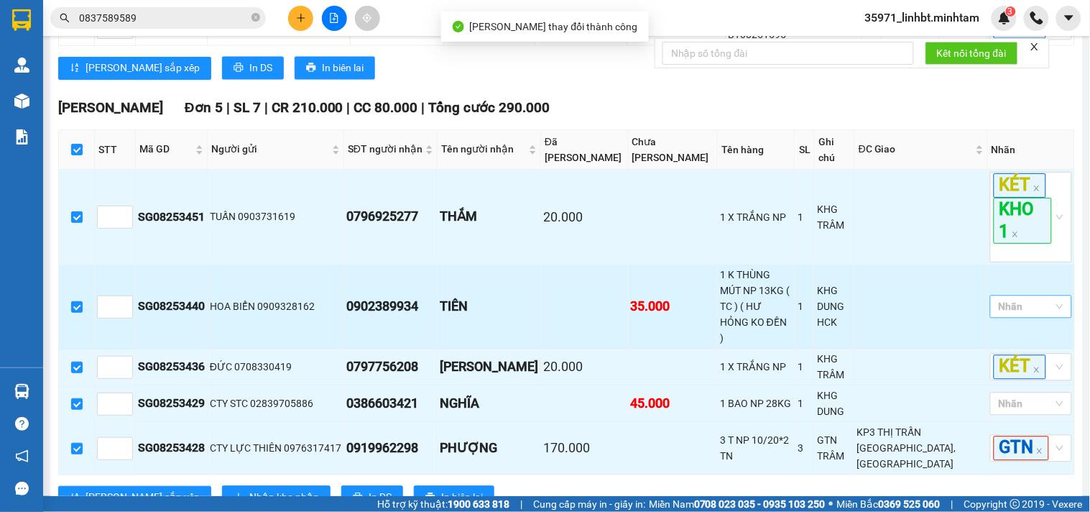
click at [1018, 314] on div at bounding box center [1024, 306] width 60 height 17
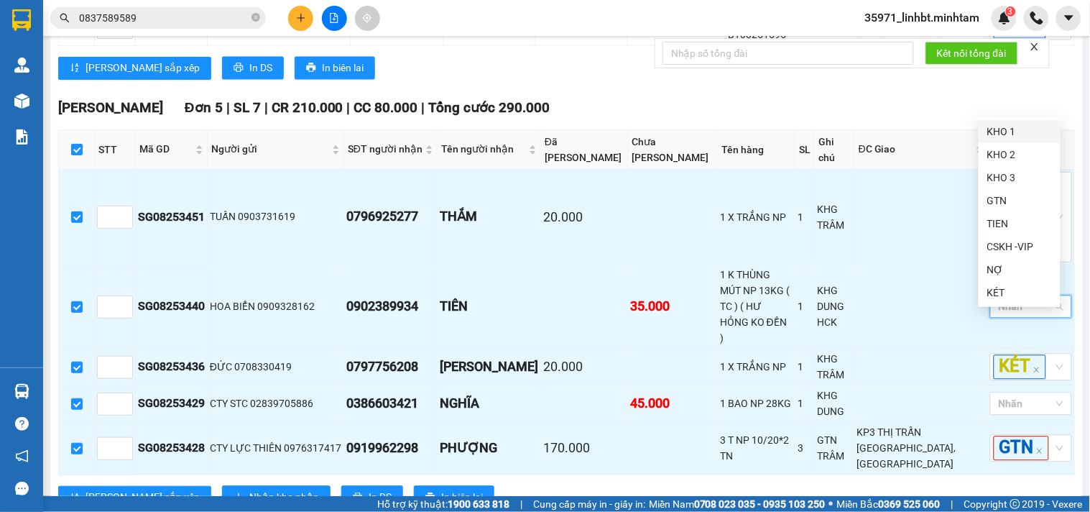
click at [1015, 130] on div "KHO 1" at bounding box center [1019, 132] width 65 height 16
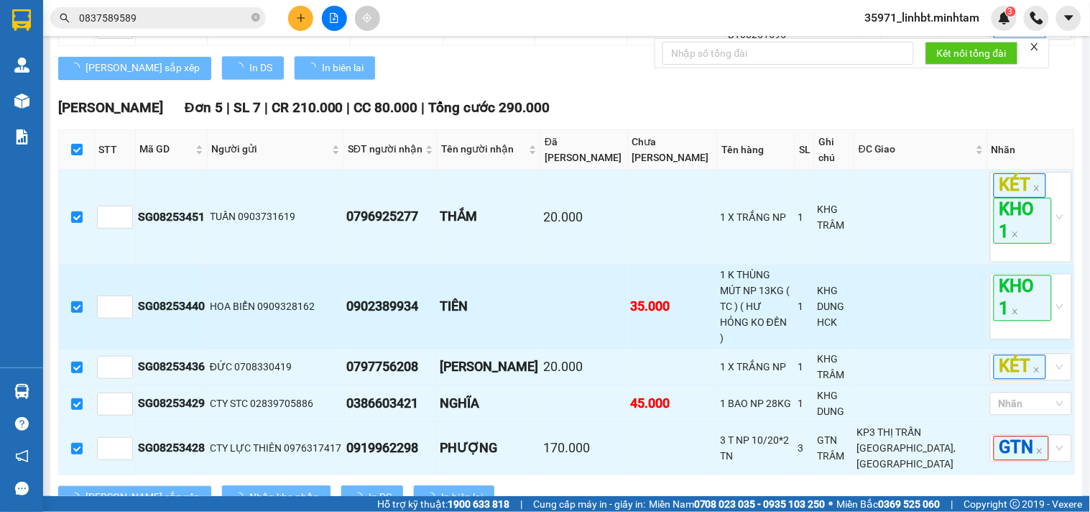
click at [892, 319] on td at bounding box center [921, 307] width 133 height 84
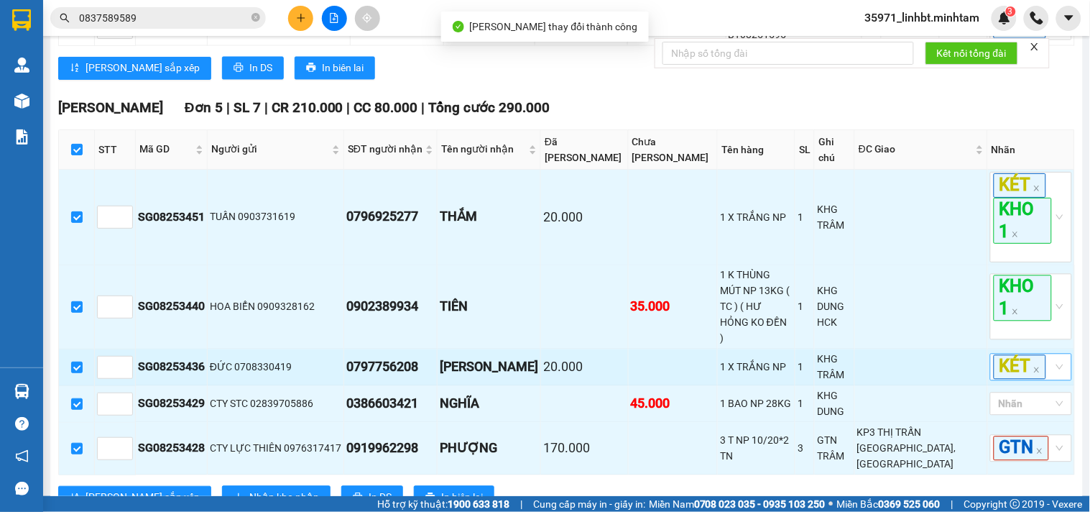
click at [1041, 379] on div "KÉT" at bounding box center [1024, 367] width 60 height 24
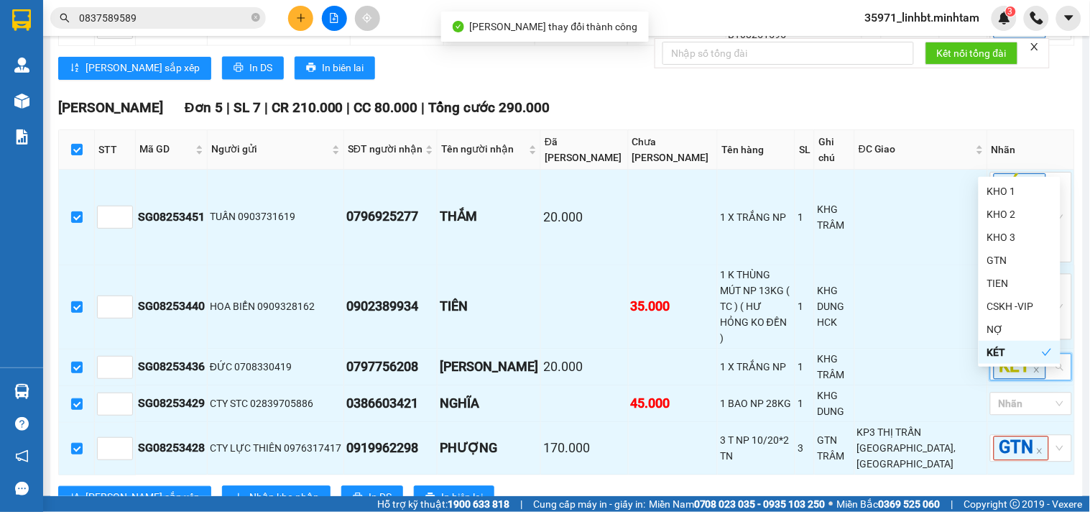
click at [995, 177] on body "Kết quả tìm kiếm ( 29 ) Bộ lọc Mã ĐH Trạng thái Món hàng Tổng cước Chưa cước Nh…" at bounding box center [545, 256] width 1090 height 512
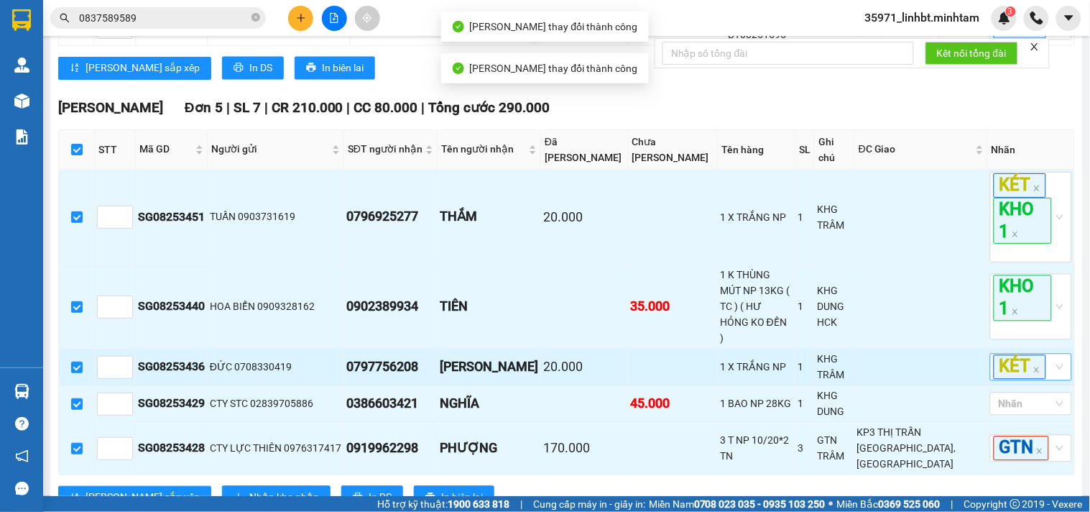
click at [1043, 380] on div "KÉT" at bounding box center [1031, 367] width 82 height 27
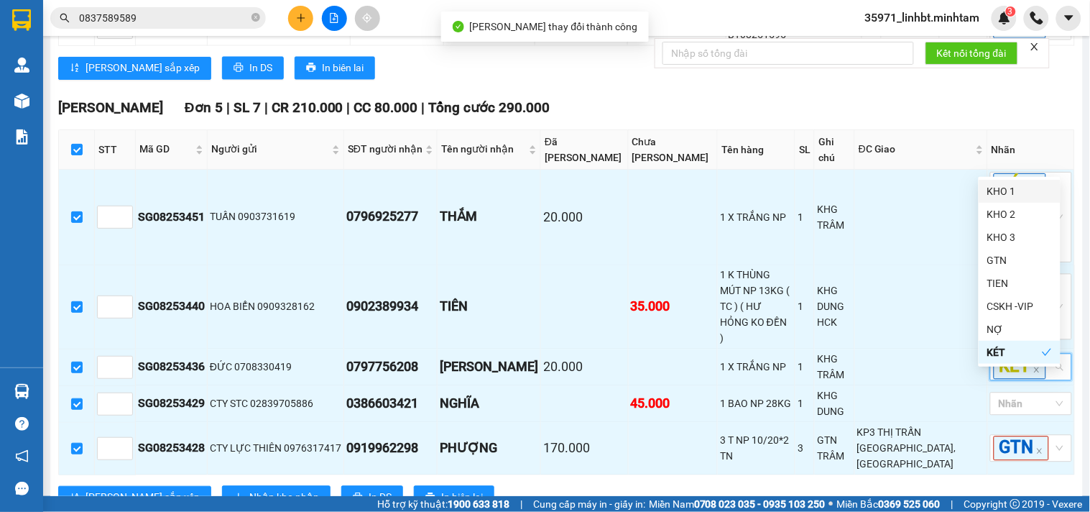
click at [1010, 190] on div "KHO 1" at bounding box center [1019, 191] width 65 height 16
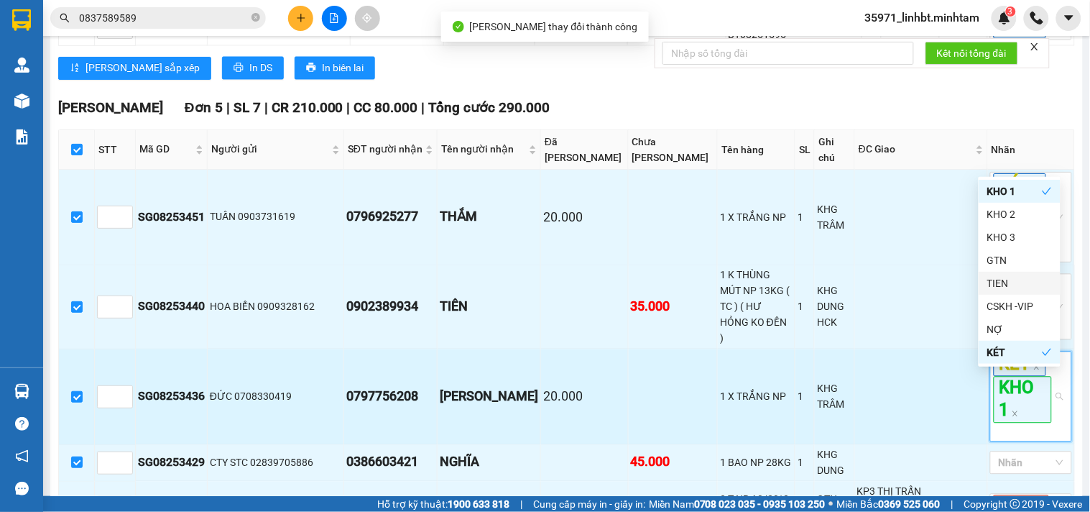
click at [918, 394] on td at bounding box center [921, 397] width 133 height 96
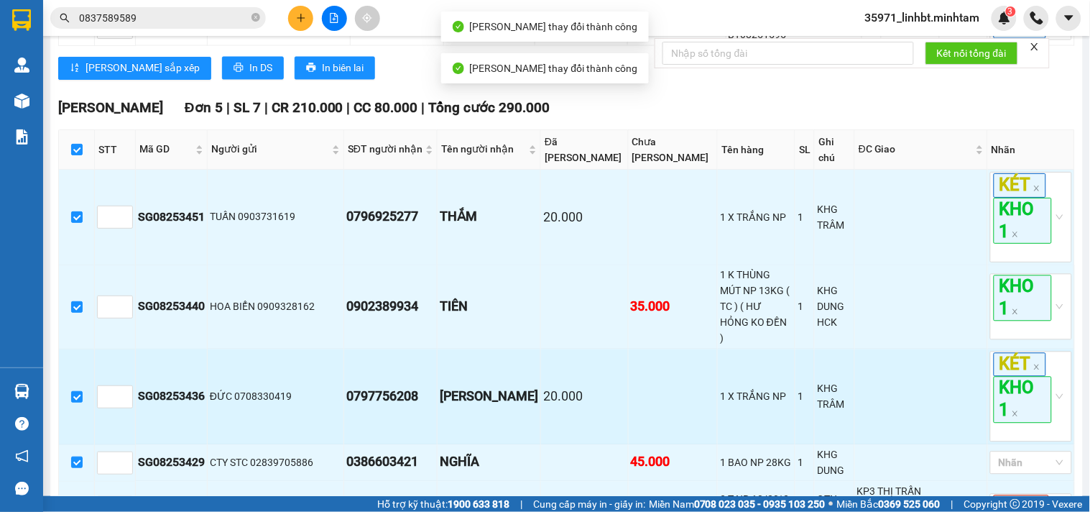
scroll to position [931, 0]
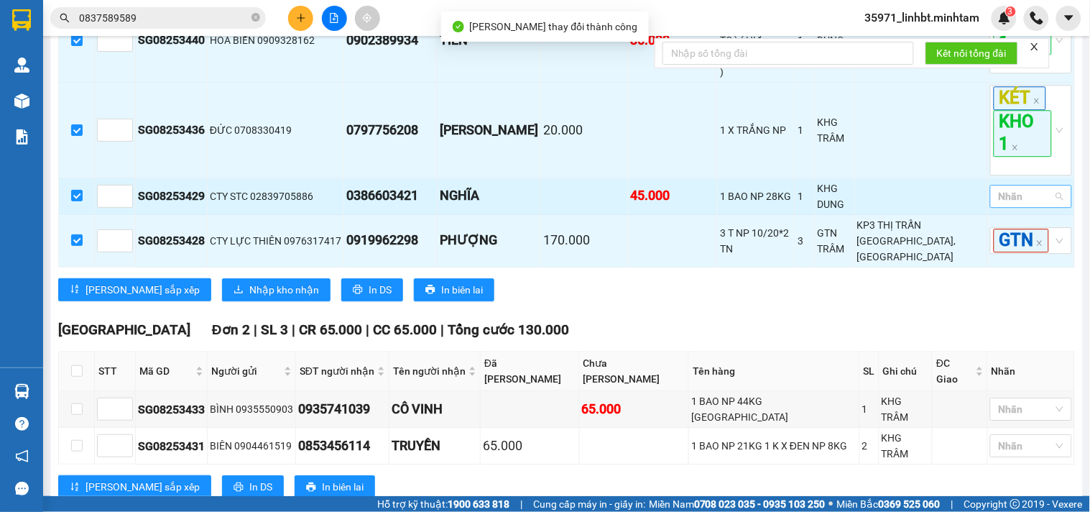
click at [1044, 208] on div "Nhãn" at bounding box center [1031, 196] width 82 height 23
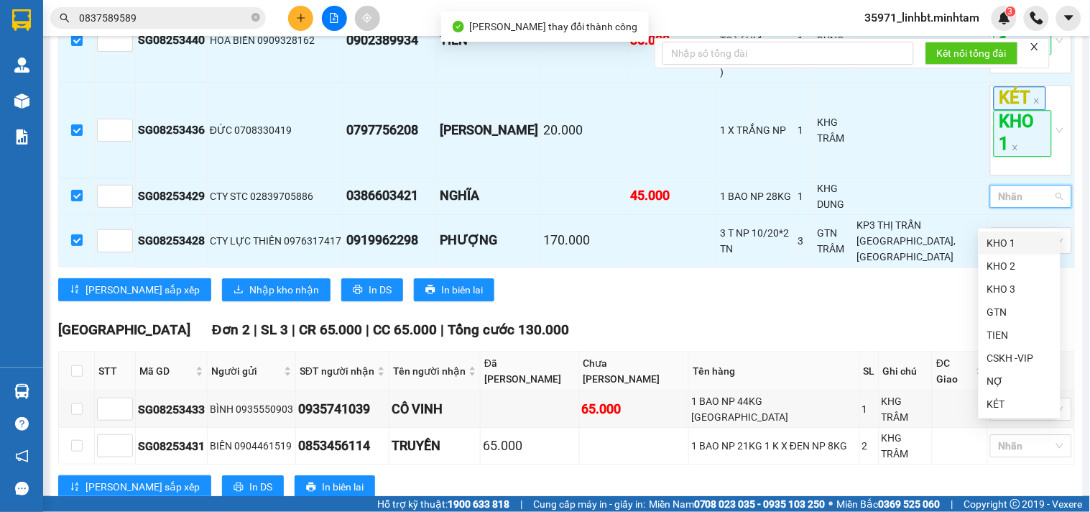
click at [1018, 241] on div "KHO 1" at bounding box center [1019, 243] width 65 height 16
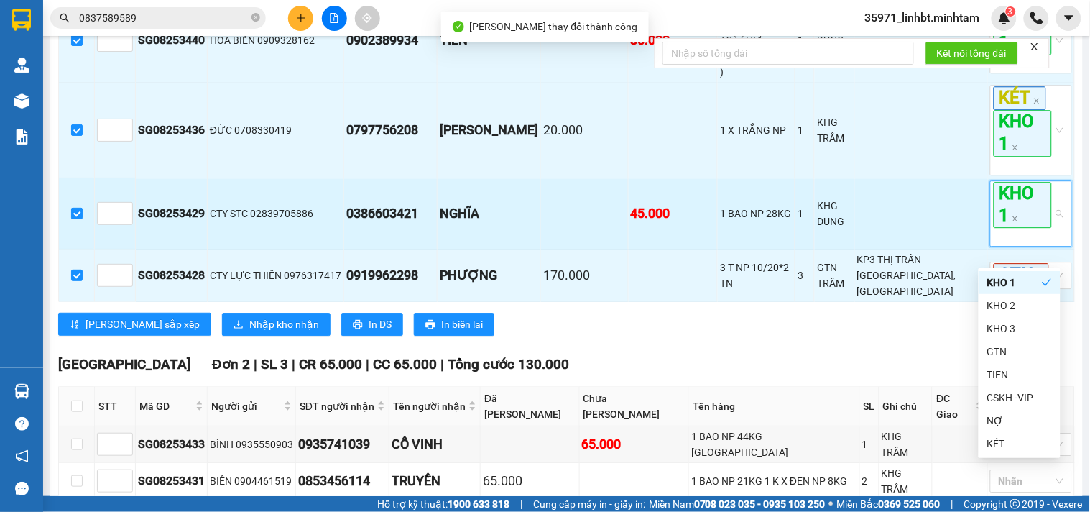
click at [882, 238] on td at bounding box center [921, 213] width 133 height 71
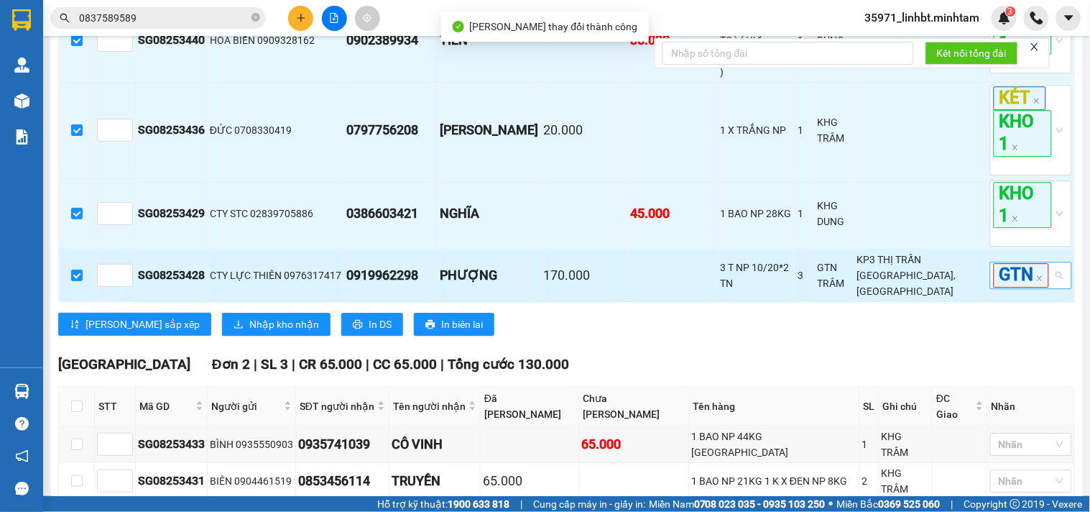
click at [1056, 288] on div "GTN" at bounding box center [1031, 275] width 82 height 27
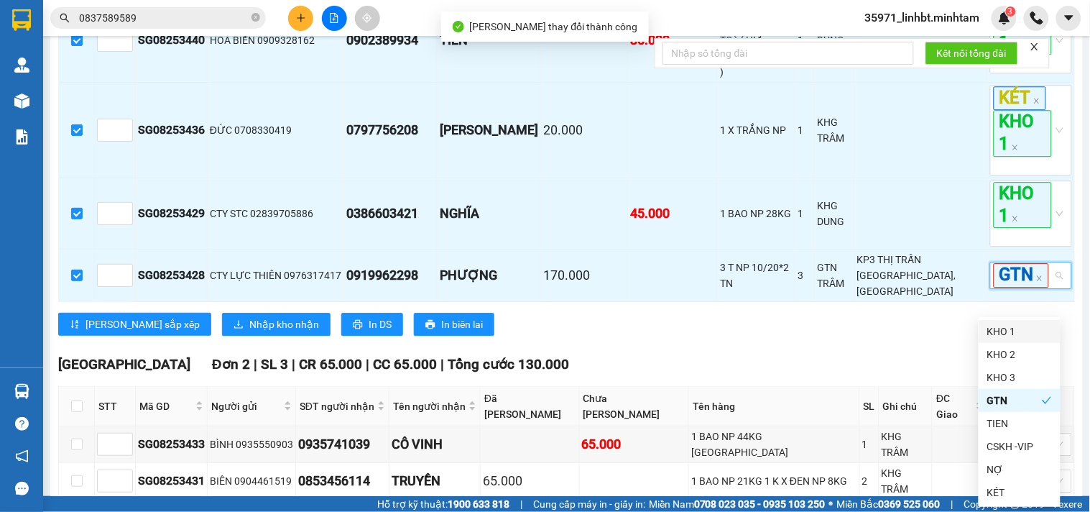
click at [1007, 328] on div "KHO 1" at bounding box center [1019, 331] width 65 height 16
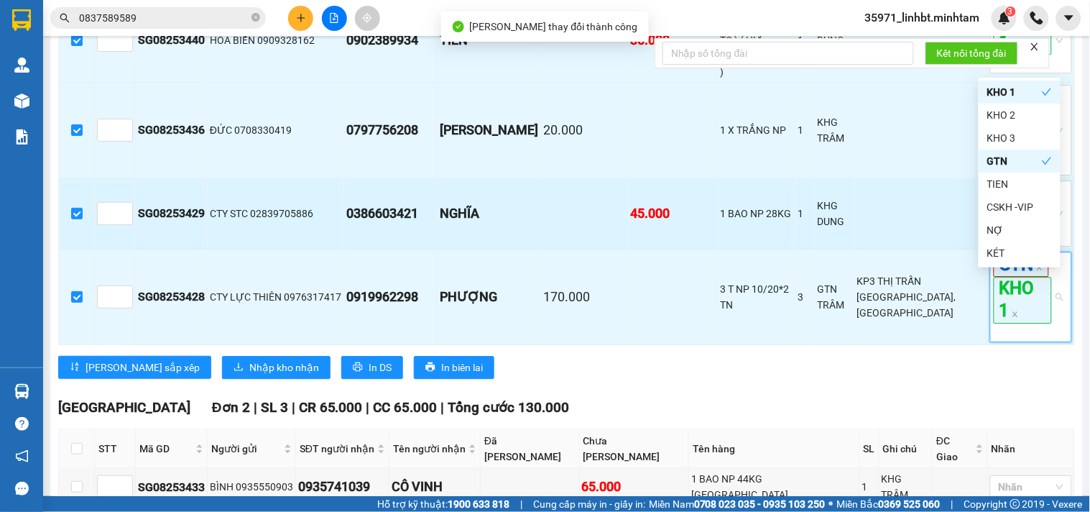
click at [824, 249] on td "KHG DUNG" at bounding box center [835, 213] width 40 height 71
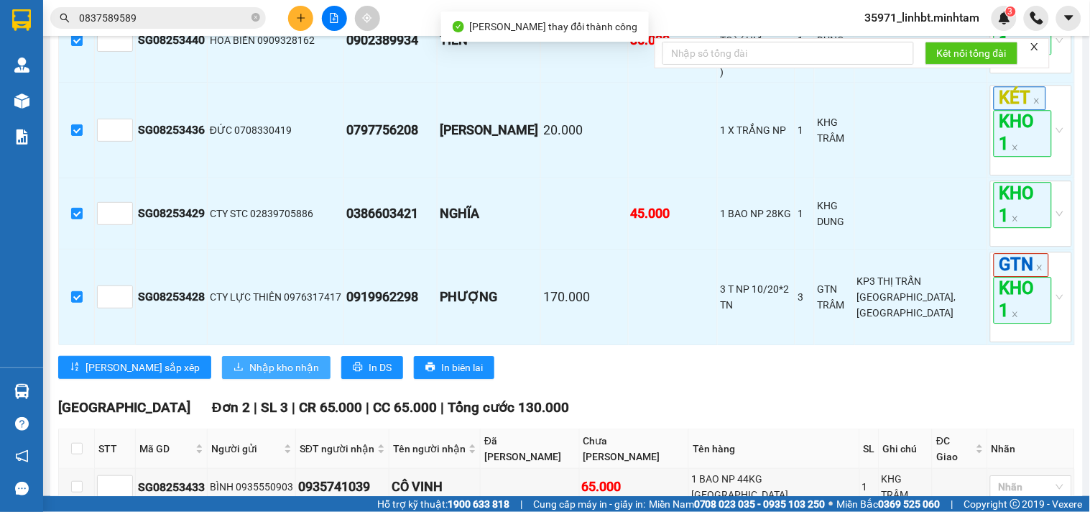
click at [249, 375] on span "Nhập kho nhận" at bounding box center [284, 367] width 70 height 16
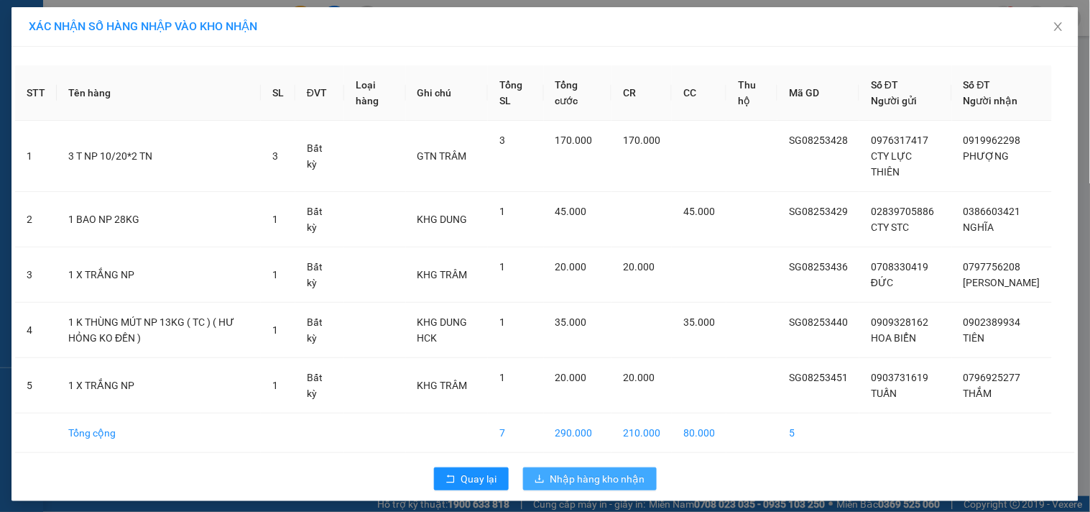
click at [586, 486] on span "Nhập hàng kho nhận" at bounding box center [597, 479] width 95 height 16
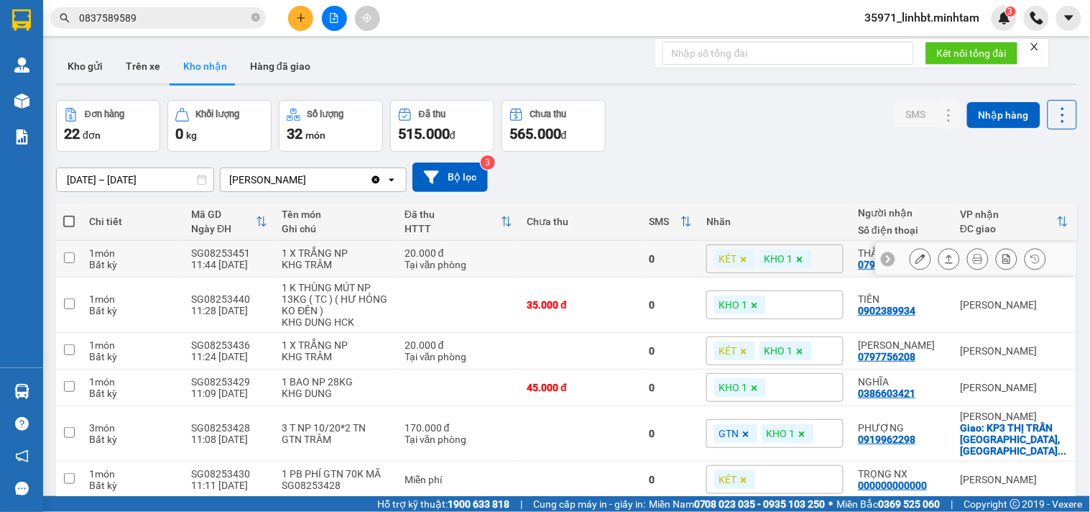
click at [895, 253] on div at bounding box center [975, 259] width 201 height 32
click at [915, 254] on icon at bounding box center [920, 259] width 10 height 10
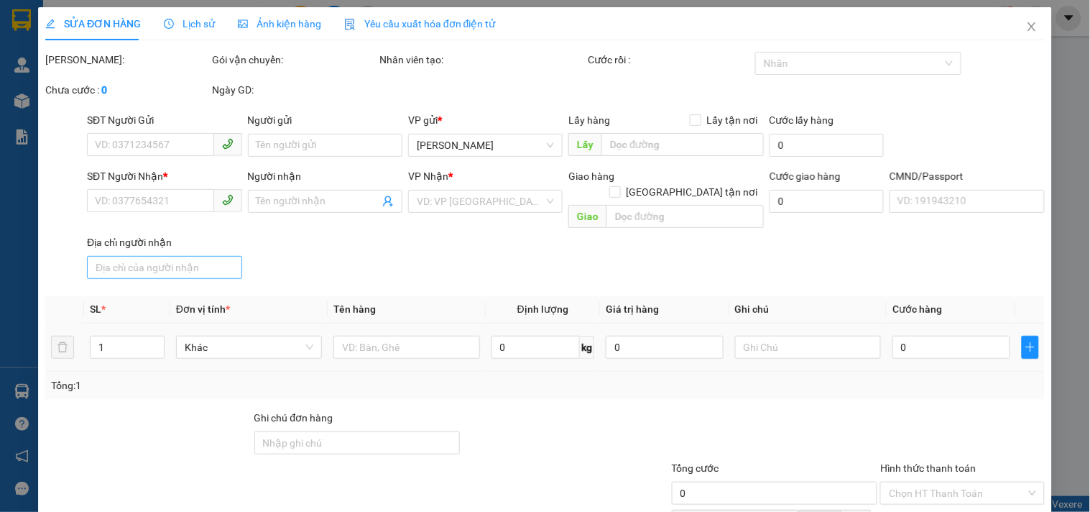
type input "0903731619"
type input "TUẤN"
type input "0796925277"
type input "THẮM"
type input "20.000"
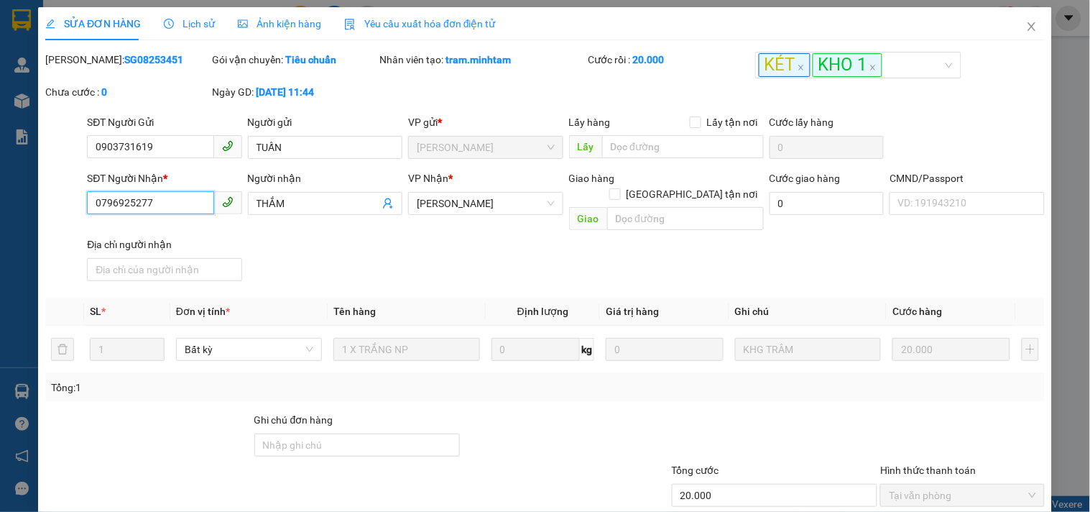
click at [127, 196] on input "0796925277" at bounding box center [150, 202] width 126 height 23
click at [285, 433] on input "Ghi chú đơn hàng" at bounding box center [357, 444] width 206 height 23
click at [558, 433] on div at bounding box center [565, 437] width 209 height 50
click at [287, 433] on input "Ghi chú đơn hàng" at bounding box center [357, 444] width 206 height 23
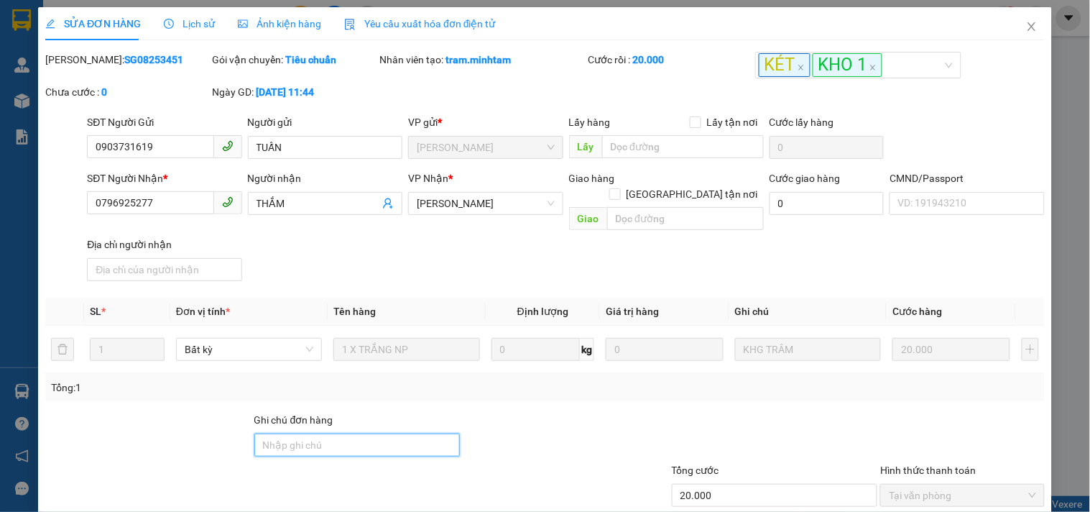
click at [282, 435] on input "Ghi chú đơn hàng" at bounding box center [357, 444] width 206 height 23
type input "K GỌI ĐƯỢC 14H25"
click at [623, 413] on div at bounding box center [565, 437] width 209 height 50
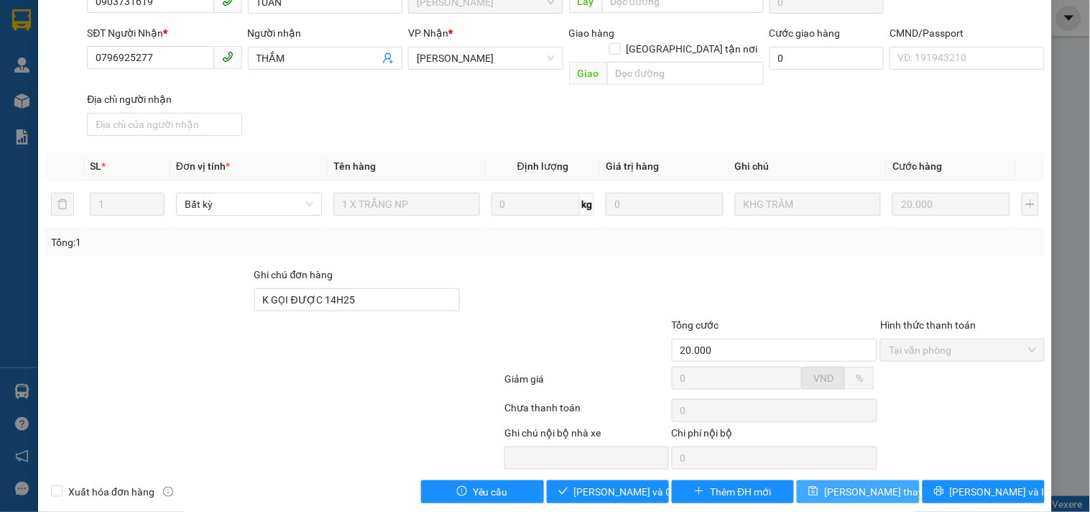
click at [885, 480] on button "[PERSON_NAME] thay đổi" at bounding box center [858, 491] width 122 height 23
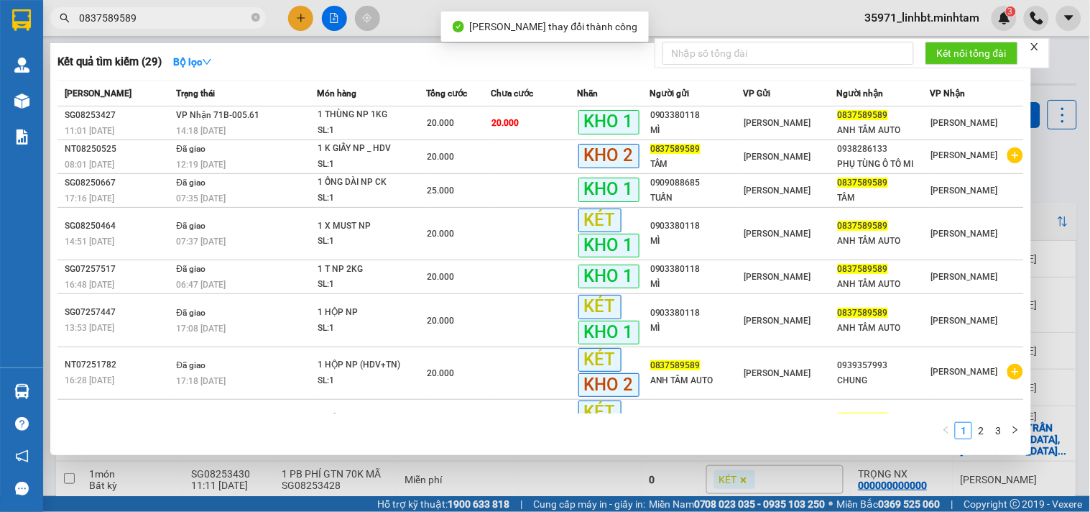
click at [154, 18] on input "0837589589" at bounding box center [164, 18] width 170 height 16
click at [253, 15] on icon "close-circle" at bounding box center [256, 17] width 9 height 9
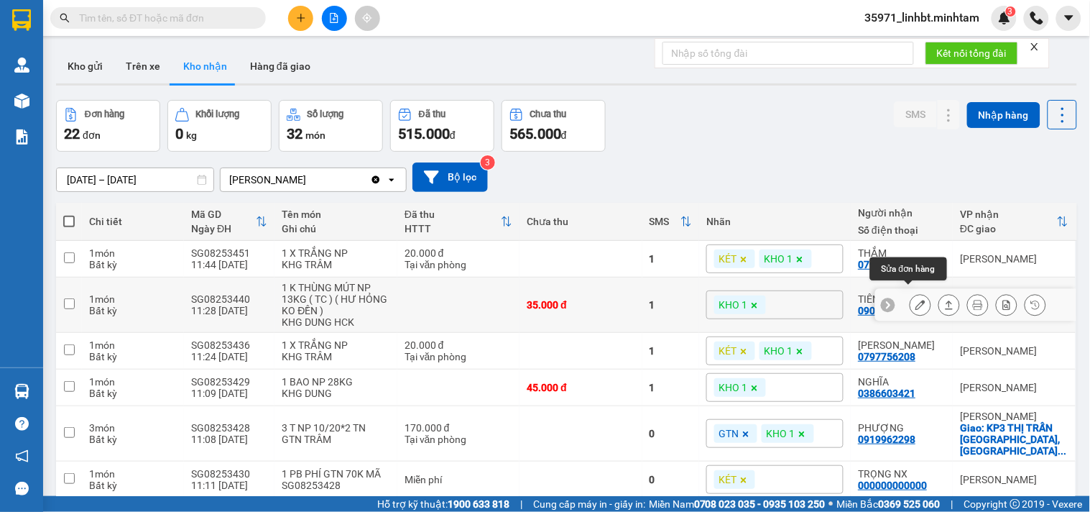
click at [910, 292] on button at bounding box center [920, 304] width 20 height 25
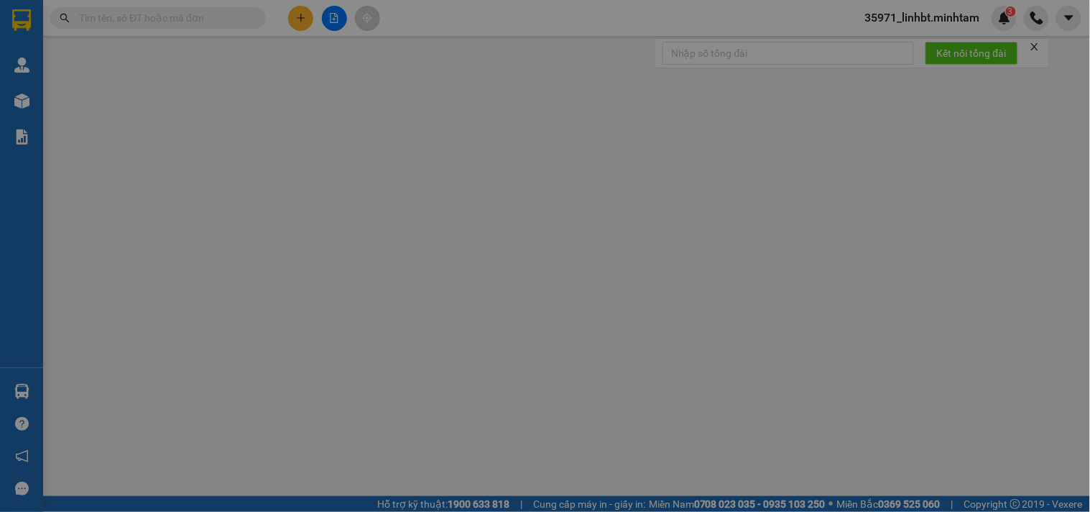
type input "0909328162"
type input "HOA BIỂN"
type input "0902389934"
type input "TIÊN"
type input "35.000"
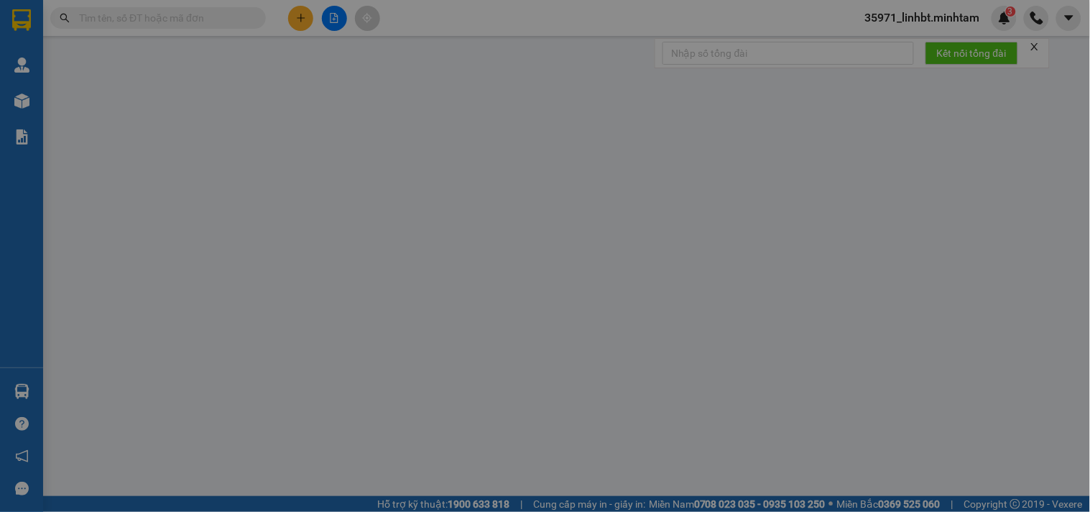
type input "35.000"
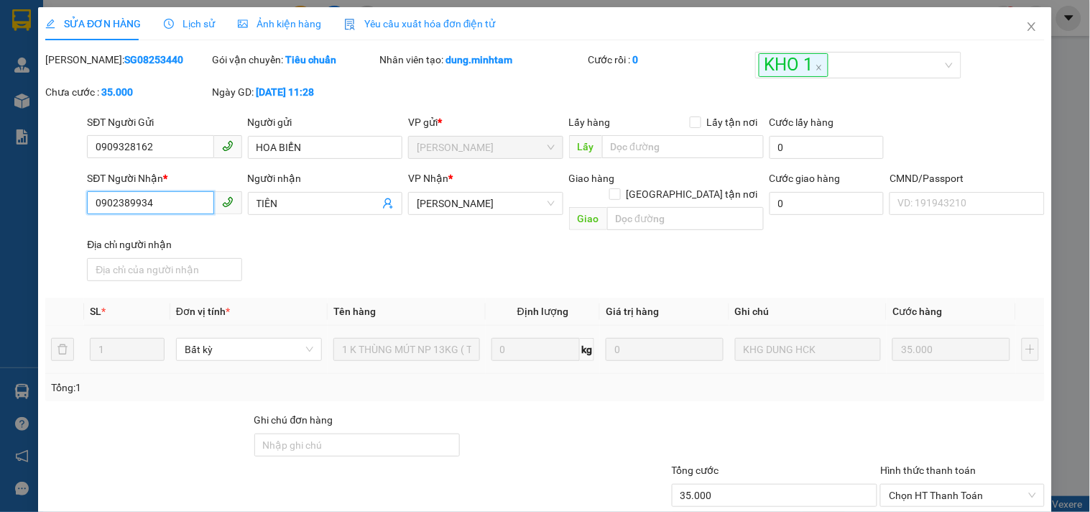
click at [97, 200] on input "0902389934" at bounding box center [150, 202] width 126 height 23
click at [299, 433] on input "Ghi chú đơn hàng" at bounding box center [357, 444] width 206 height 23
click at [630, 429] on div at bounding box center [565, 437] width 209 height 50
click at [276, 433] on input "Ghi chú đơn hàng" at bounding box center [357, 444] width 206 height 23
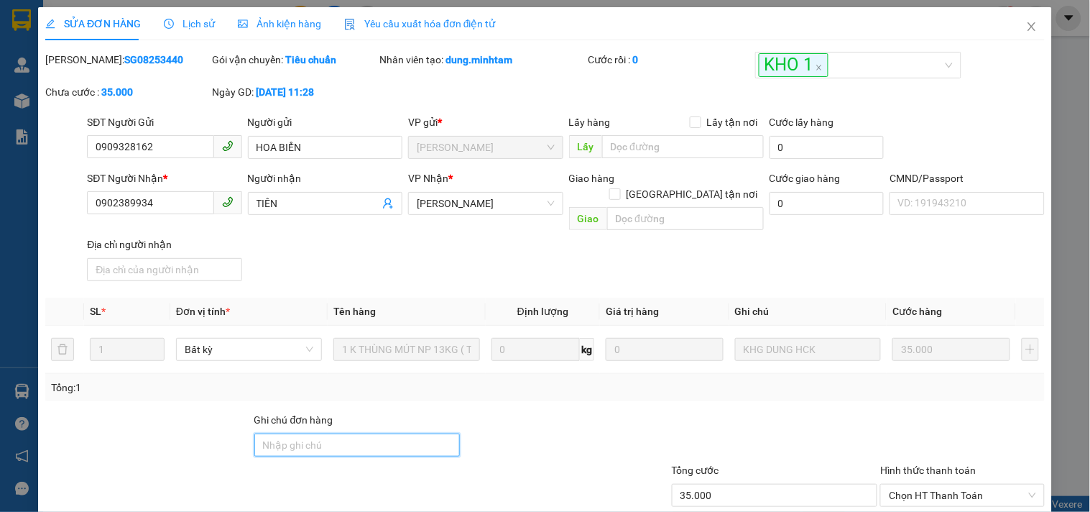
type input "KNM"
click at [612, 379] on div "Tổng: 1" at bounding box center [545, 387] width 988 height 16
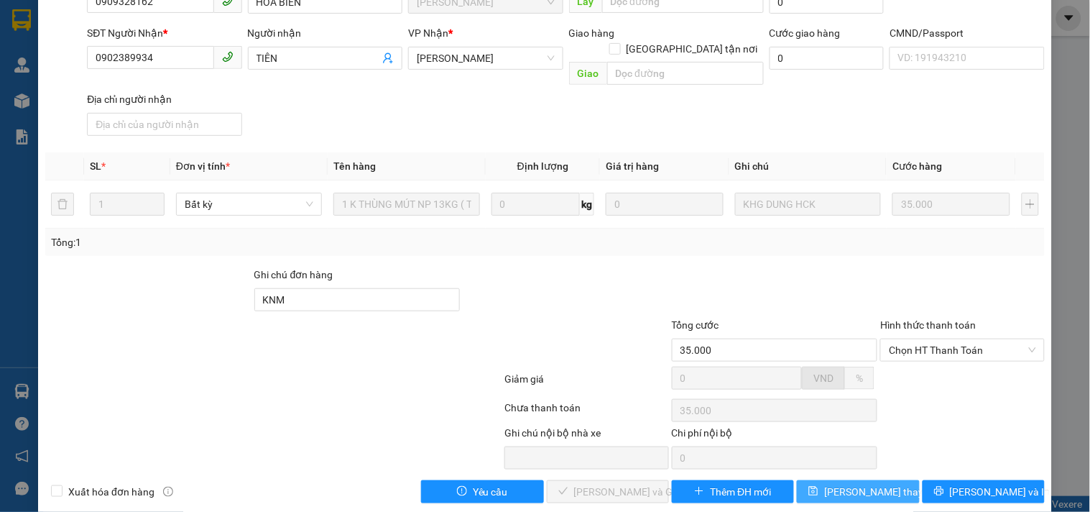
click at [850, 484] on span "[PERSON_NAME] thay đổi" at bounding box center [881, 492] width 115 height 16
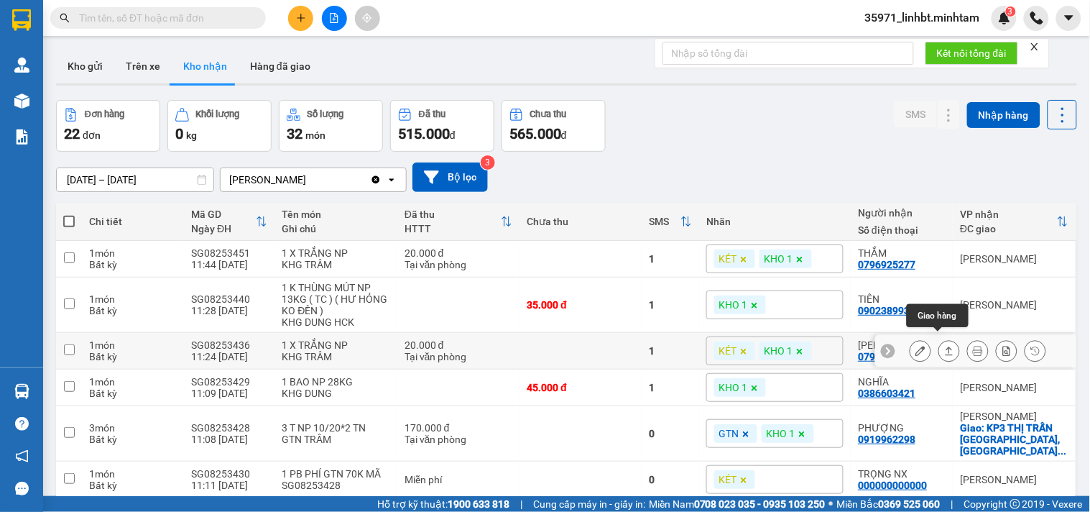
click at [915, 339] on button at bounding box center [920, 350] width 20 height 25
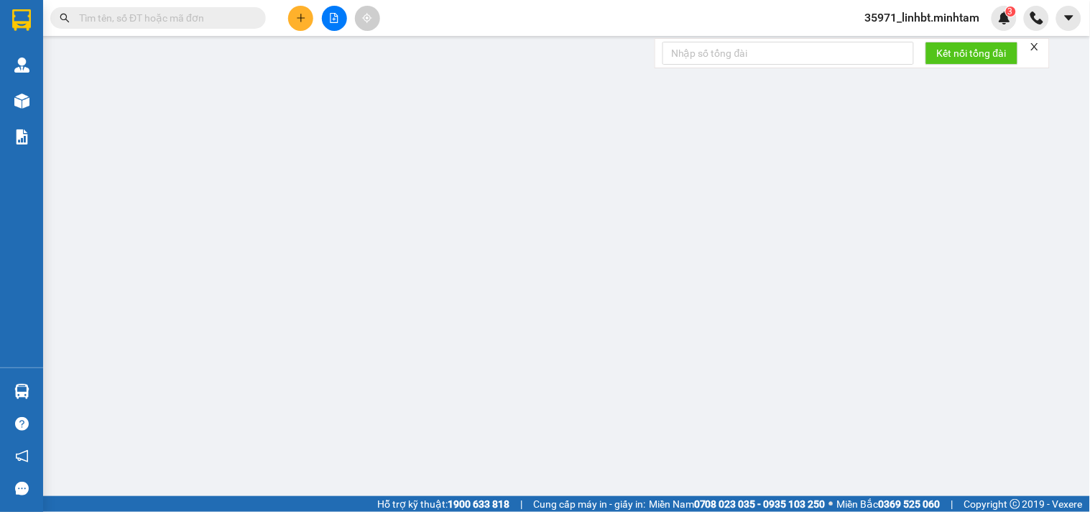
type input "0708330419"
type input "ĐỨC"
type input "0797756208"
type input "[PERSON_NAME]"
type input "20.000"
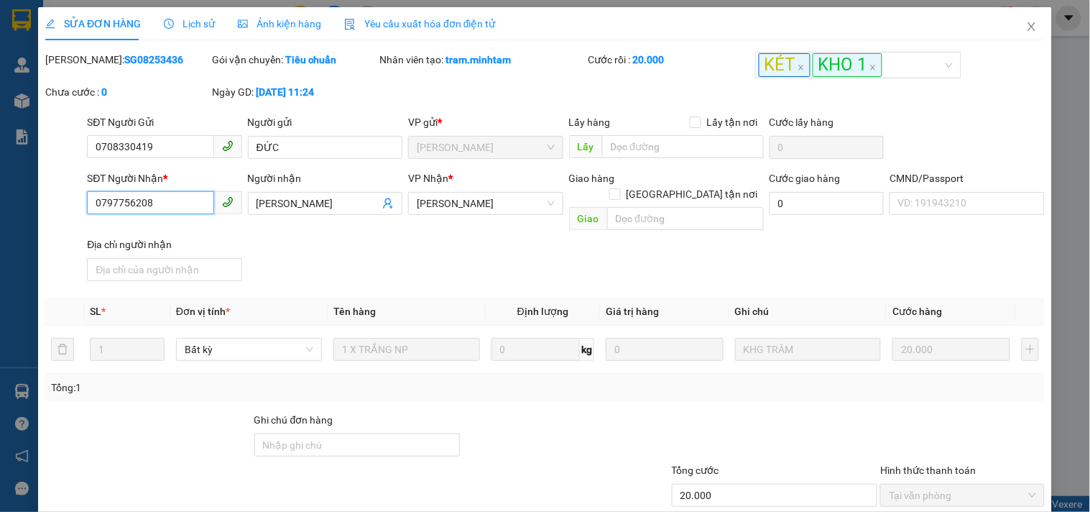
click at [132, 195] on input "0797756208" at bounding box center [150, 202] width 126 height 23
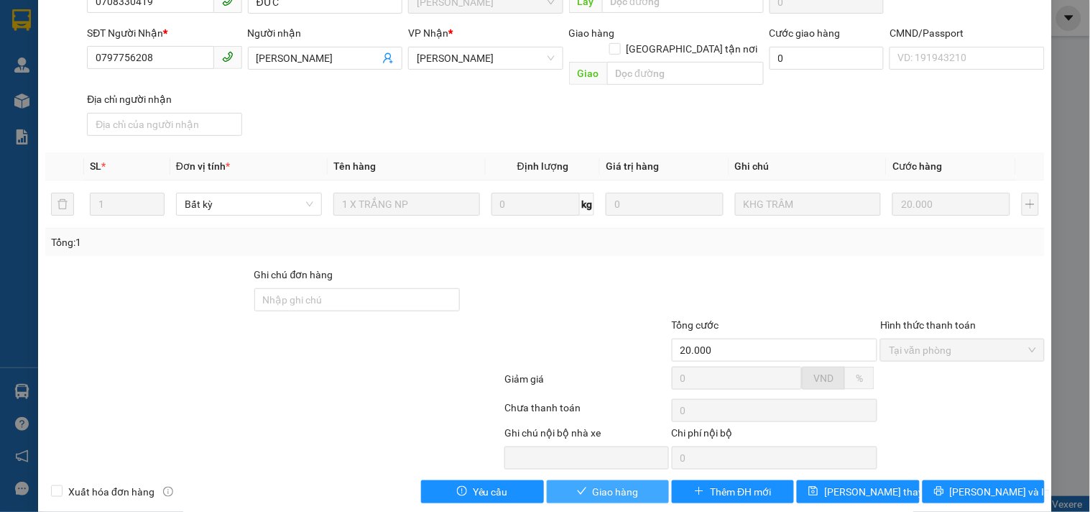
click at [596, 484] on span "Giao hàng" at bounding box center [616, 492] width 46 height 16
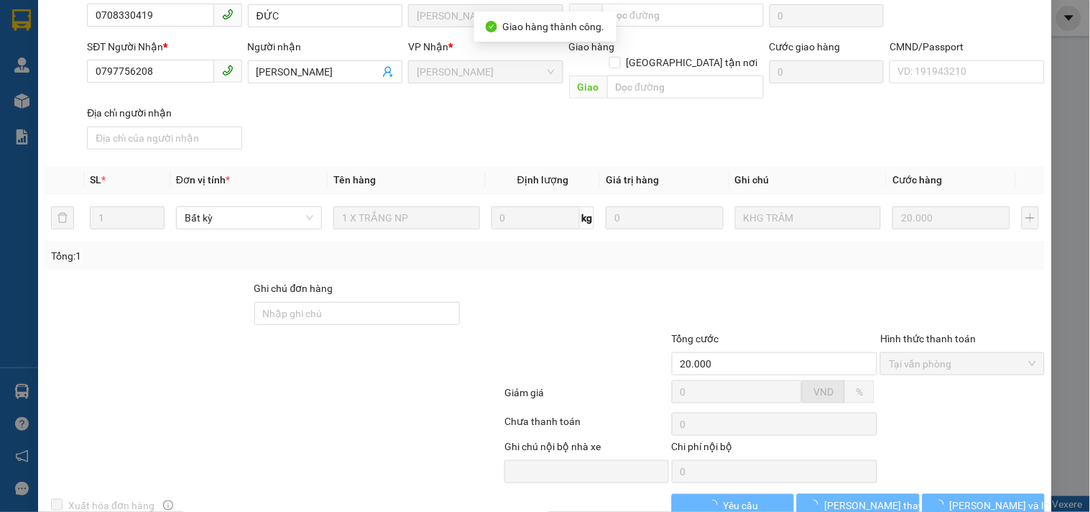
scroll to position [158, 0]
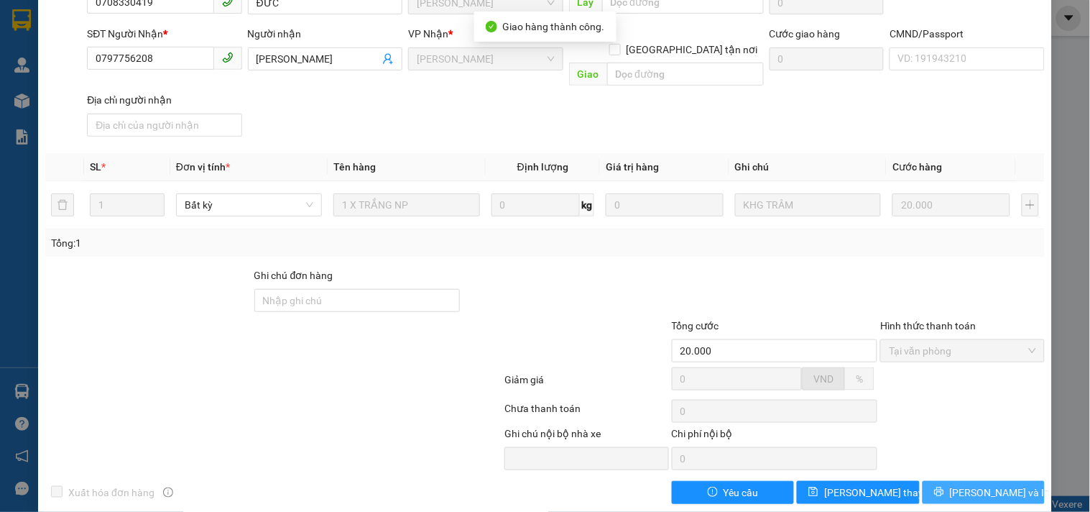
click at [971, 484] on span "[PERSON_NAME] và In" at bounding box center [1000, 492] width 101 height 16
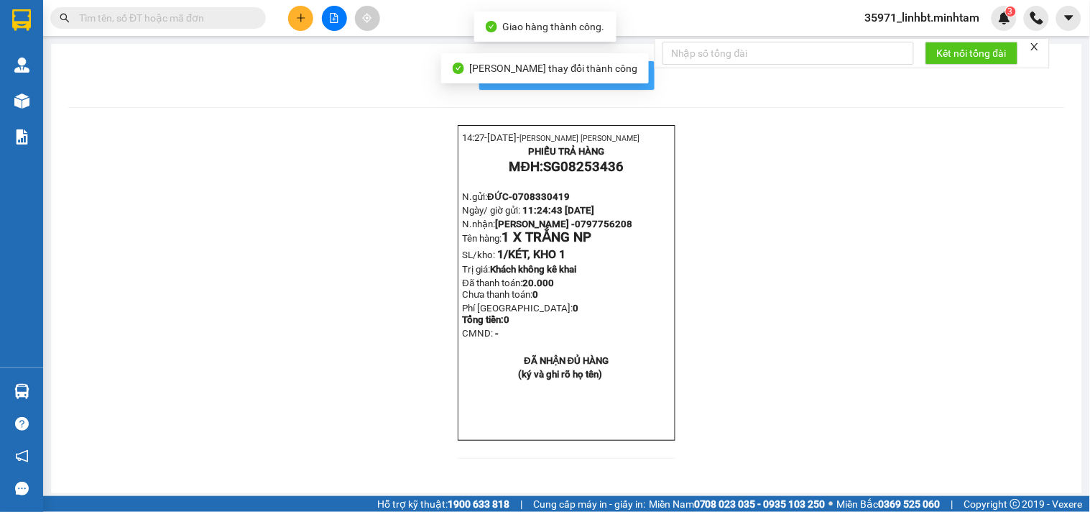
click at [622, 80] on span "In mẫu biên lai tự cấu hình" at bounding box center [575, 75] width 135 height 18
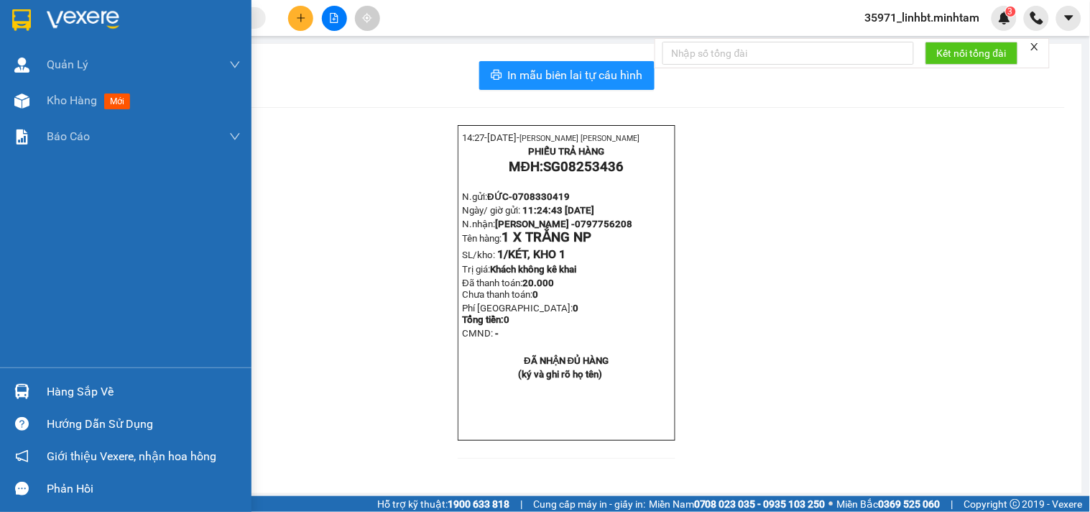
click at [34, 18] on div at bounding box center [126, 23] width 252 height 47
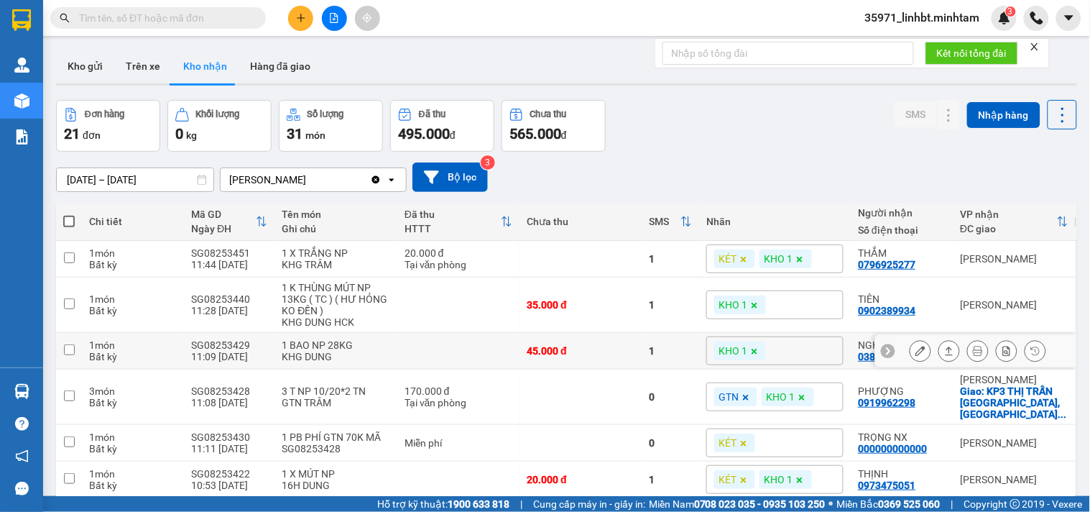
click at [915, 346] on icon at bounding box center [920, 351] width 10 height 10
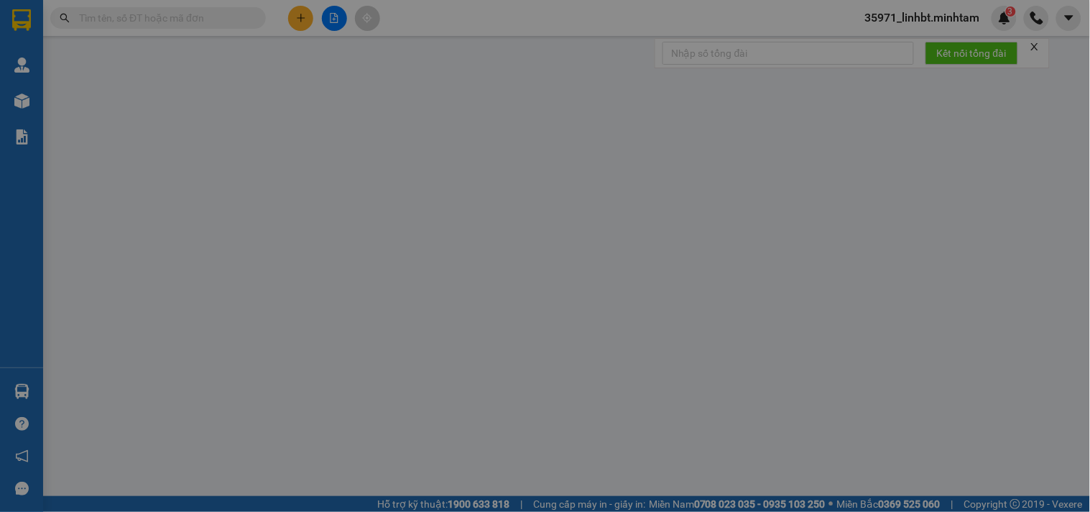
type input "02839705886"
type input "CTY STC"
type input "0386603421"
type input "NGHĨA"
type input "45.000"
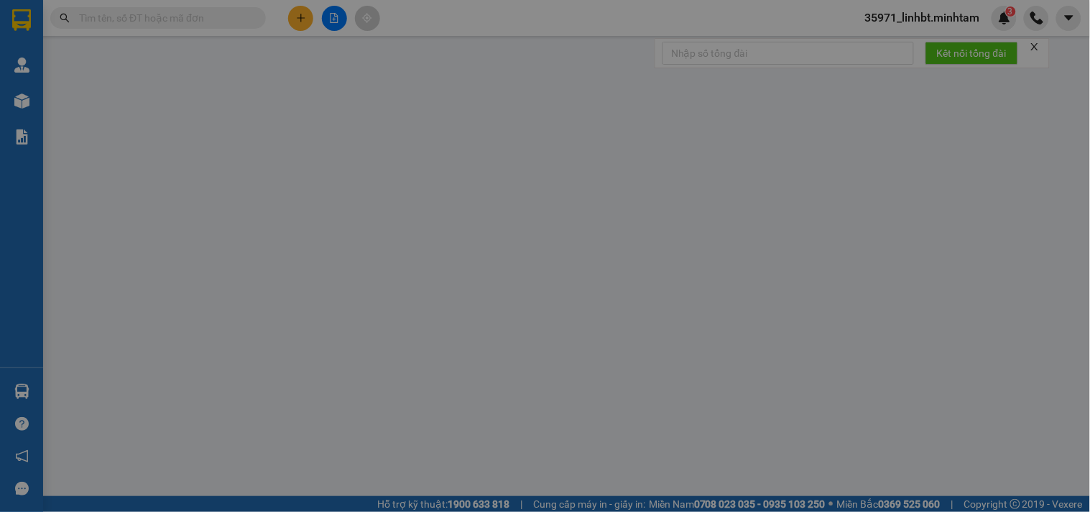
type input "45.000"
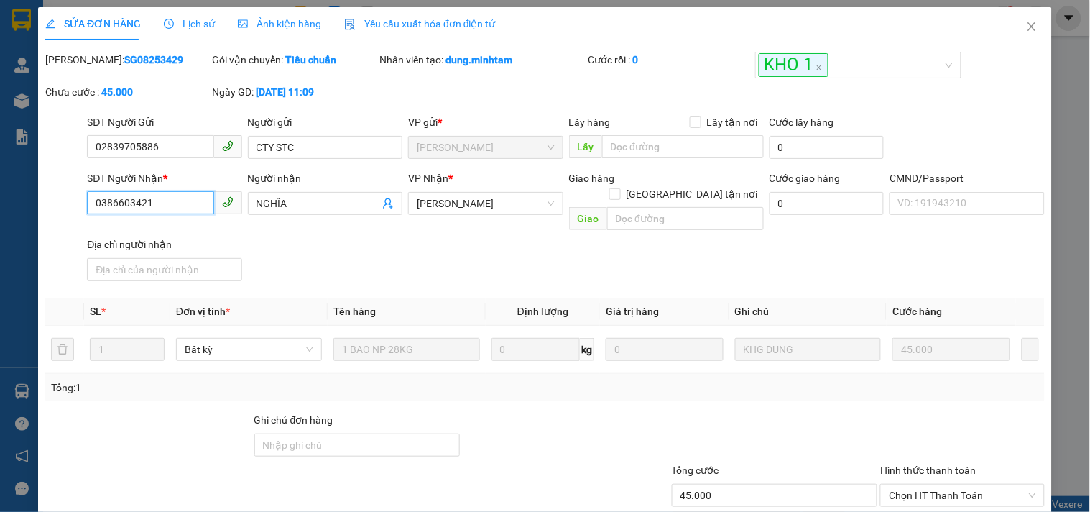
click at [126, 206] on input "0386603421" at bounding box center [150, 202] width 126 height 23
click at [313, 433] on input "Ghi chú đơn hàng" at bounding box center [357, 444] width 206 height 23
type input "ĐG"
click at [571, 412] on div at bounding box center [565, 437] width 209 height 50
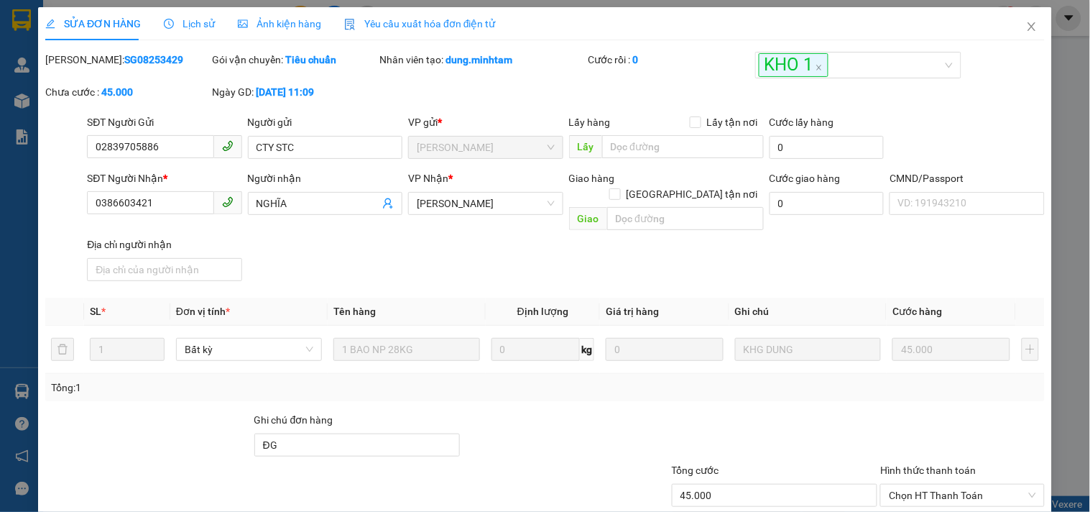
scroll to position [145, 0]
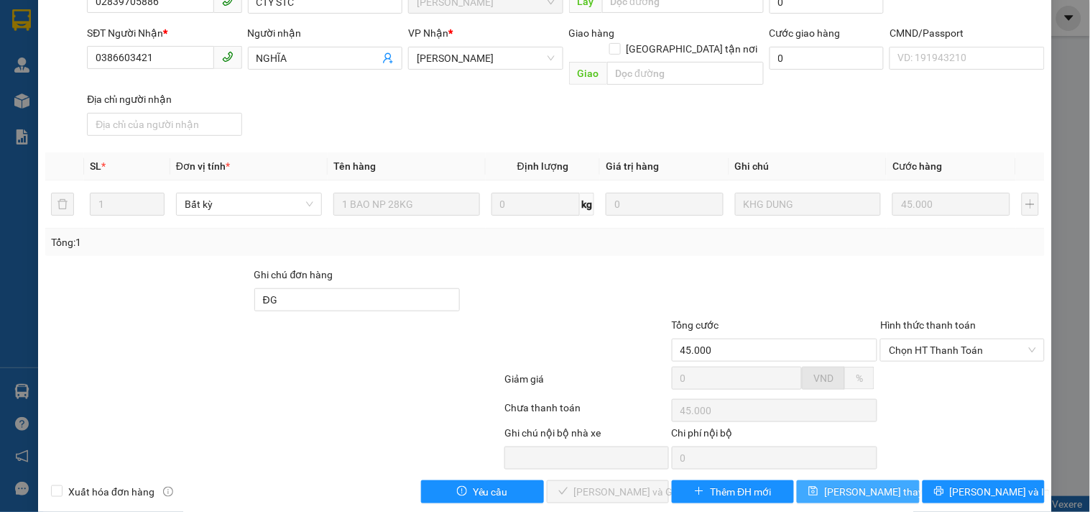
click at [829, 484] on span "[PERSON_NAME] thay đổi" at bounding box center [881, 492] width 115 height 16
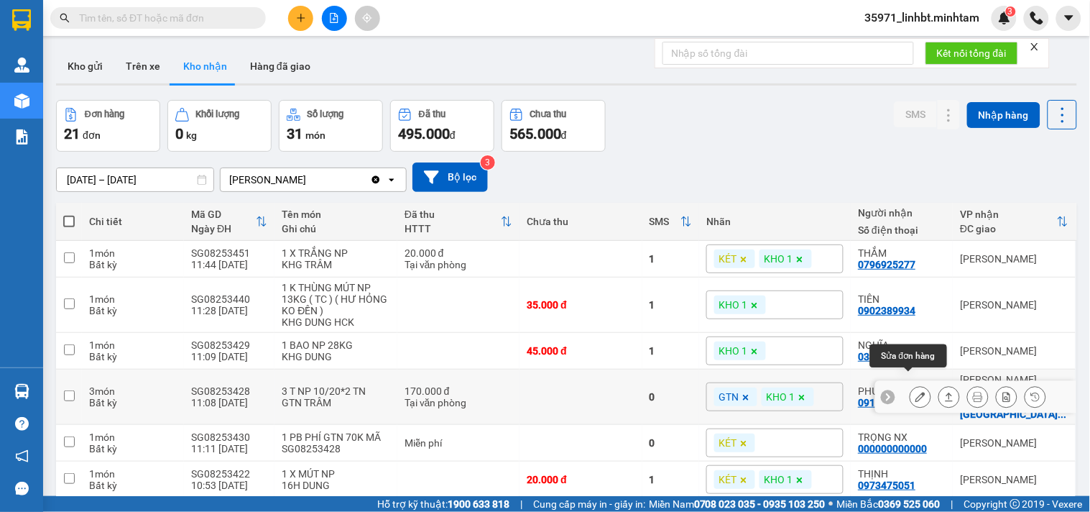
click at [915, 392] on icon at bounding box center [920, 397] width 10 height 10
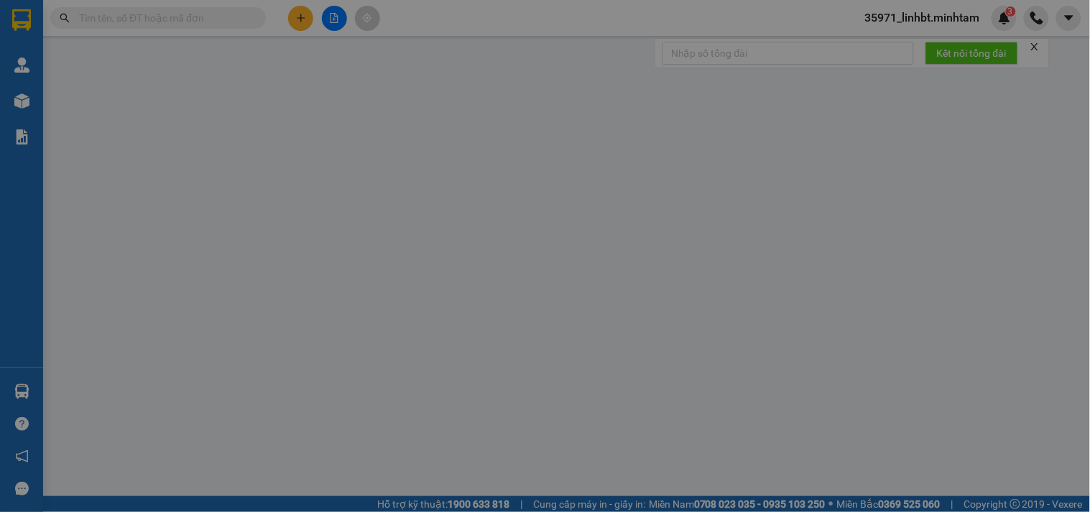
type input "0976317417"
type input "CTY LỰC THIÊN"
type input "0919962298"
type input "PHƯỢNG"
checkbox input "true"
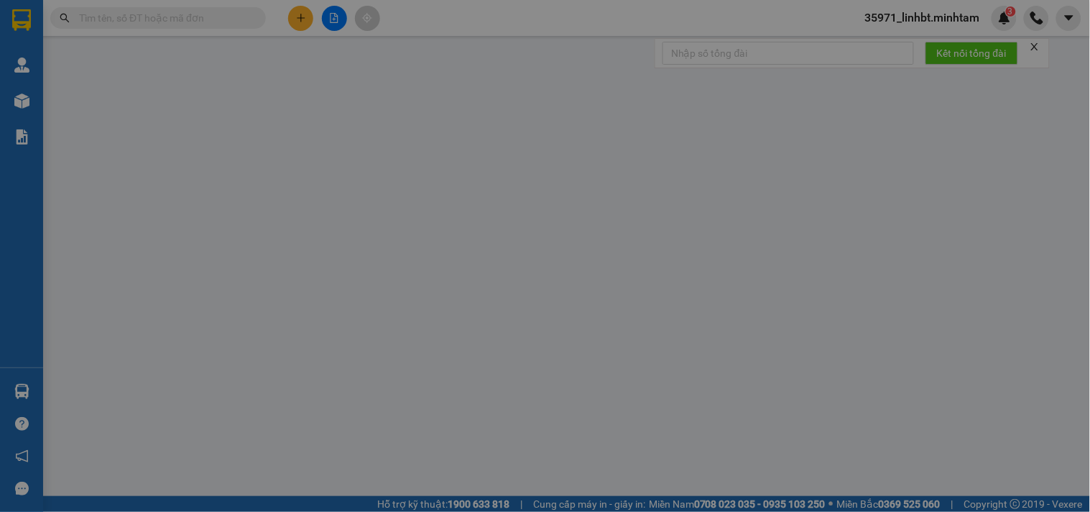
type input "KP3 THỊ TRẤN [GEOGRAPHIC_DATA], [GEOGRAPHIC_DATA]"
type input "GIẤY IN"
type input "170.000"
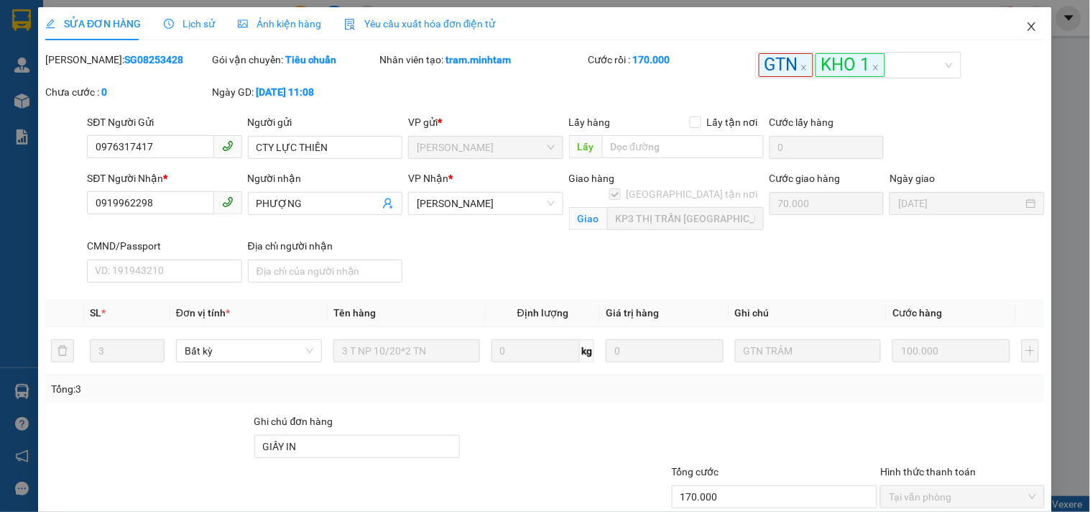
click at [1026, 27] on icon "close" at bounding box center [1031, 26] width 11 height 11
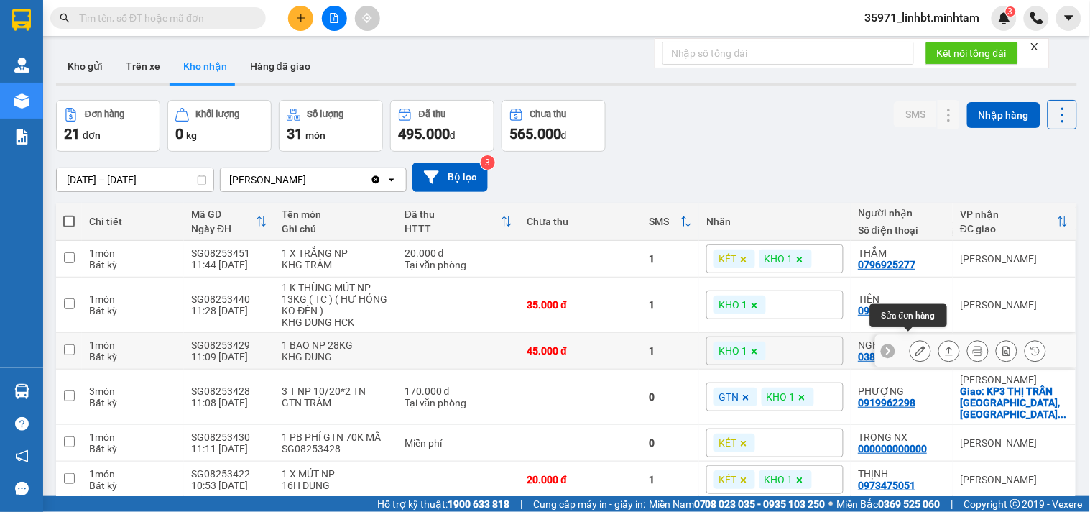
click at [915, 346] on icon at bounding box center [920, 351] width 10 height 10
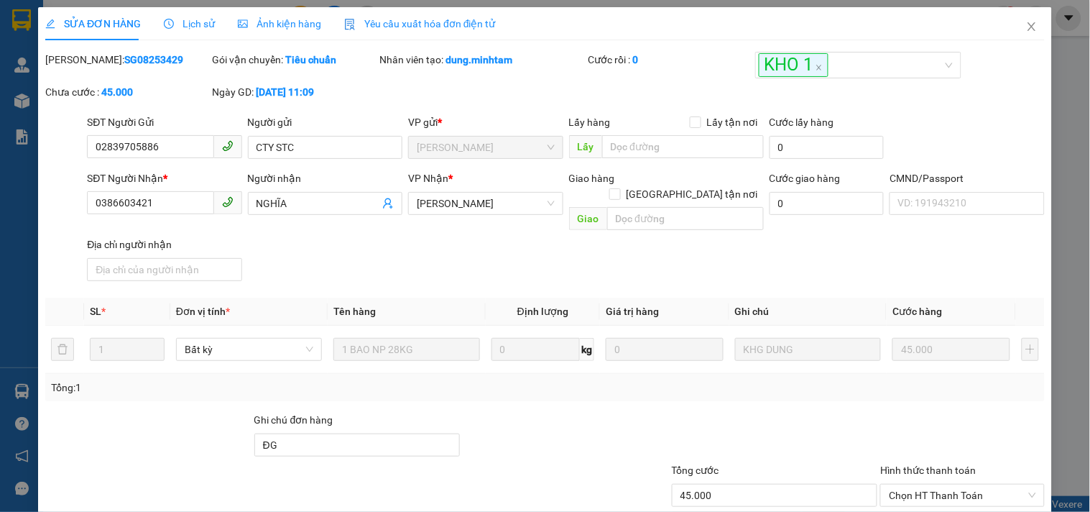
type input "02839705886"
type input "CTY STC"
type input "0386603421"
type input "NGHĨA"
type input "ĐG"
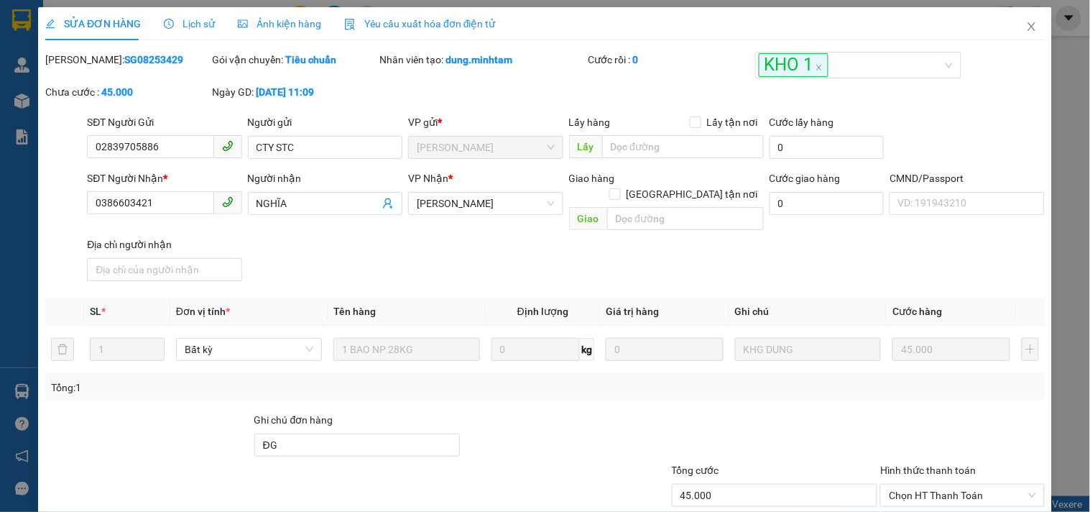
type input "45.000"
click at [1028, 27] on icon "close" at bounding box center [1032, 26] width 8 height 9
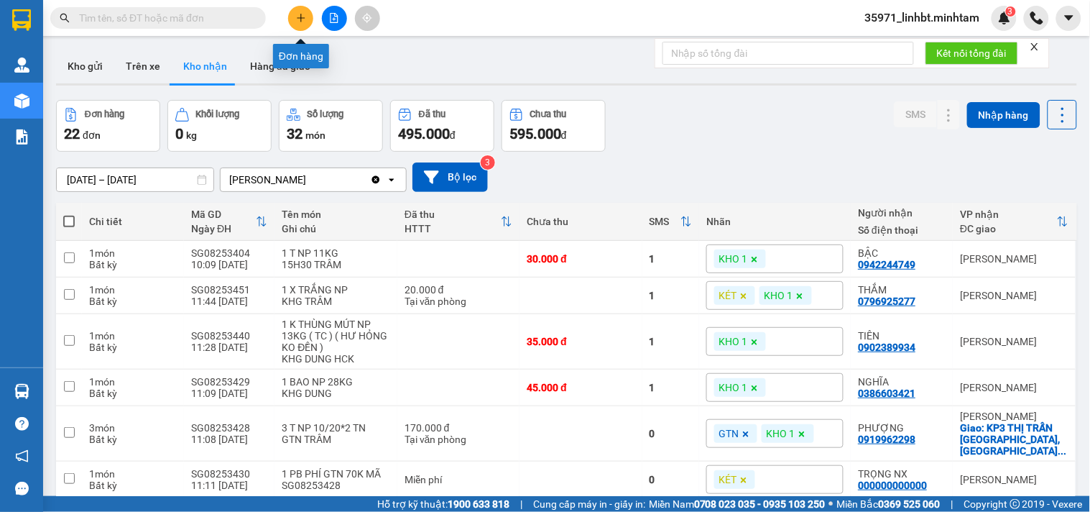
click at [303, 17] on icon "plus" at bounding box center [301, 18] width 10 height 10
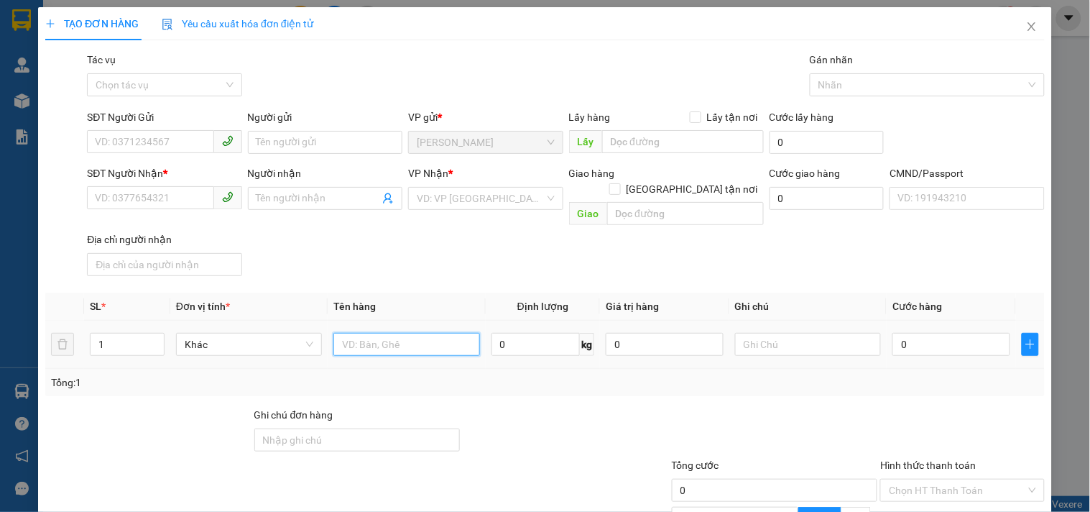
click at [382, 333] on input "text" at bounding box center [406, 344] width 146 height 23
type input "1 X ĐEN 10KG_ ĐA"
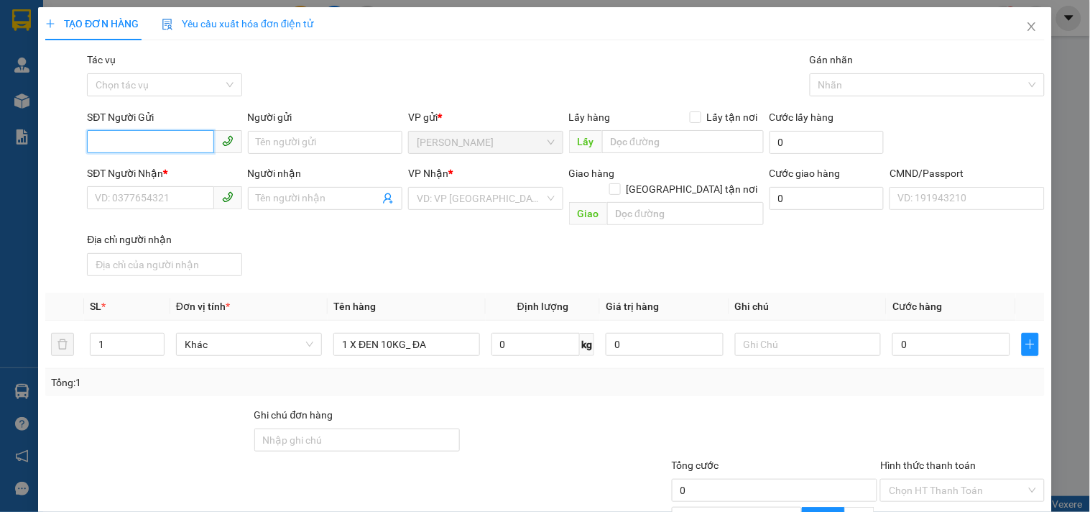
click at [123, 140] on input "SĐT Người Gửi" at bounding box center [150, 141] width 126 height 23
type input "2278"
click at [158, 139] on input "2278" at bounding box center [150, 141] width 126 height 23
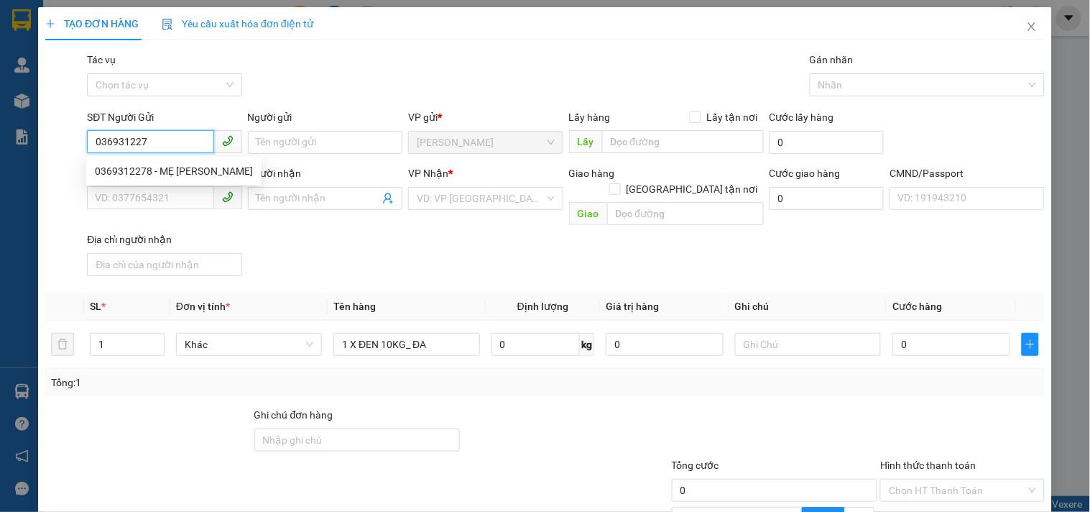
type input "0369312278"
click at [147, 173] on div "0369312278 - MẸ [PERSON_NAME]" at bounding box center [174, 171] width 158 height 16
type input "MẸ [PERSON_NAME]"
type input "0923487432"
type input "TÂM NHI"
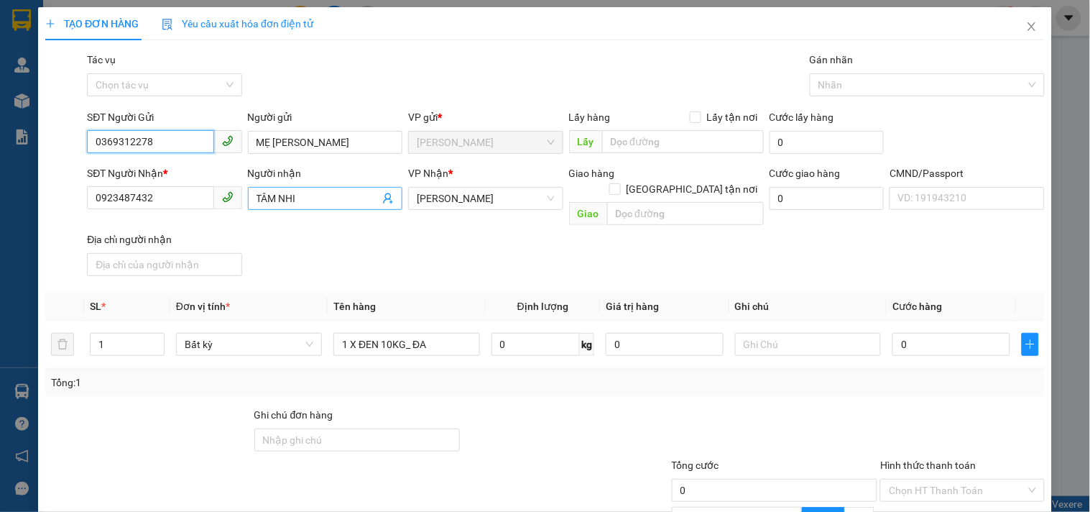
type input "0369312278"
click at [384, 202] on icon "user-add" at bounding box center [387, 198] width 11 height 11
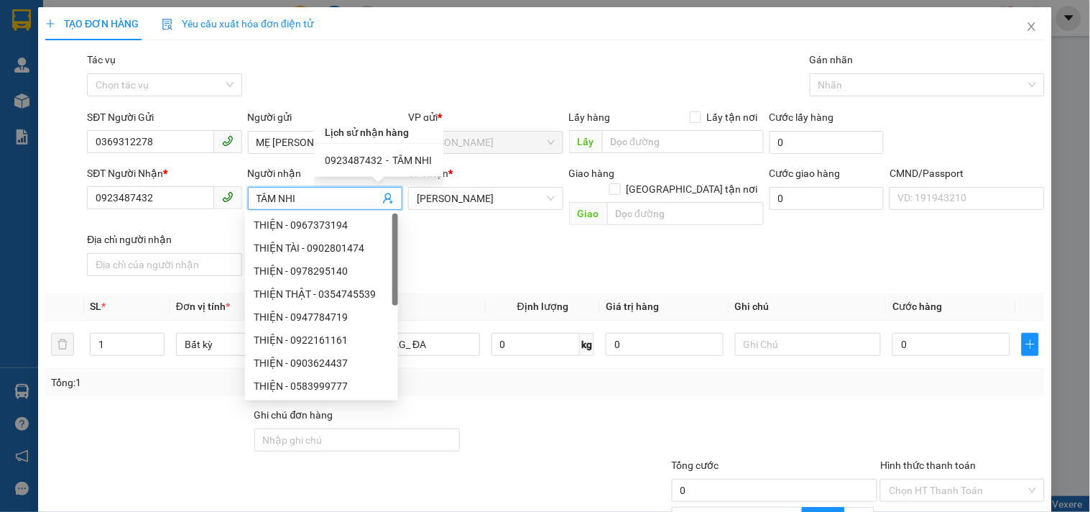
click at [429, 223] on div "SĐT Người Nhận * 0923487432 Người nhận TÂM NHI VP Nhận * [PERSON_NAME] hàng [GE…" at bounding box center [566, 223] width 964 height 116
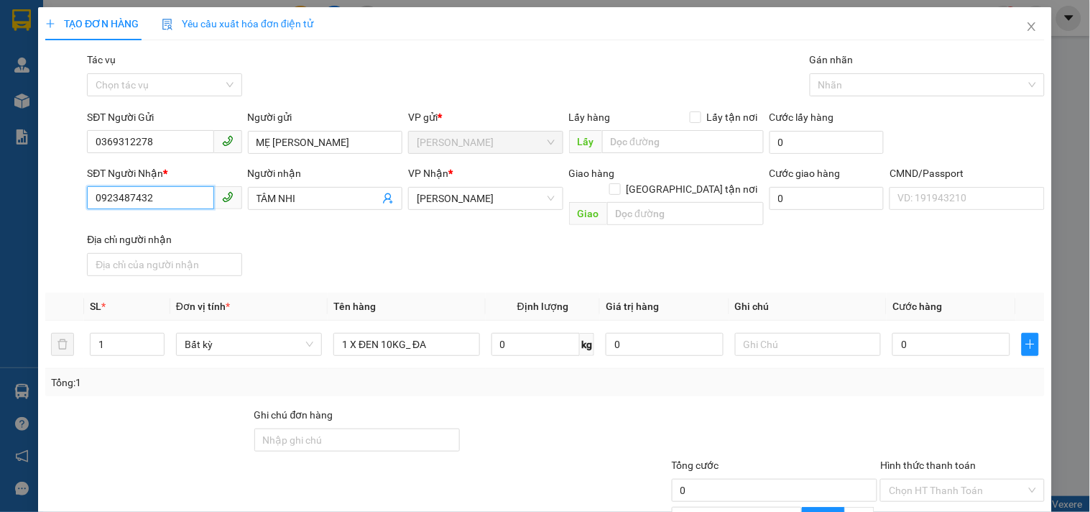
click at [108, 195] on input "0923487432" at bounding box center [150, 197] width 126 height 23
type input "0923487432"
click at [164, 232] on div "0923487432 - TÂM NHI" at bounding box center [163, 225] width 136 height 16
click at [750, 333] on input "text" at bounding box center [808, 344] width 146 height 23
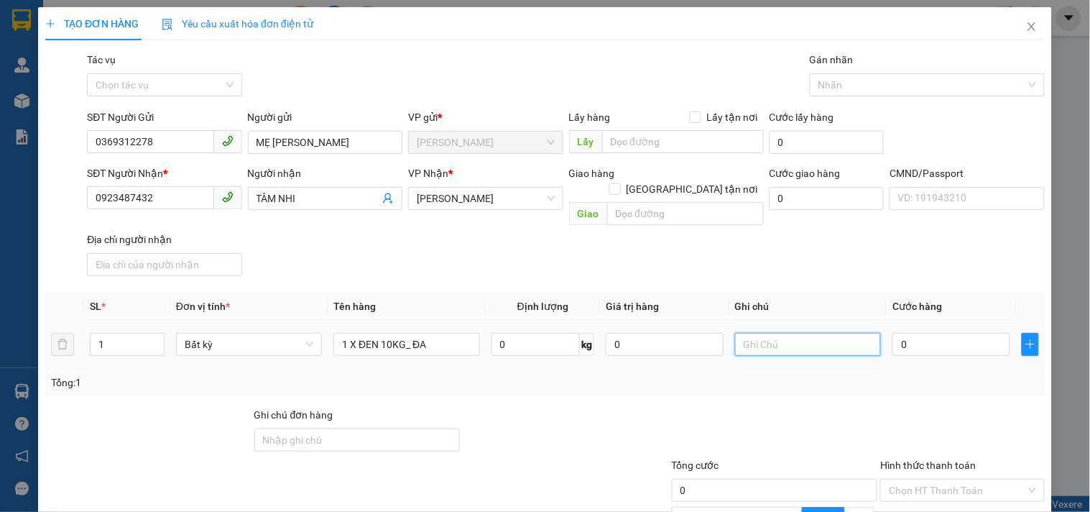
type input "L"
type input "19H LINH"
click at [922, 333] on input "0" at bounding box center [951, 344] width 118 height 23
type input "3"
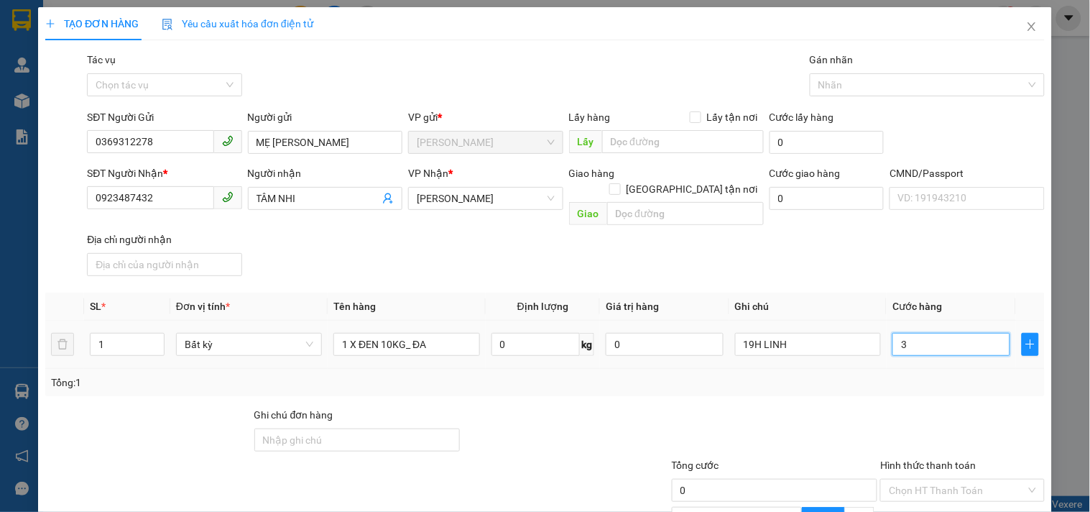
type input "3"
type input "30"
type input "30.000"
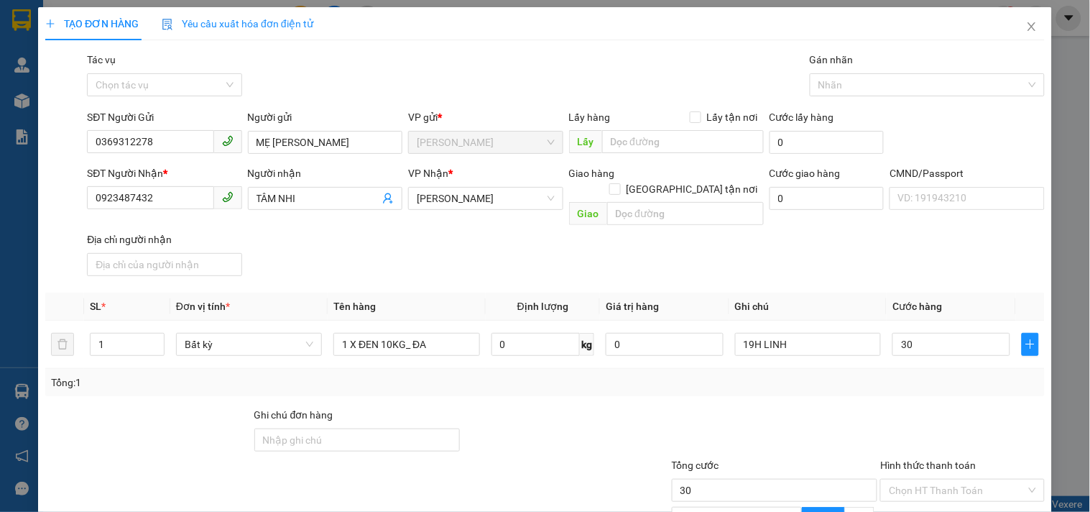
type input "30.000"
click at [872, 374] on div "Tổng: 1" at bounding box center [545, 382] width 988 height 16
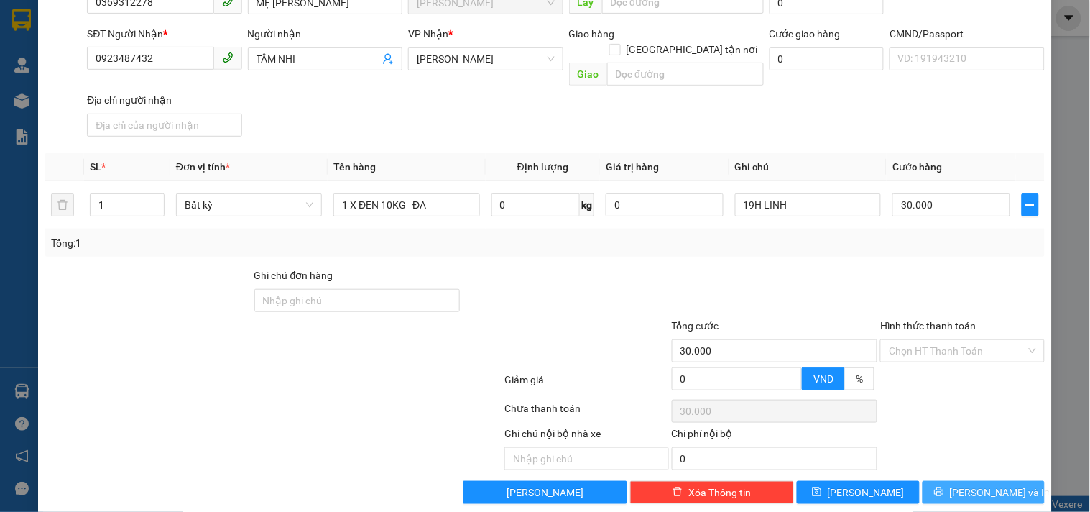
click at [993, 484] on span "[PERSON_NAME] và In" at bounding box center [1000, 492] width 101 height 16
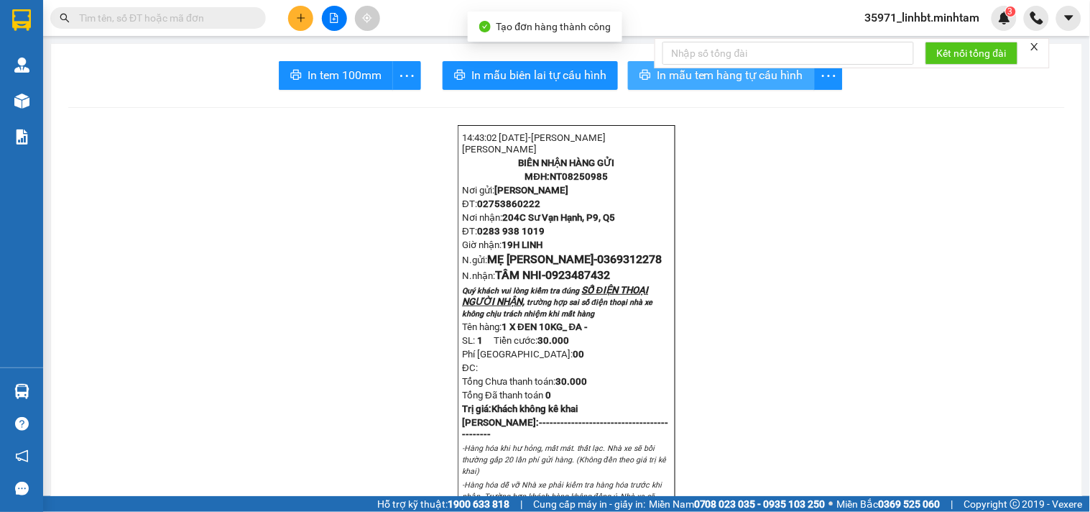
click at [640, 80] on icon "printer" at bounding box center [645, 74] width 11 height 11
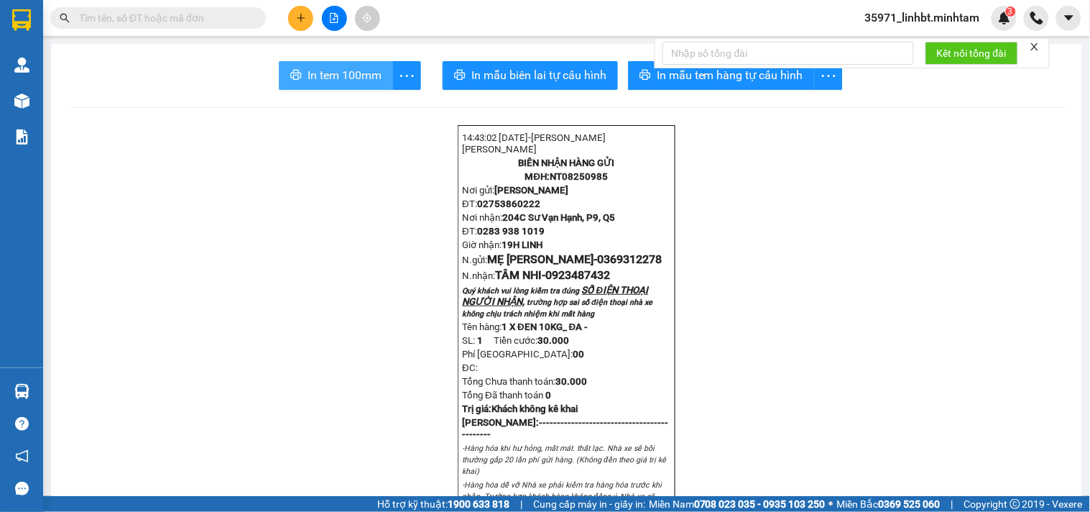
click at [335, 75] on span "In tem 100mm" at bounding box center [345, 75] width 74 height 18
click at [159, 15] on input "text" at bounding box center [164, 18] width 170 height 16
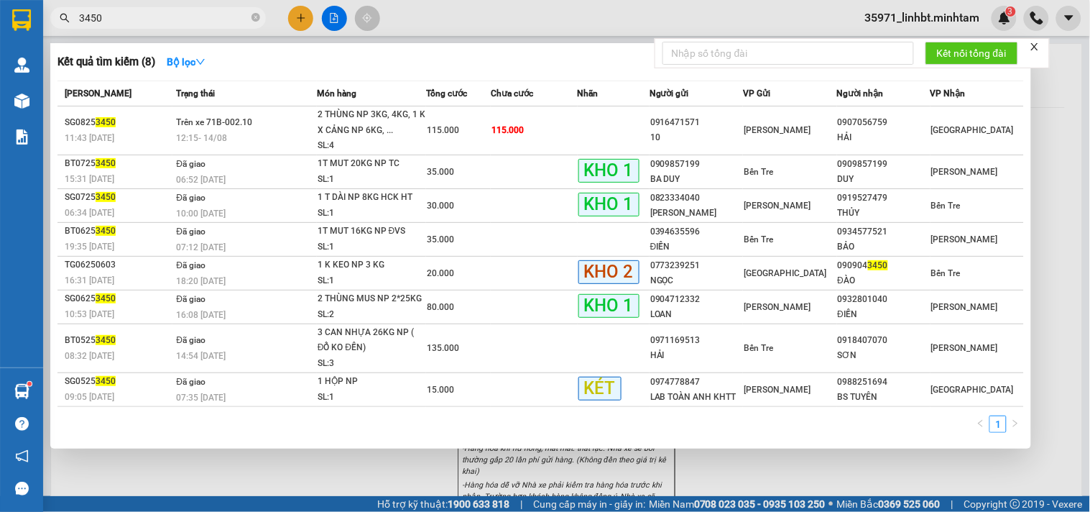
type input "3450"
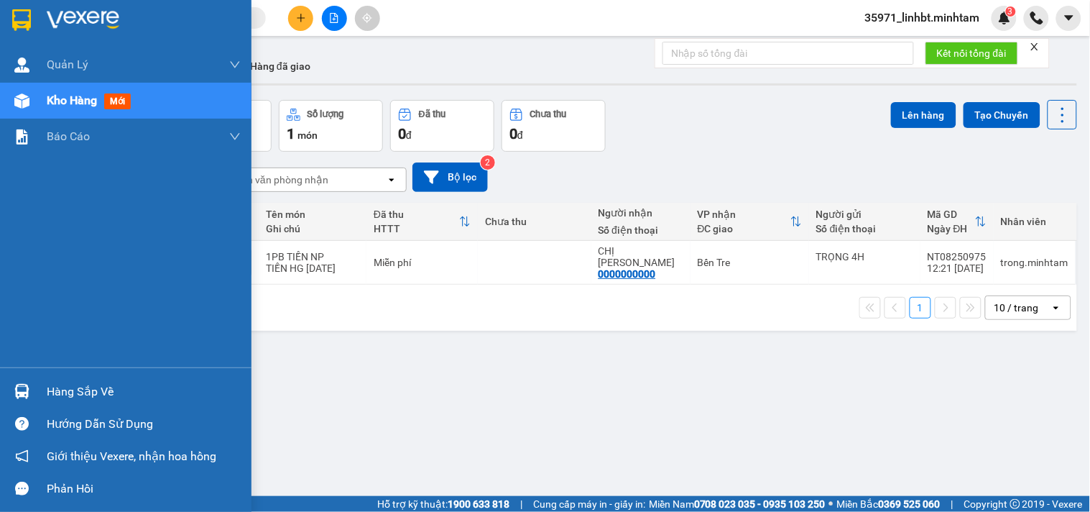
click at [14, 399] on div at bounding box center [21, 391] width 25 height 25
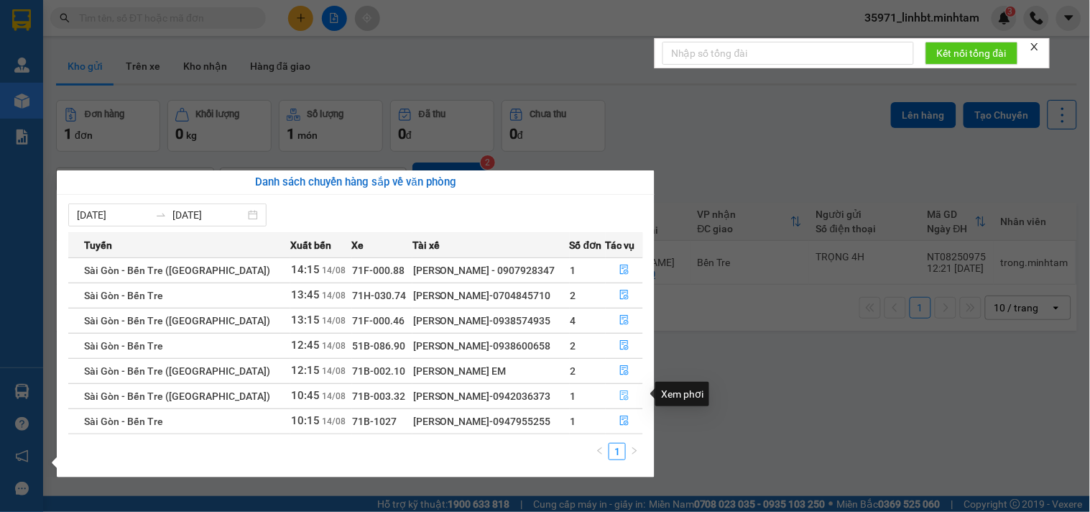
click at [625, 396] on icon "file-done" at bounding box center [624, 395] width 10 height 10
